Goal: Task Accomplishment & Management: Manage account settings

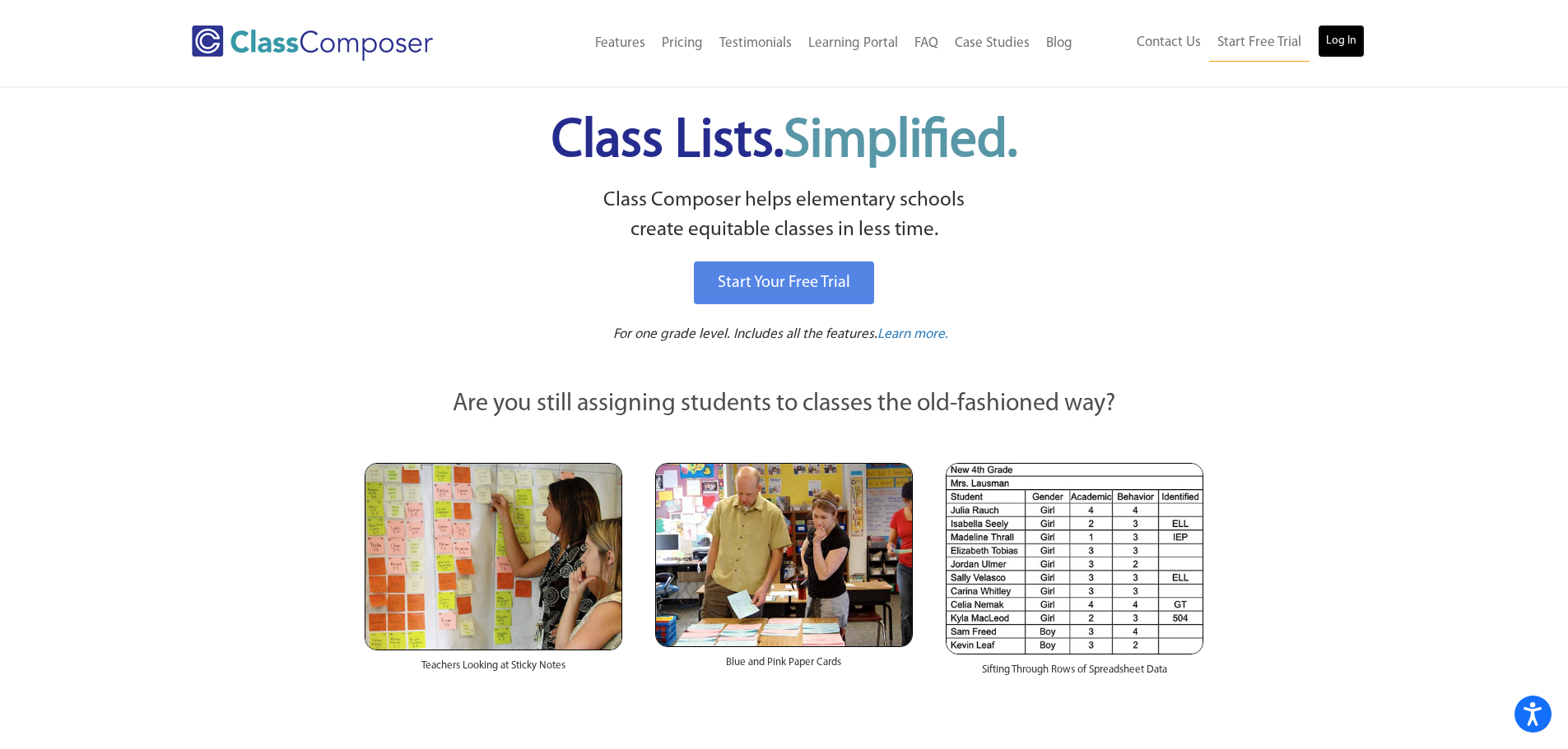
click at [1343, 44] on link "Log In" at bounding box center [1341, 42] width 47 height 33
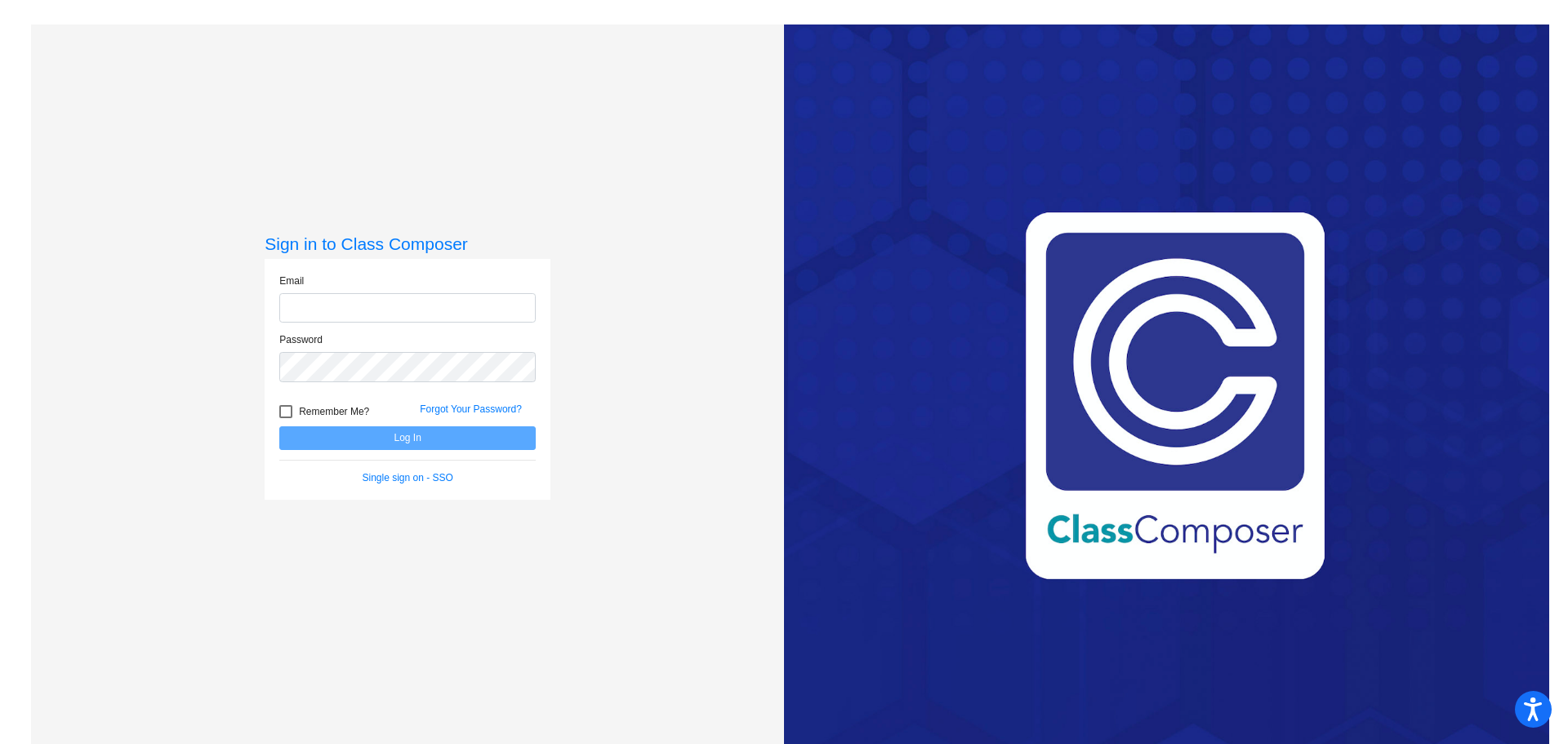
click at [362, 297] on input "email" at bounding box center [407, 308] width 257 height 31
type input "[EMAIL_ADDRESS][DOMAIN_NAME]"
click at [448, 412] on link "Forgot Your Password?" at bounding box center [471, 410] width 102 height 12
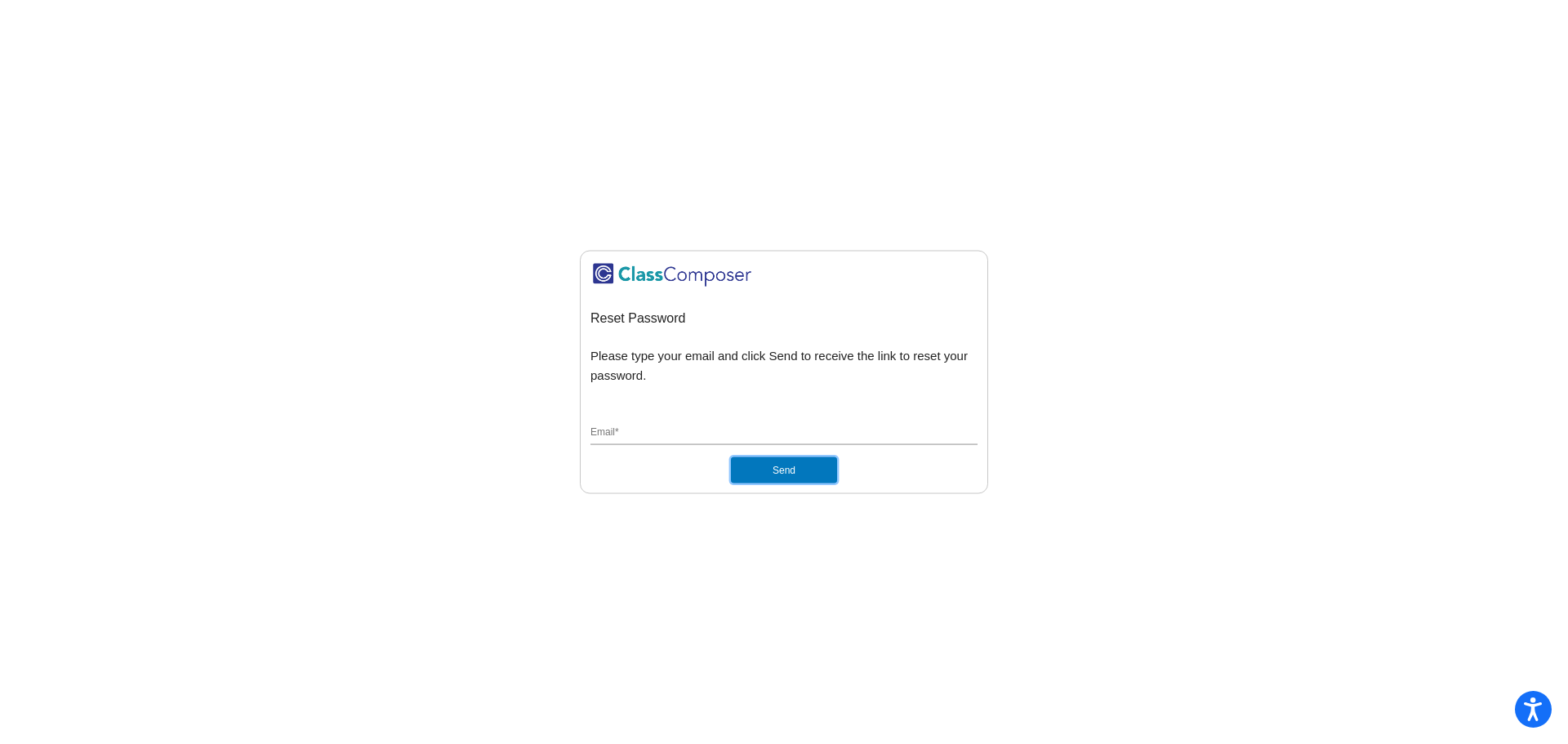
click at [813, 476] on button "Send" at bounding box center [784, 471] width 107 height 26
click at [743, 435] on input "Email *" at bounding box center [784, 434] width 387 height 15
type input "[EMAIL_ADDRESS][DOMAIN_NAME]"
click at [765, 472] on button "Send" at bounding box center [784, 471] width 107 height 26
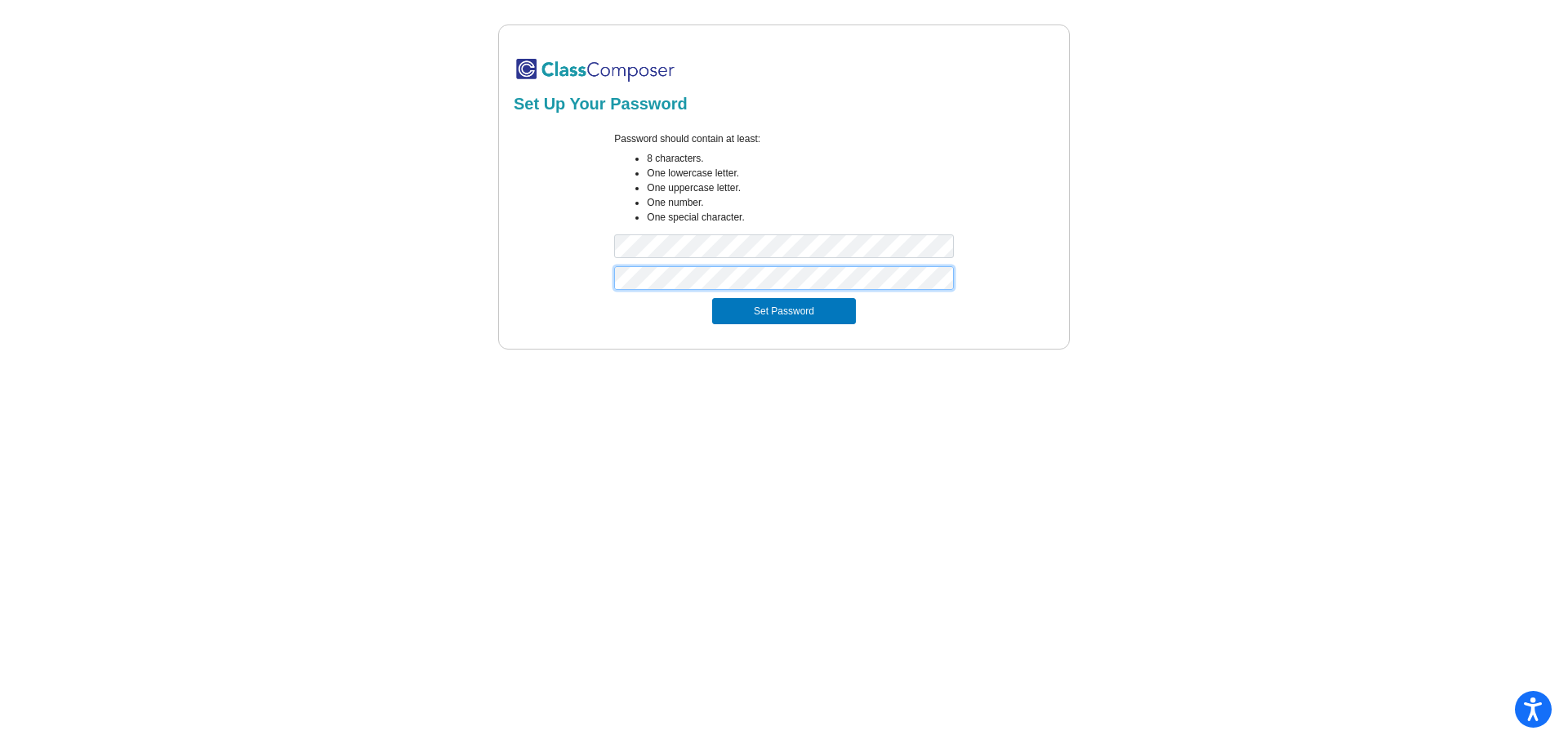
click at [713, 298] on button "Set Password" at bounding box center [784, 311] width 144 height 26
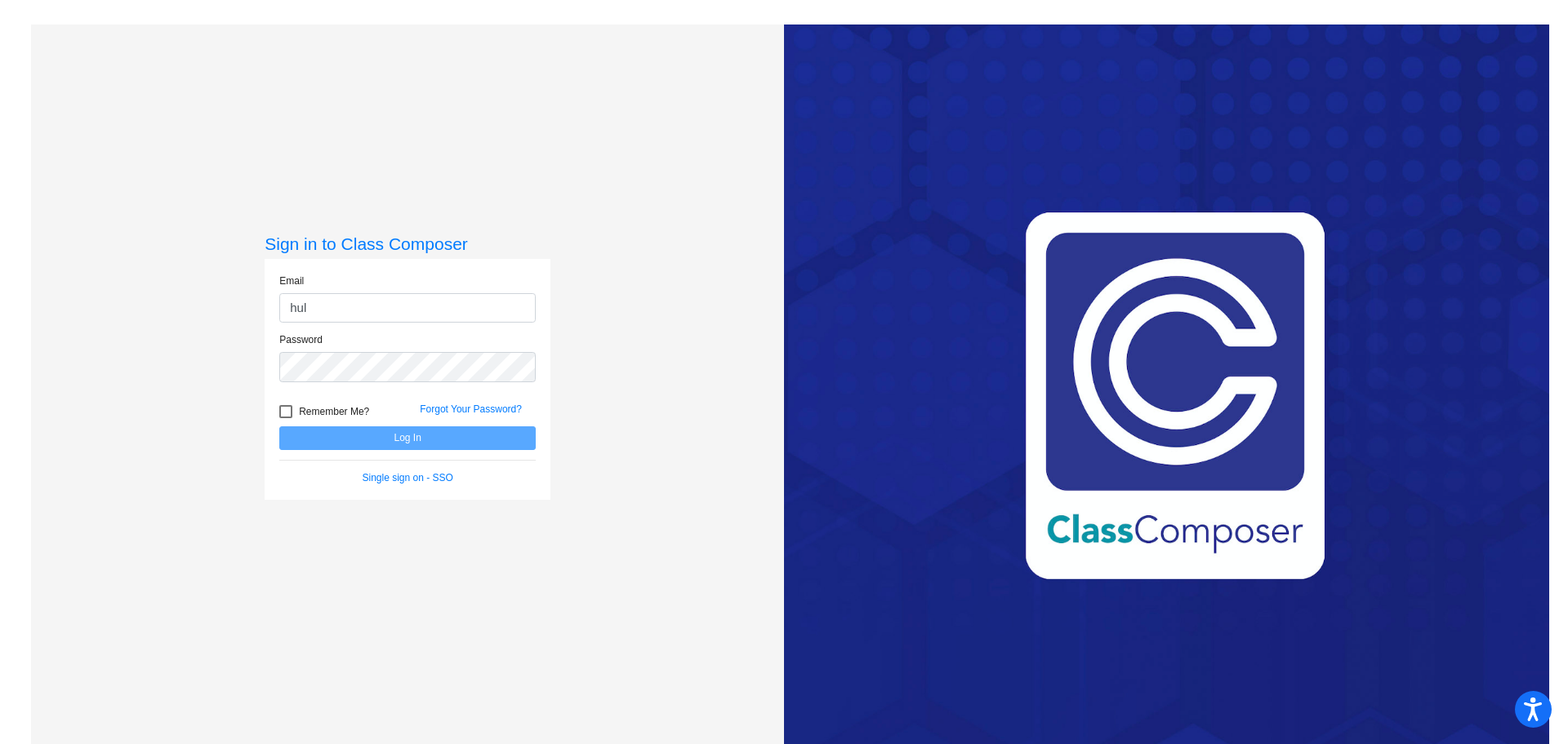
type input "[EMAIL_ADDRESS][DOMAIN_NAME]"
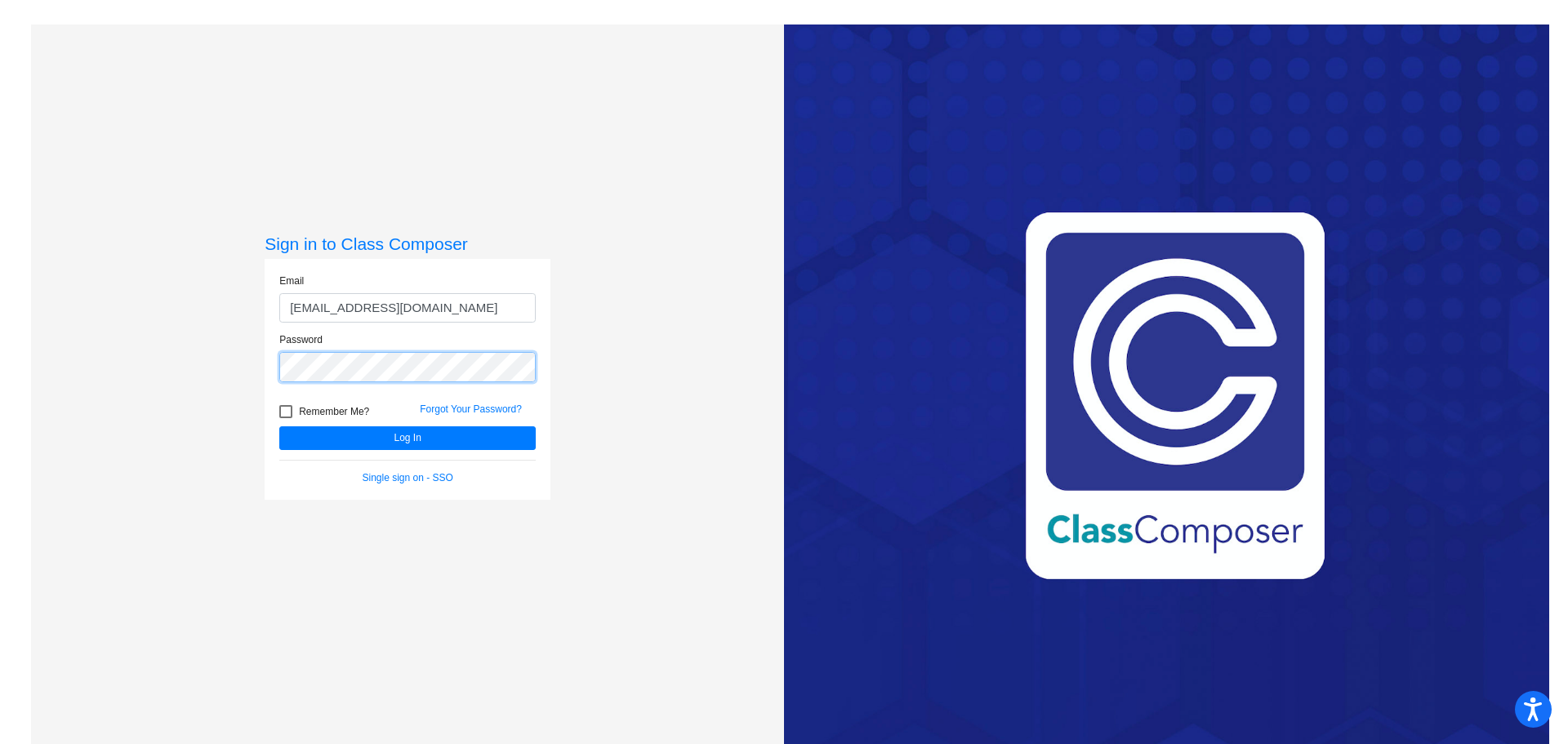
click at [279, 426] on button "Log In" at bounding box center [407, 438] width 257 height 24
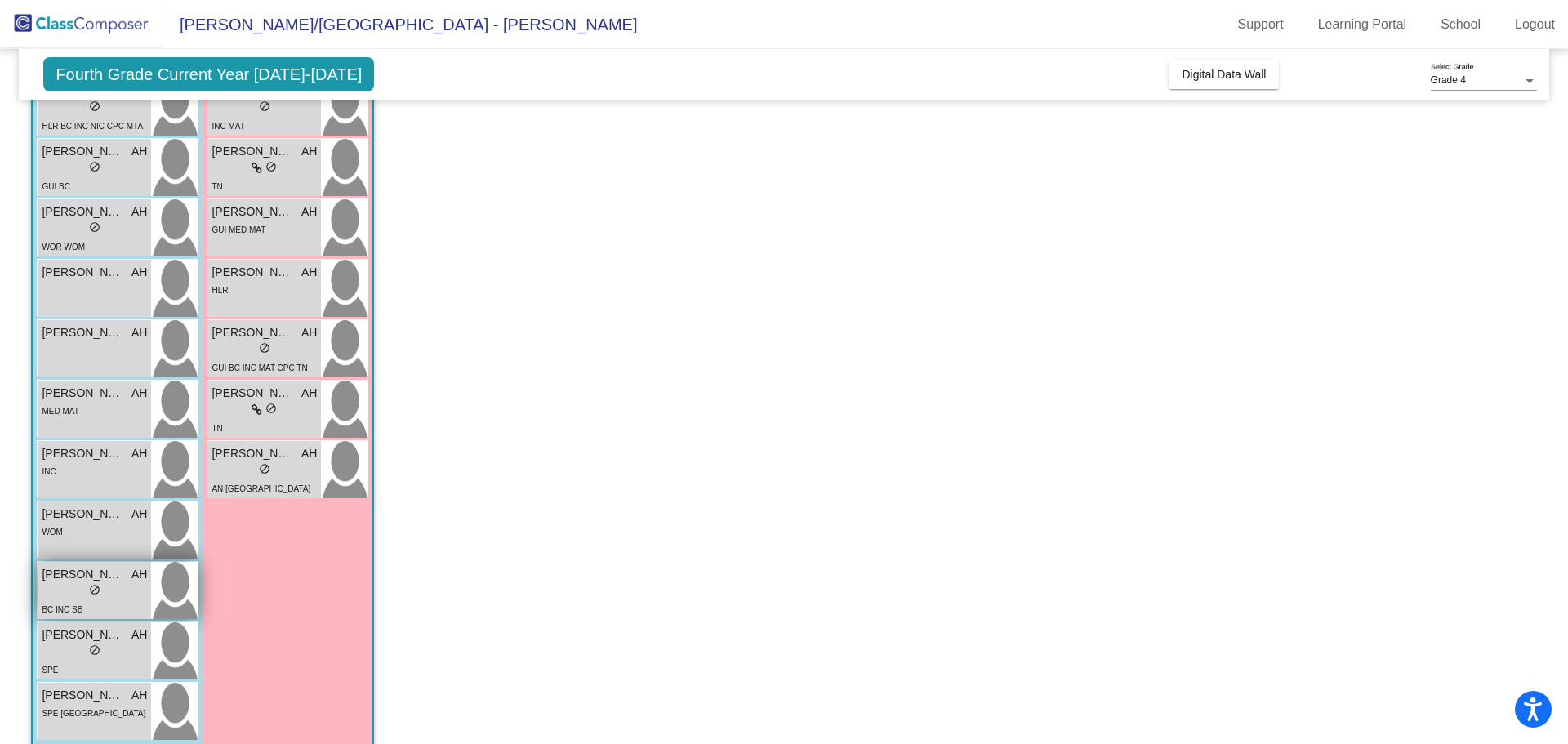
scroll to position [327, 0]
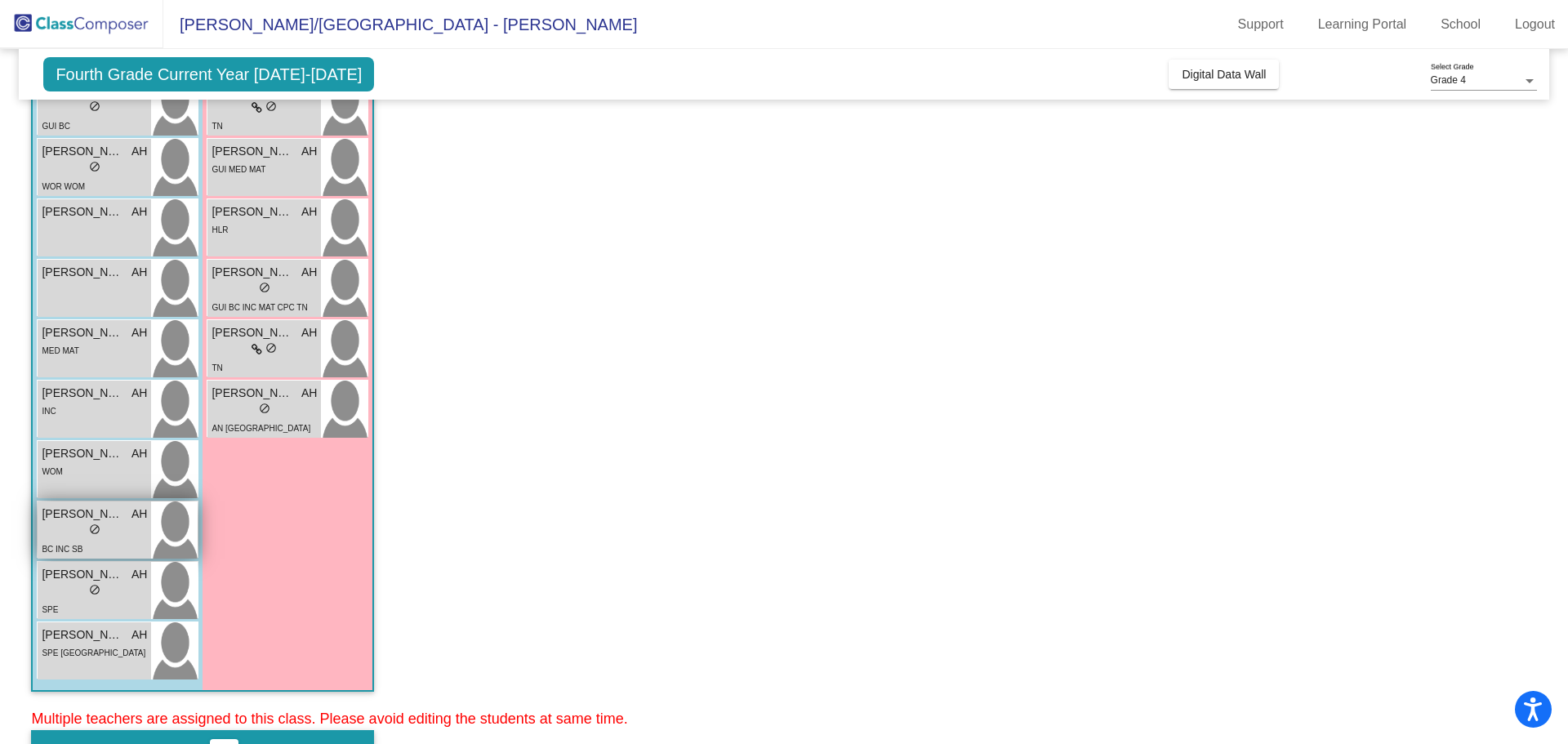
click at [72, 519] on span "[PERSON_NAME]" at bounding box center [82, 514] width 82 height 17
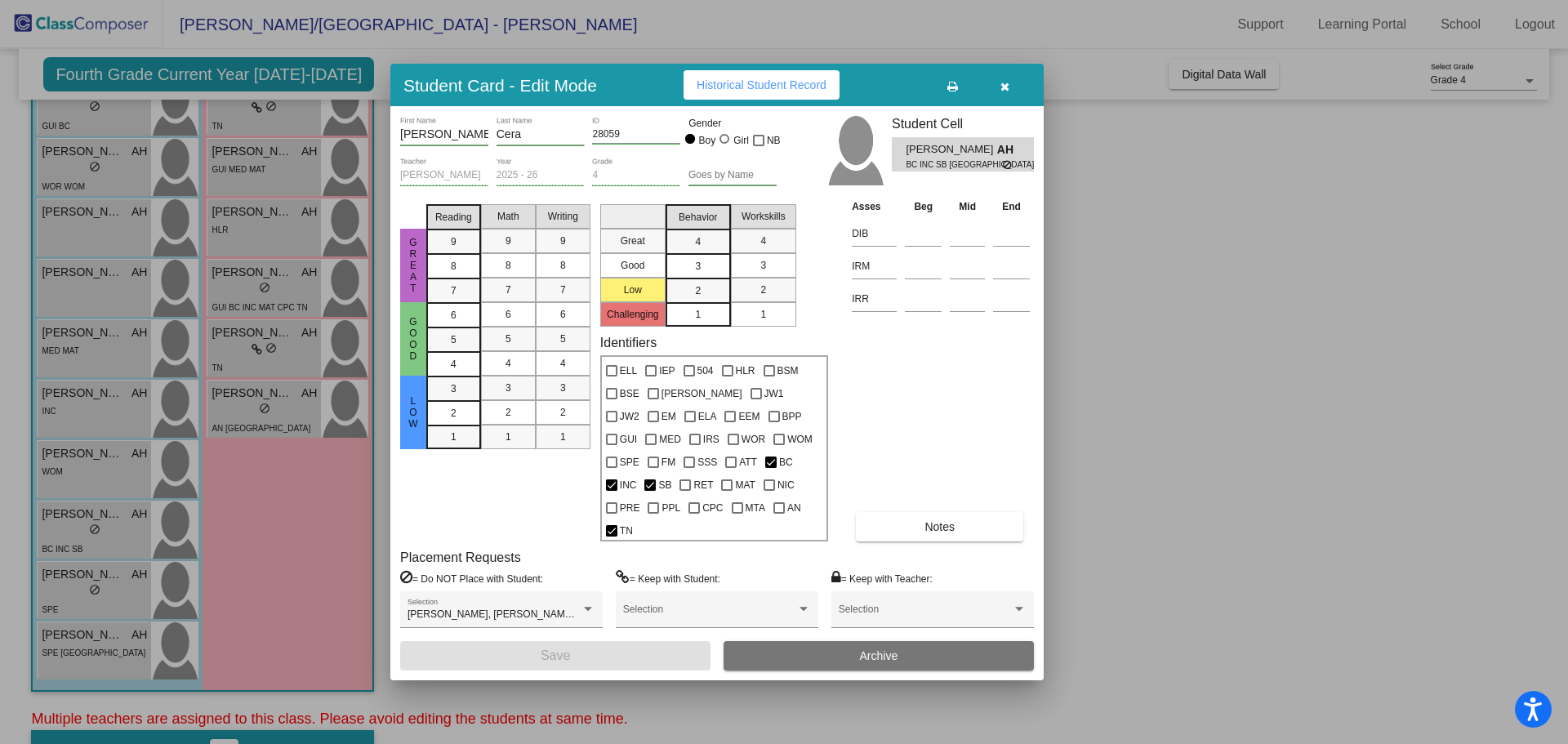
click at [1011, 100] on button "button" at bounding box center [1004, 85] width 52 height 30
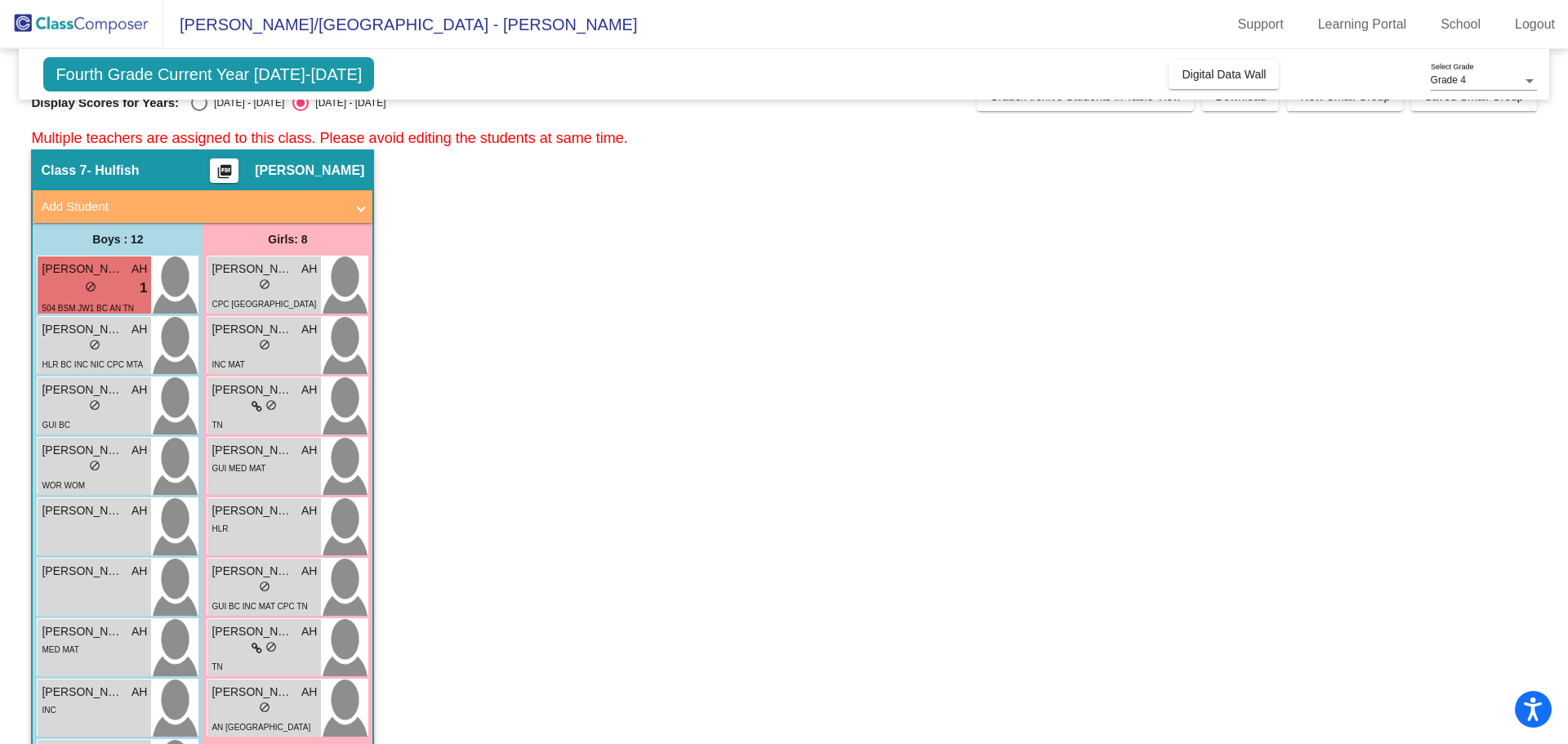
scroll to position [0, 0]
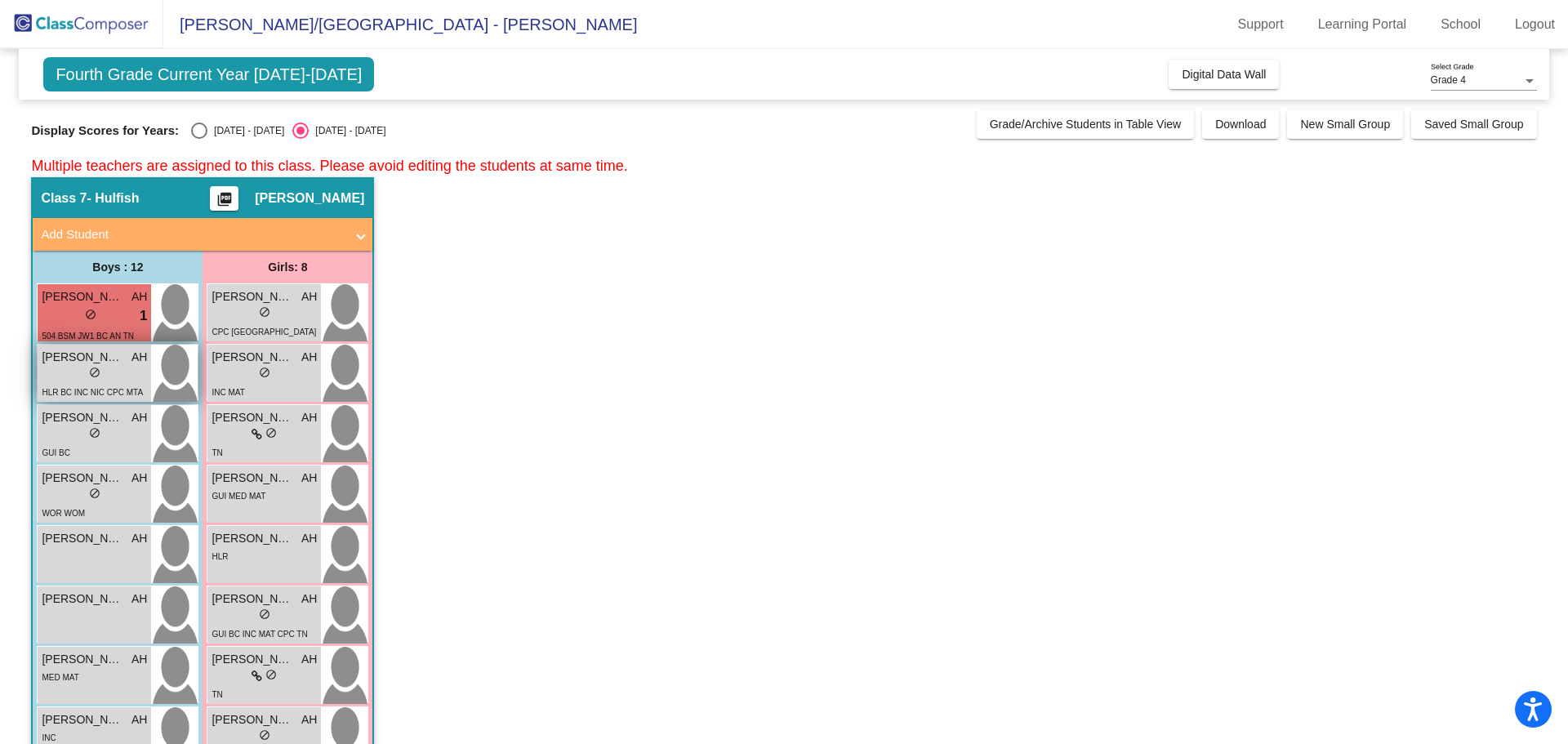
click at [104, 379] on div "lock do_not_disturb_alt" at bounding box center [94, 374] width 106 height 17
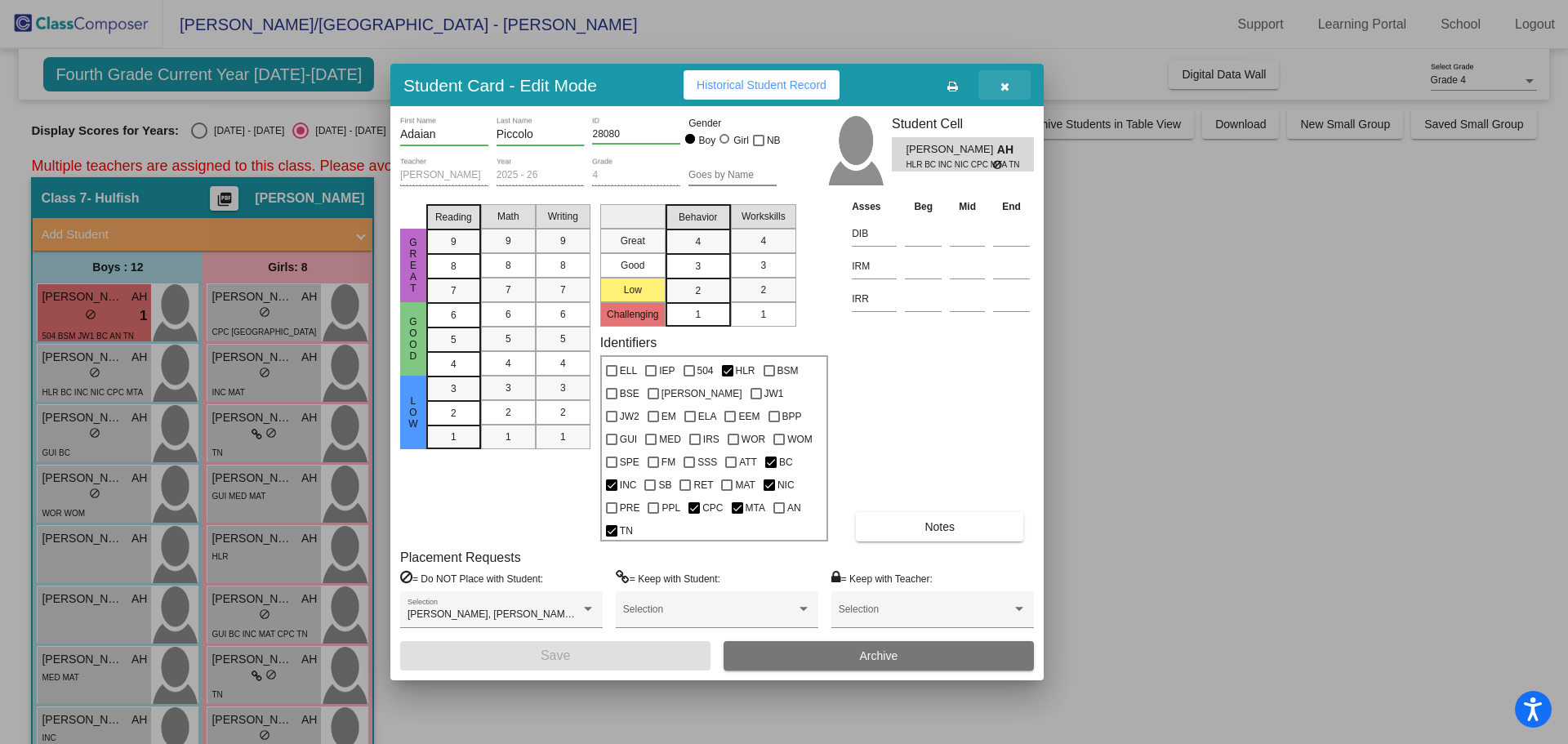
click at [1007, 92] on icon "button" at bounding box center [1005, 87] width 9 height 12
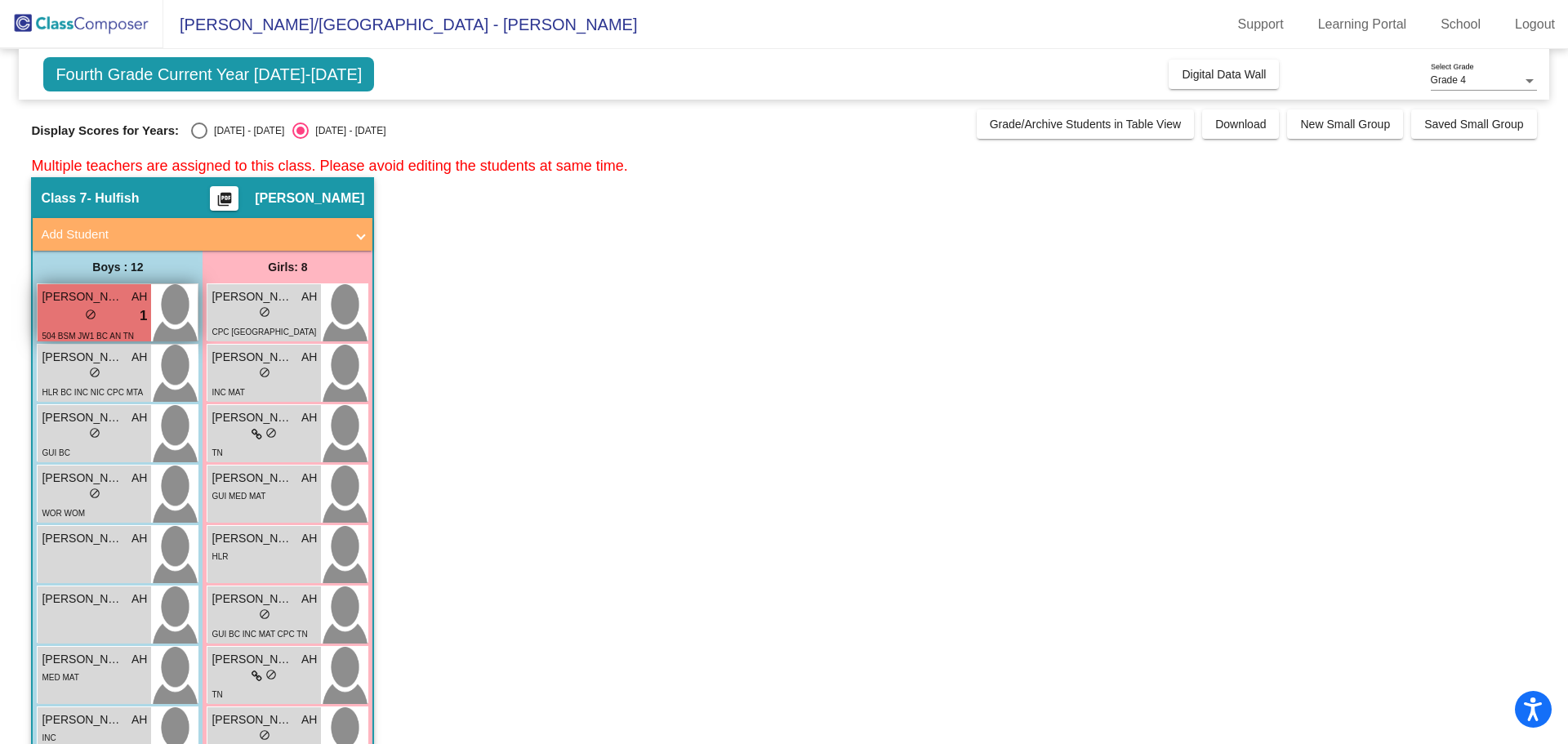
click at [120, 309] on div "lock do_not_disturb_alt 1" at bounding box center [94, 316] width 106 height 21
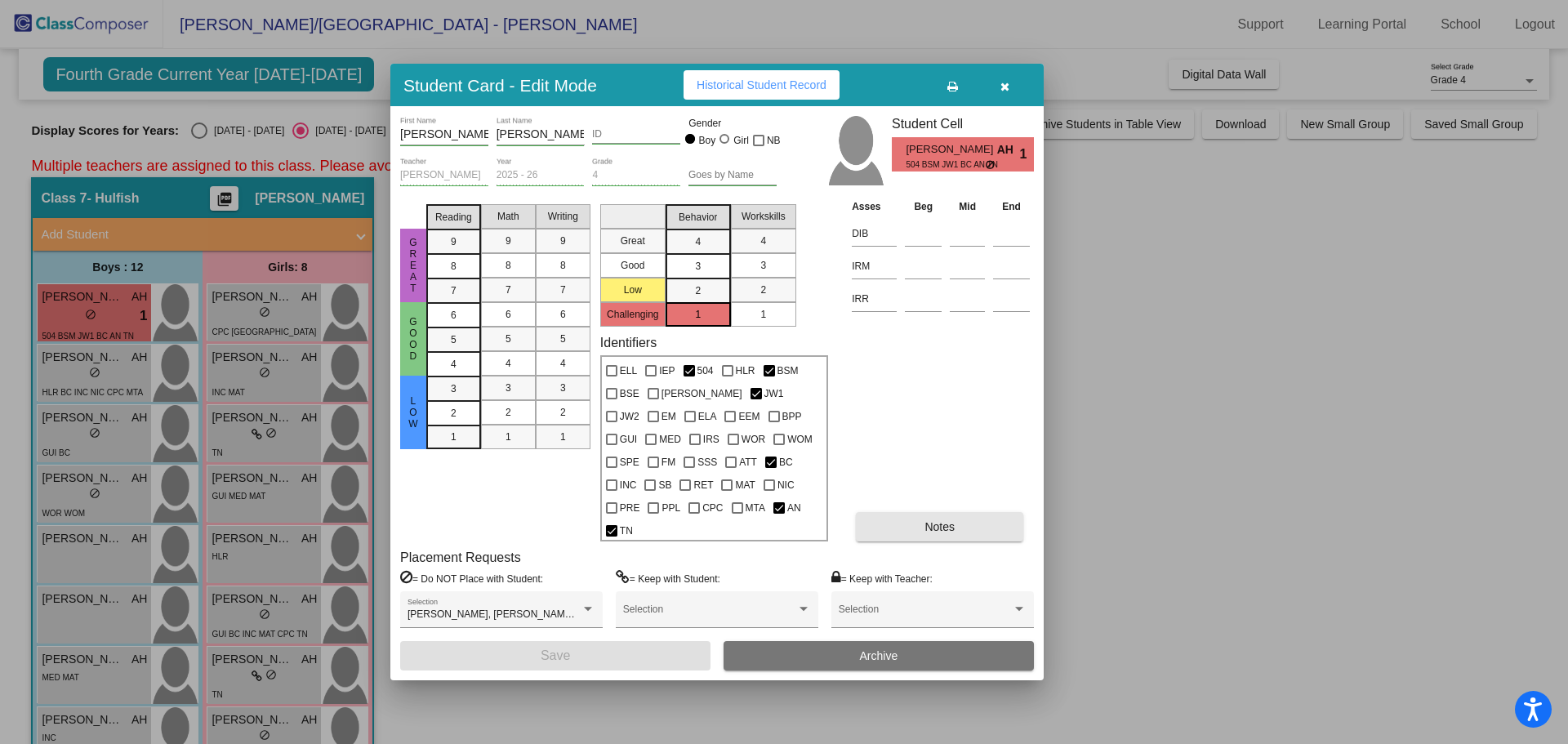
click at [934, 512] on button "Notes" at bounding box center [940, 527] width 168 height 30
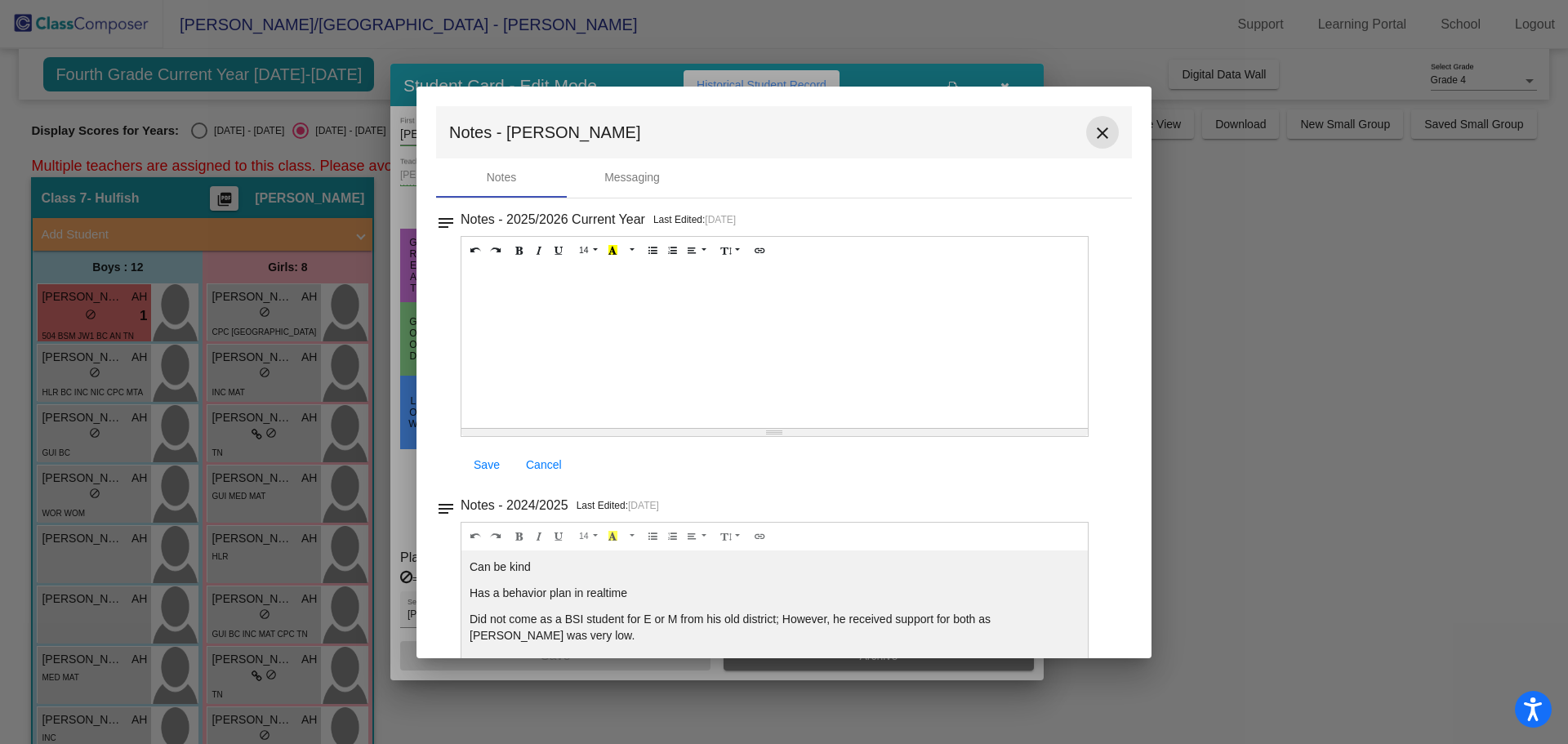
click at [1096, 140] on mat-icon "close" at bounding box center [1103, 133] width 20 height 20
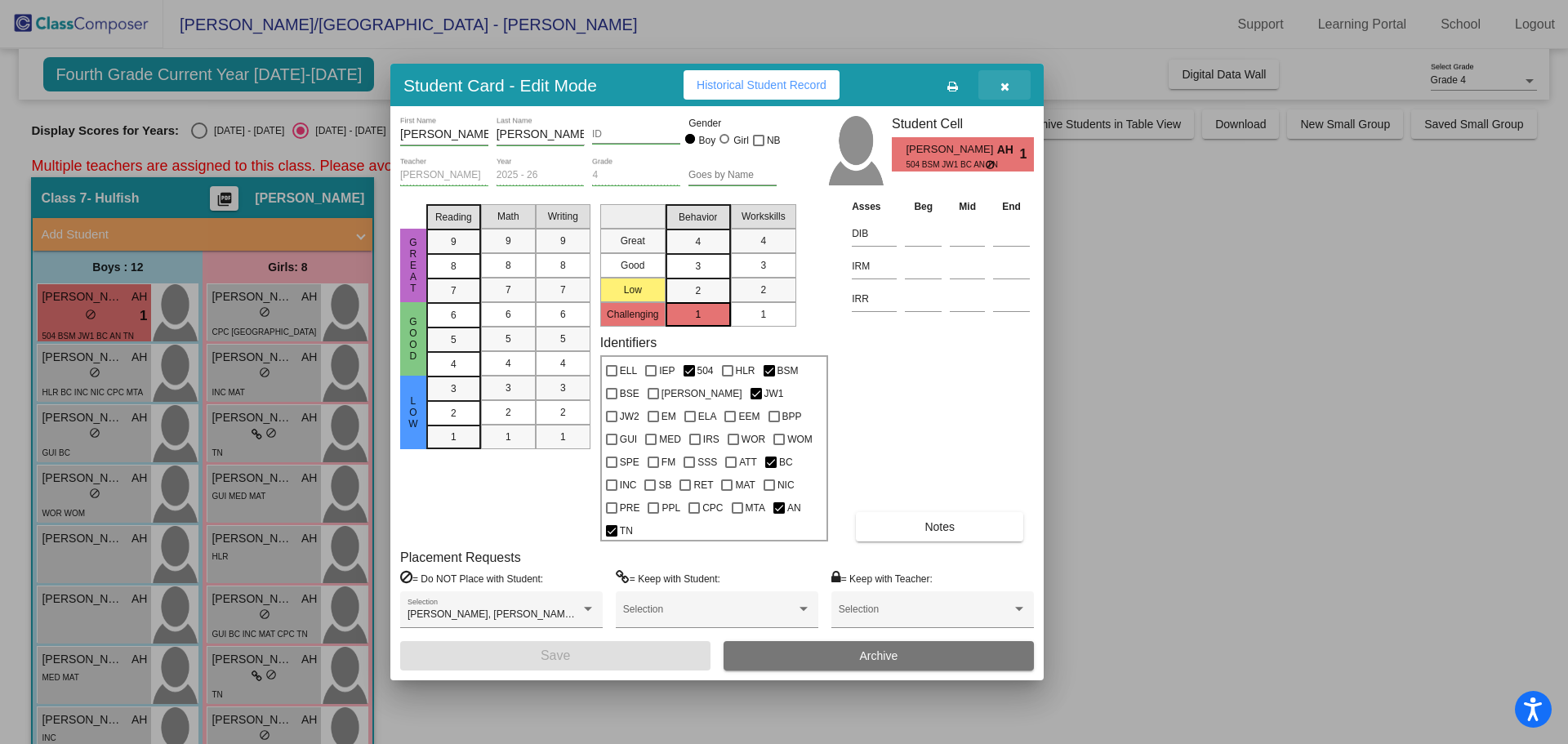
click at [1011, 100] on button "button" at bounding box center [1004, 85] width 52 height 30
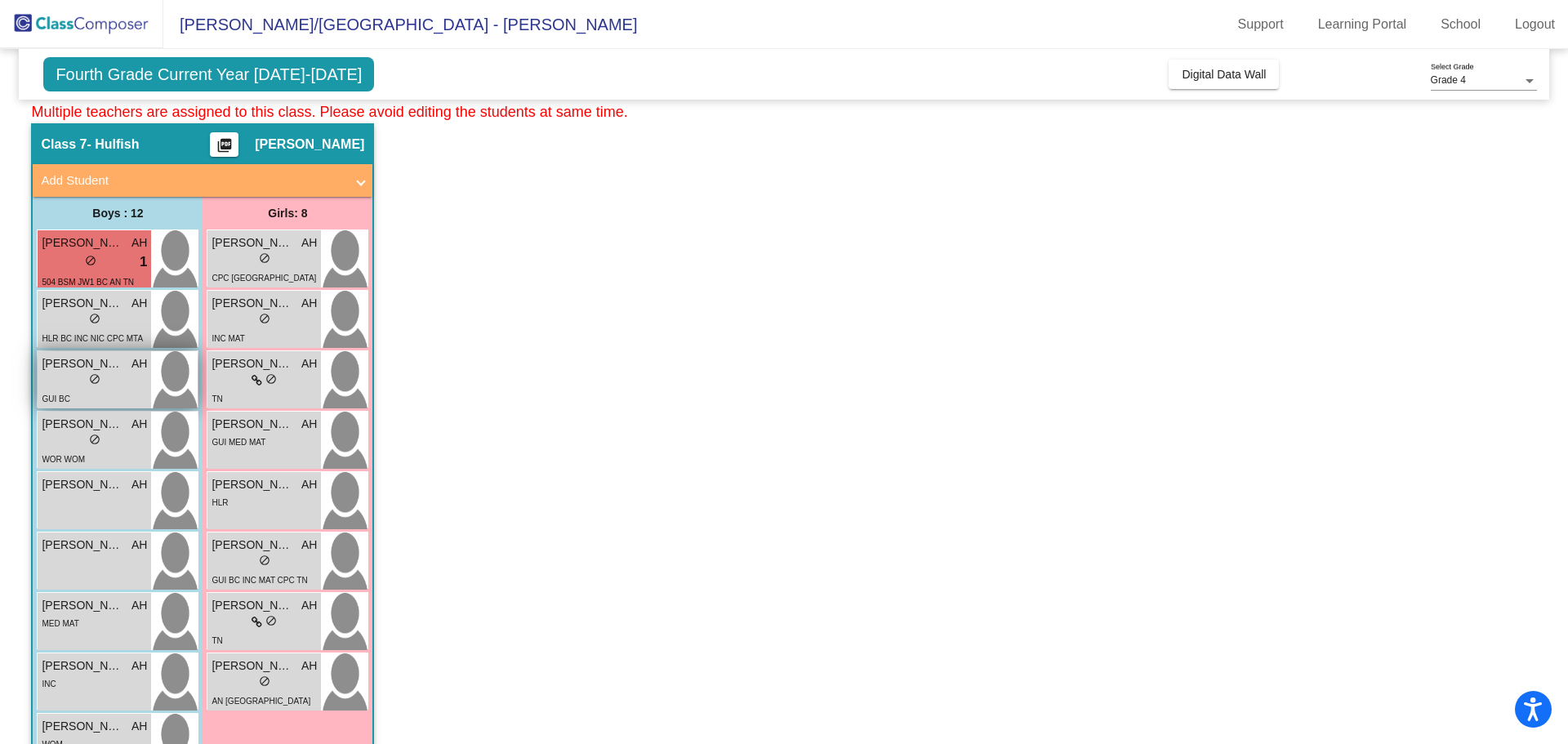
scroll to position [82, 0]
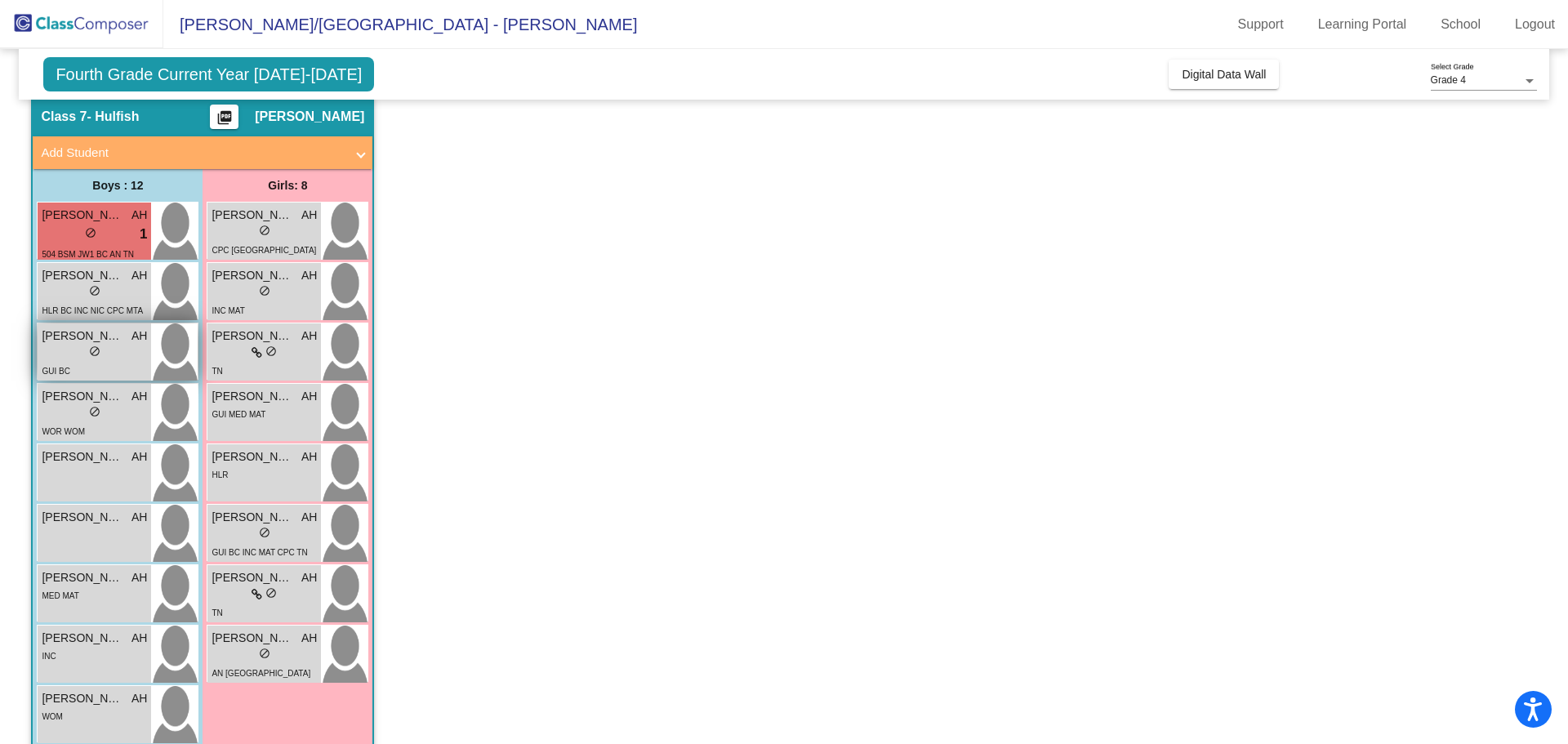
click at [114, 337] on span "[PERSON_NAME]" at bounding box center [82, 336] width 82 height 17
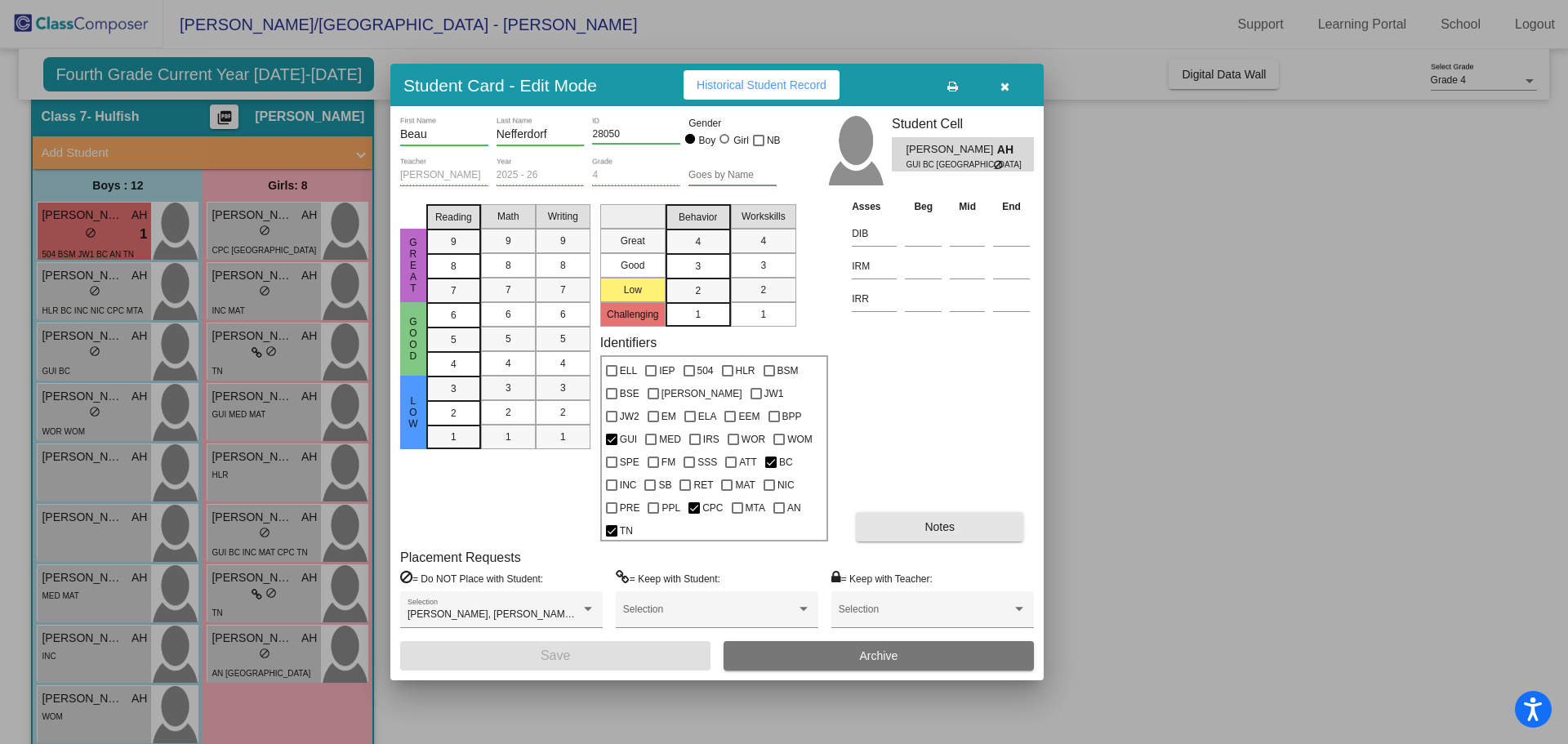
click at [888, 515] on button "Notes" at bounding box center [940, 527] width 168 height 30
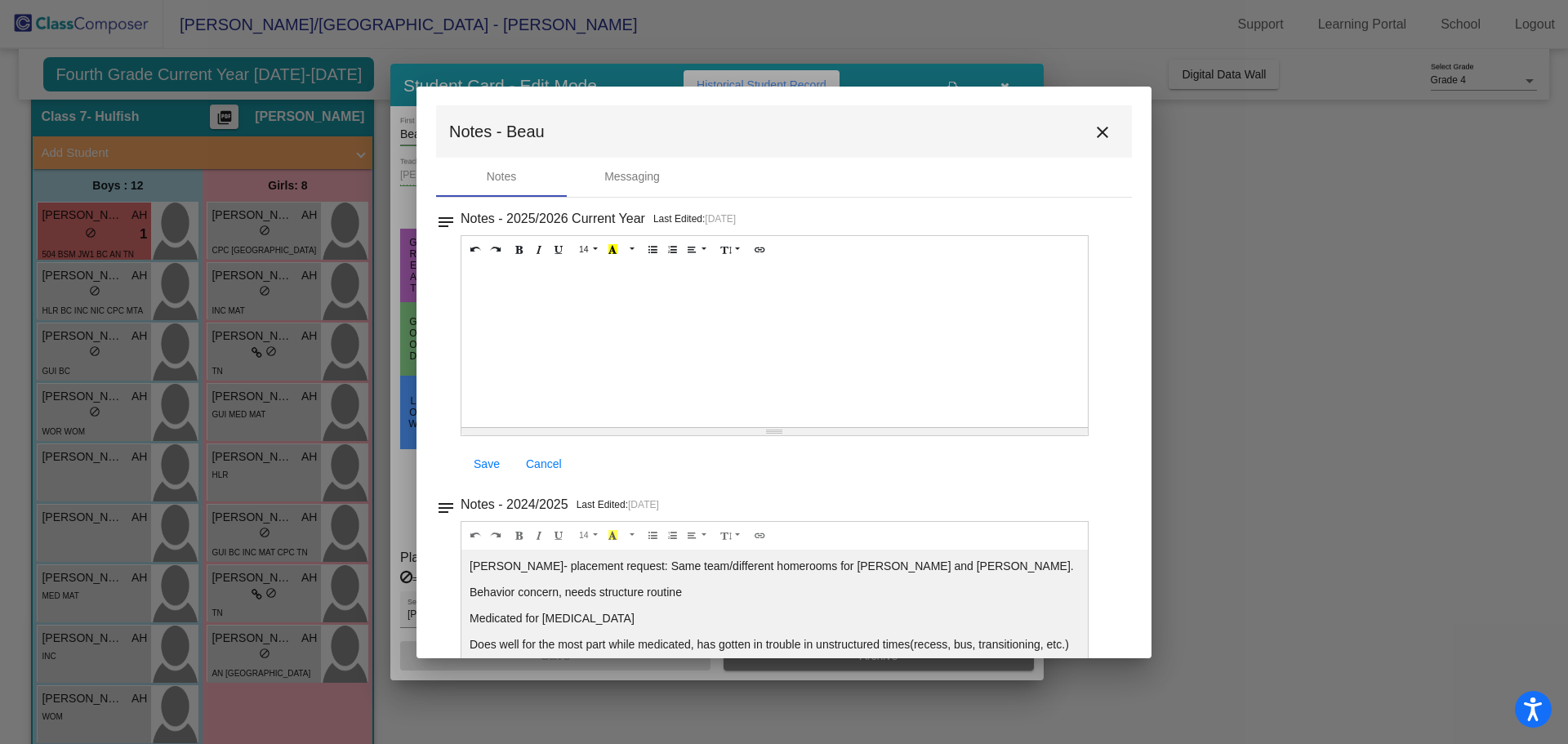
scroll to position [0, 0]
click at [1093, 130] on mat-icon "close" at bounding box center [1103, 133] width 20 height 20
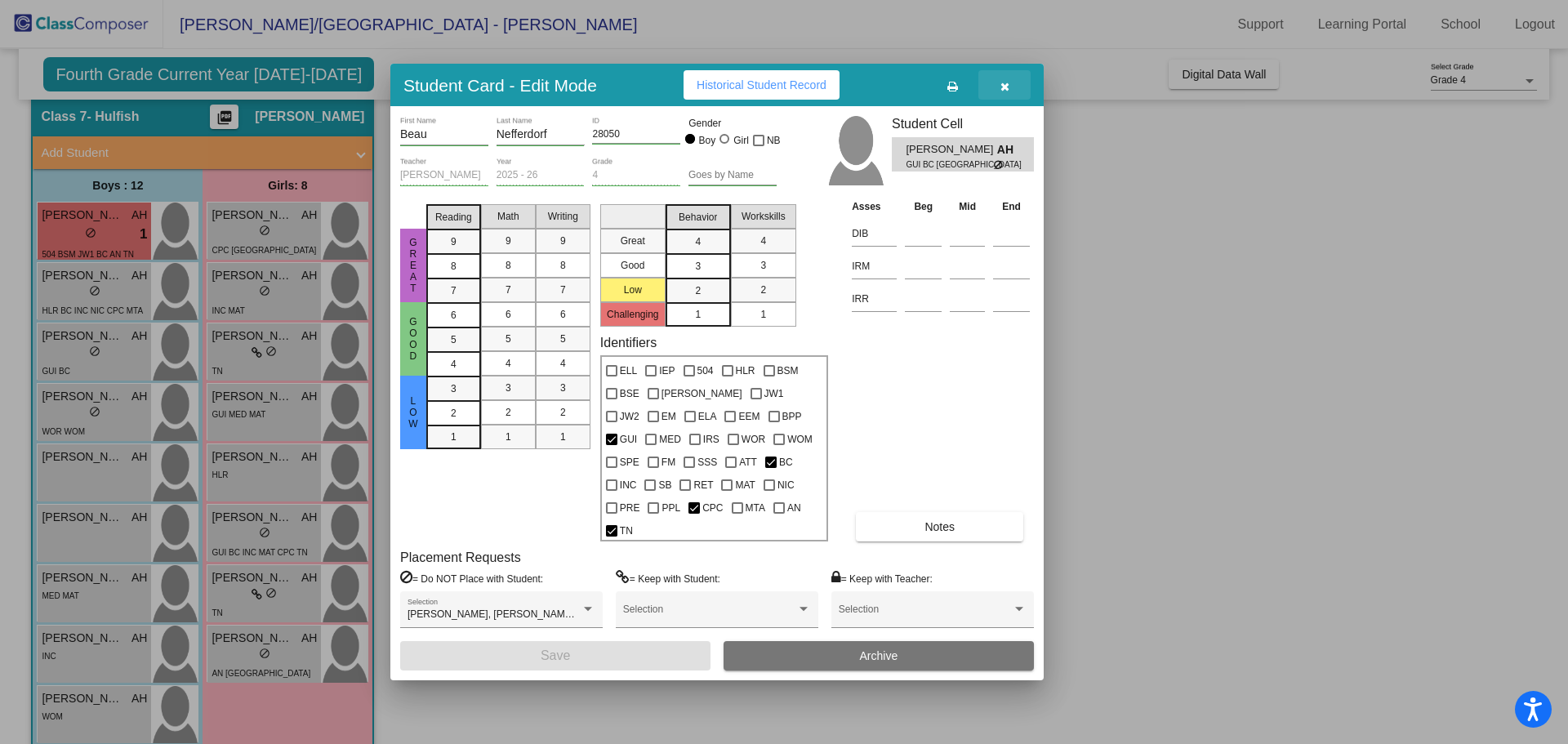
click at [1006, 92] on icon "button" at bounding box center [1005, 87] width 9 height 12
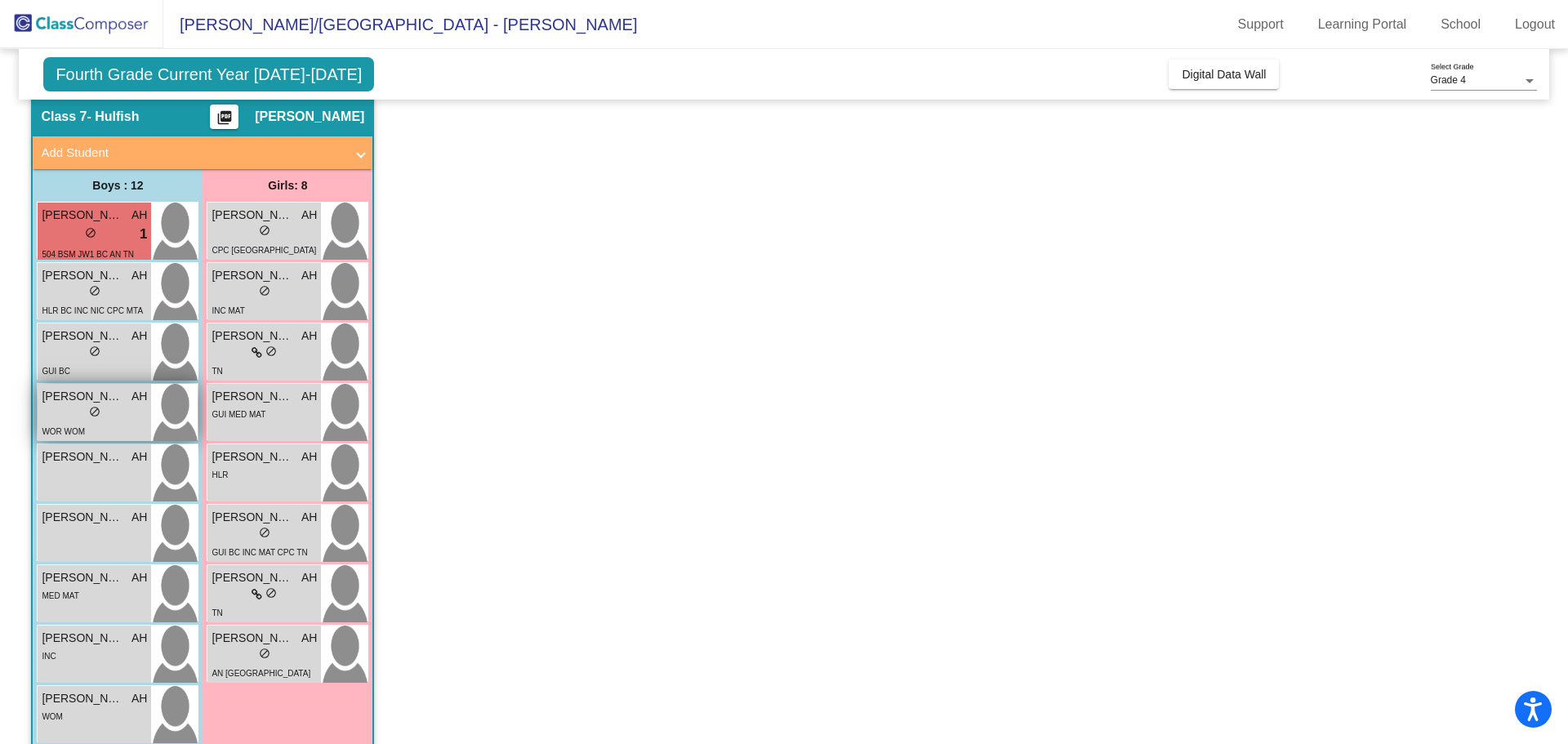
click at [117, 408] on div "lock do_not_disturb_alt" at bounding box center [94, 414] width 106 height 17
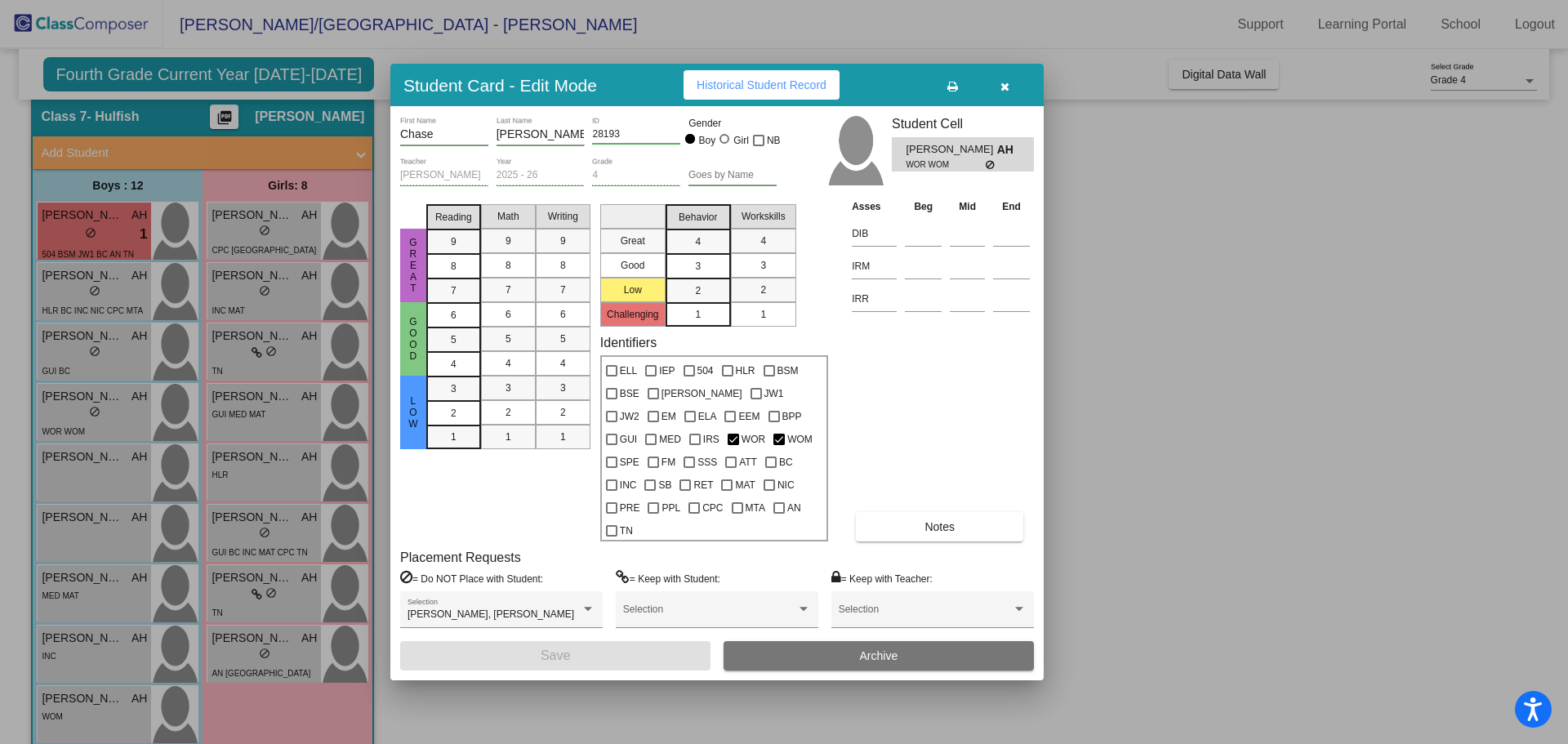
click at [955, 497] on div "Asses Beg Mid End DIB IRM IRR Notes" at bounding box center [941, 369] width 187 height 344
click at [959, 512] on button "Notes" at bounding box center [940, 527] width 168 height 30
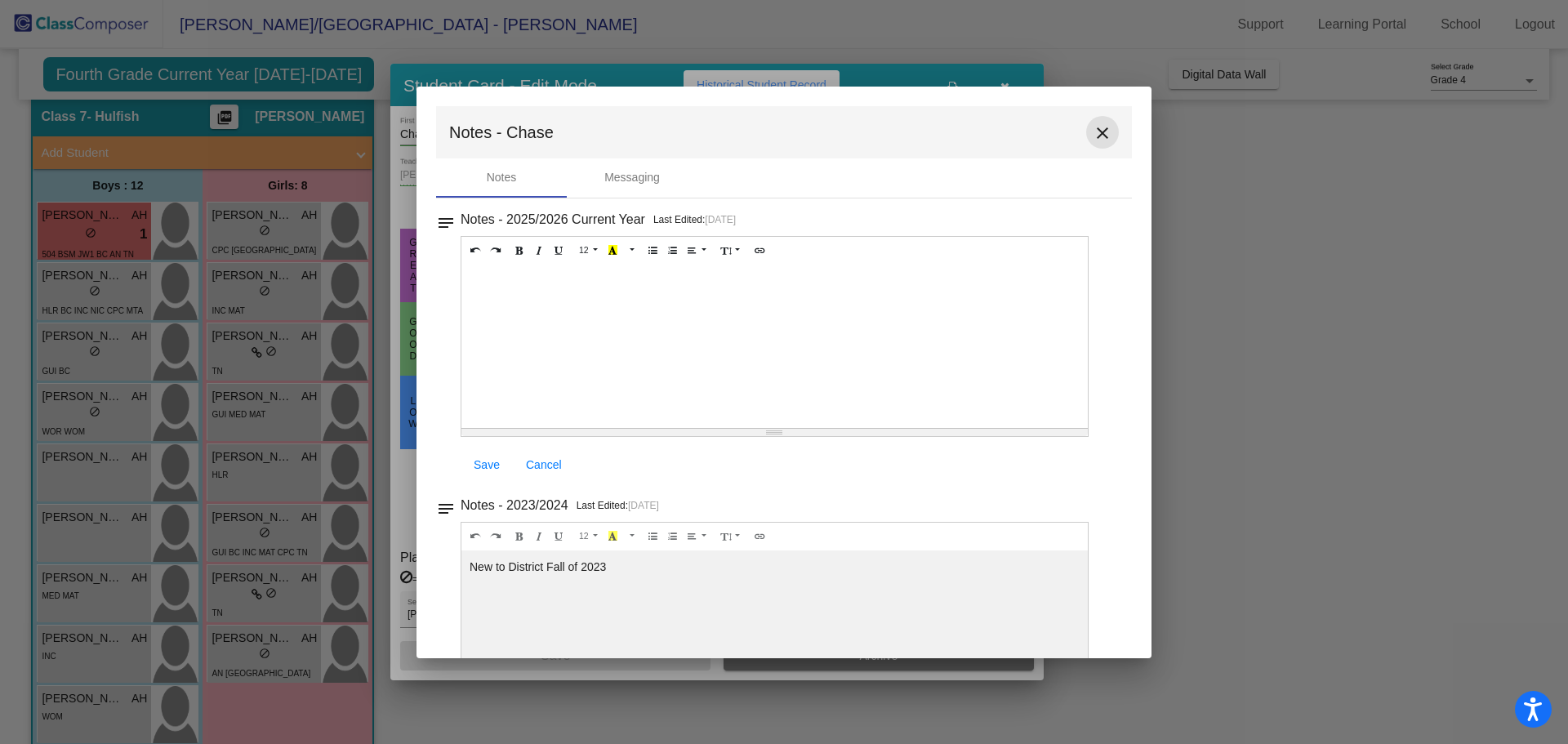
click at [1097, 130] on mat-icon "close" at bounding box center [1103, 133] width 20 height 20
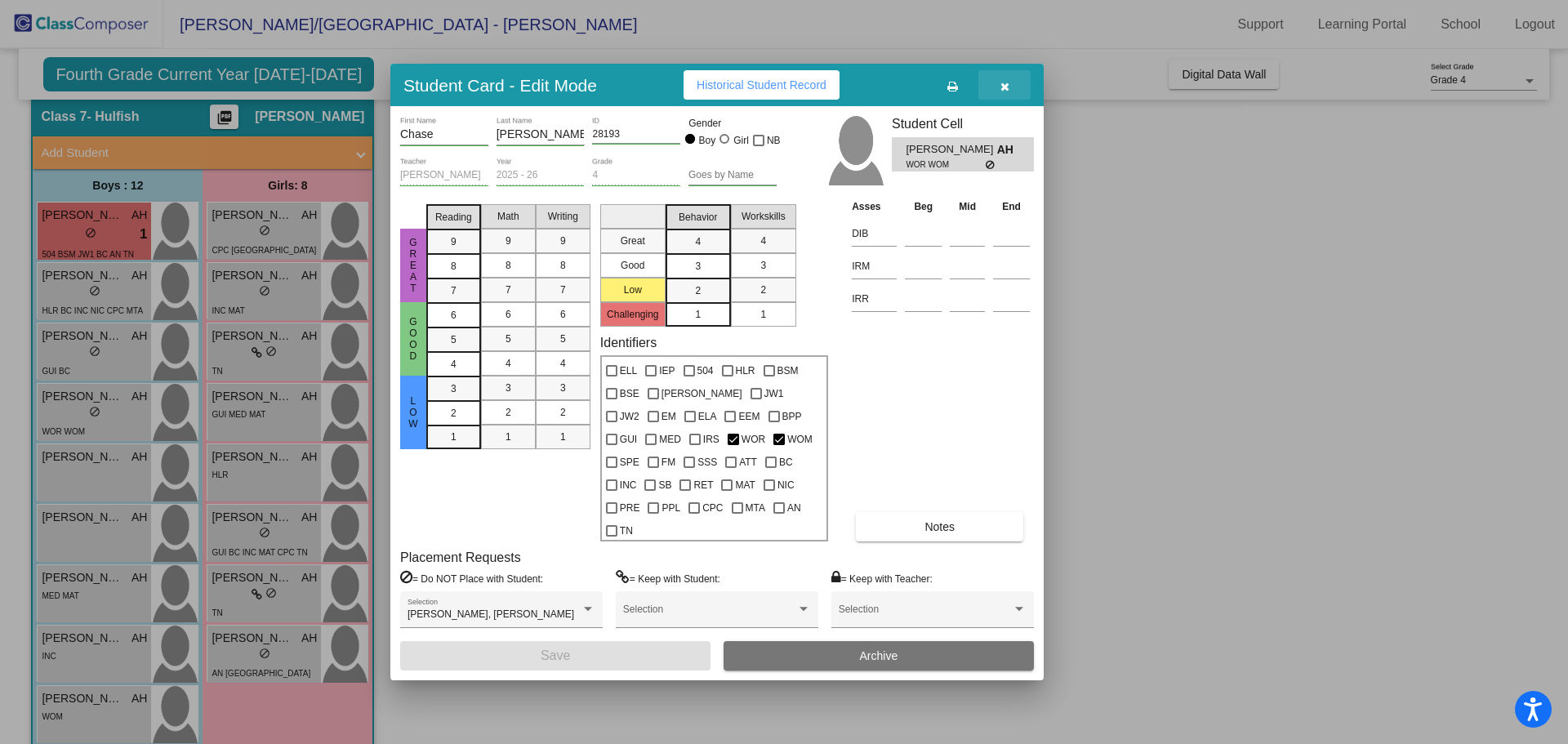
click at [1005, 92] on icon "button" at bounding box center [1005, 87] width 9 height 12
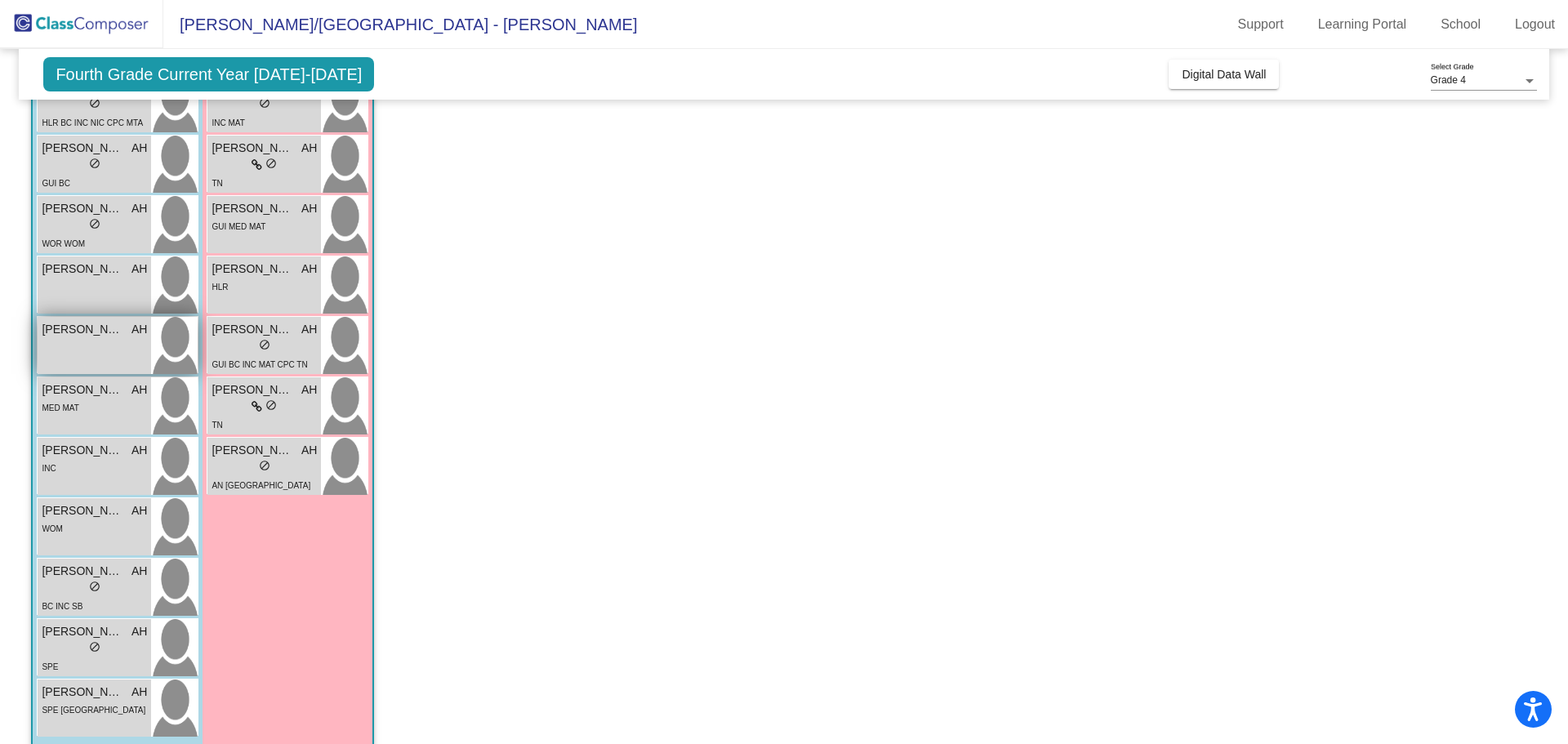
scroll to position [327, 0]
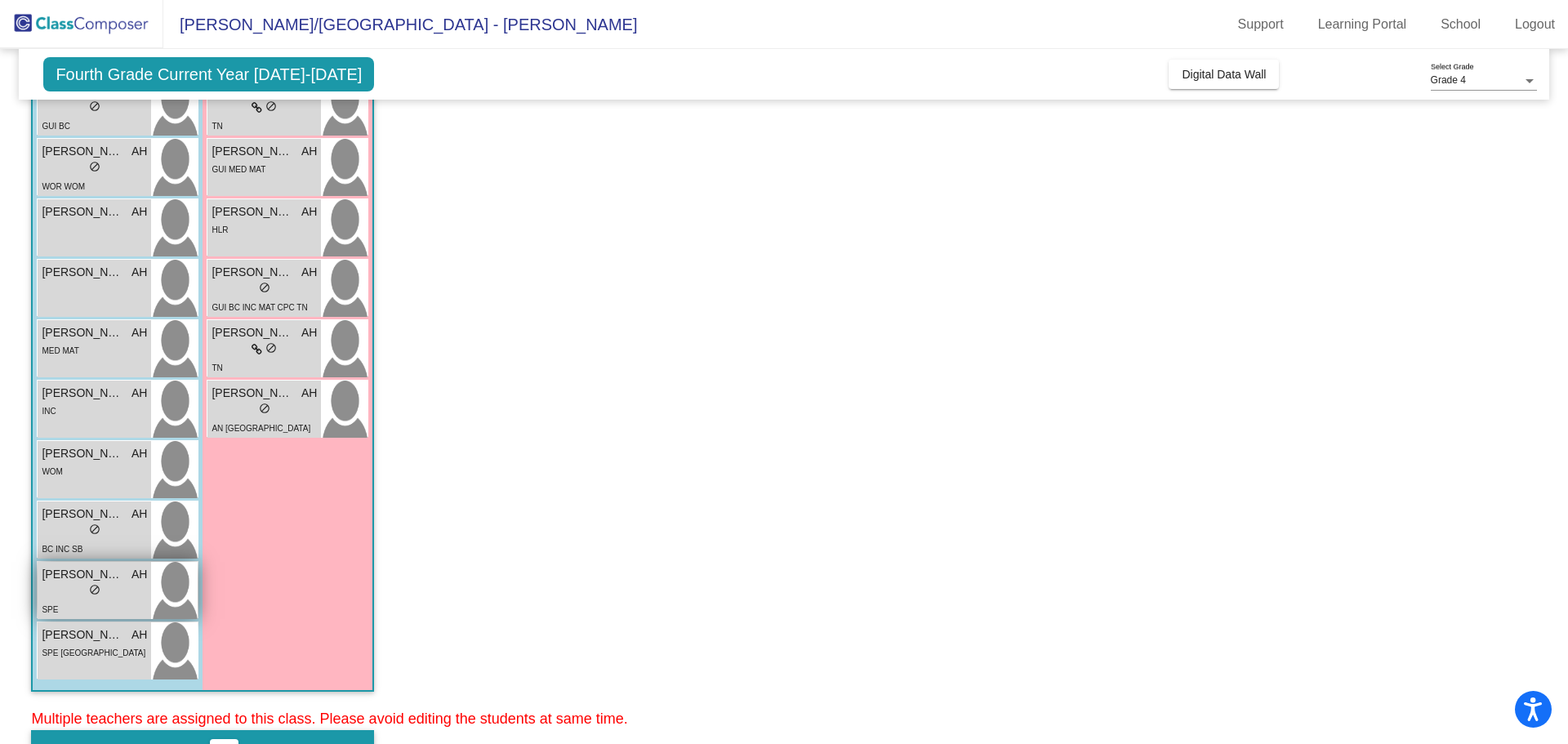
click at [89, 578] on span "[PERSON_NAME]" at bounding box center [82, 575] width 82 height 17
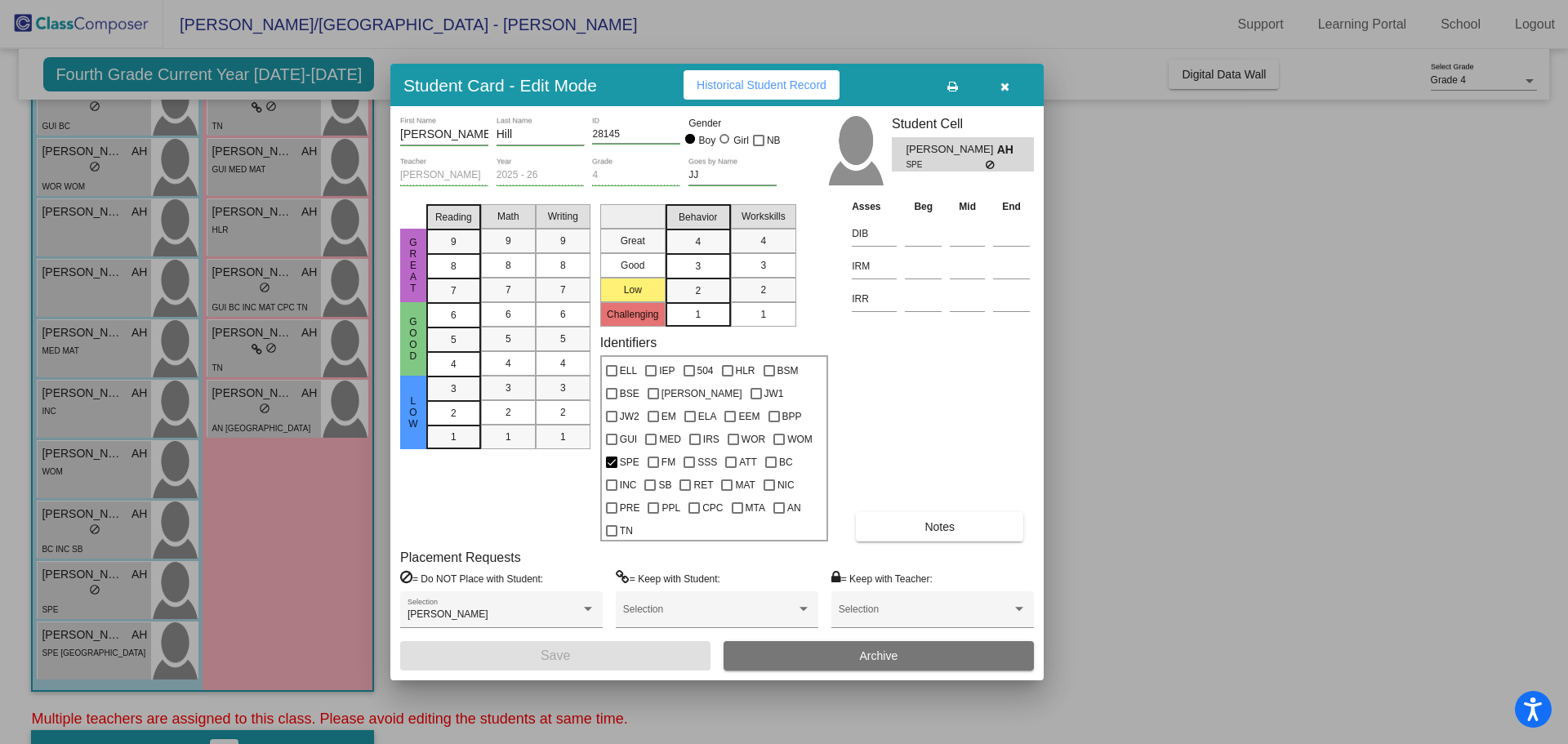
click at [902, 522] on button "Notes" at bounding box center [940, 527] width 168 height 30
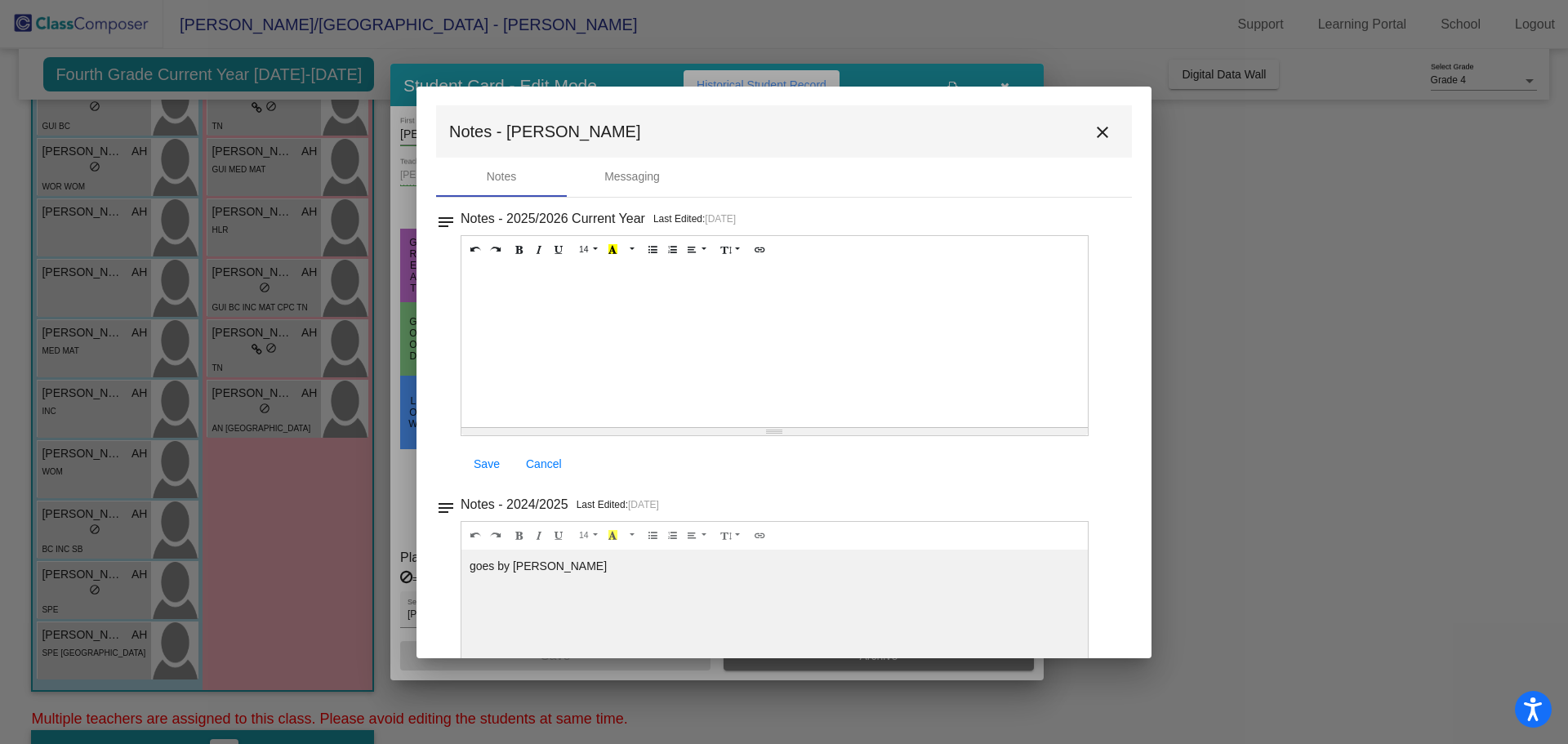
scroll to position [0, 0]
click at [1099, 130] on mat-icon "close" at bounding box center [1103, 133] width 20 height 20
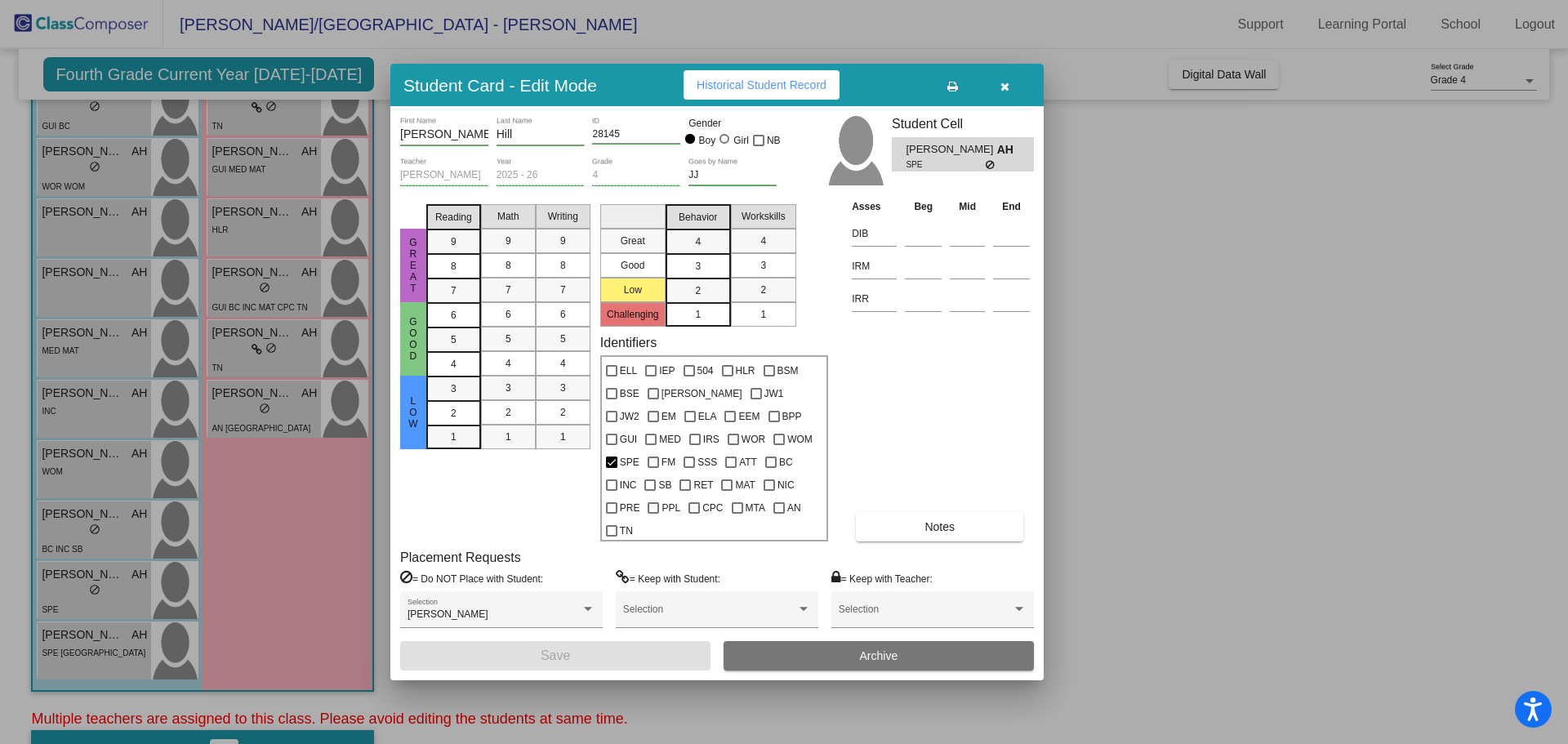
click at [70, 637] on div at bounding box center [784, 372] width 1568 height 744
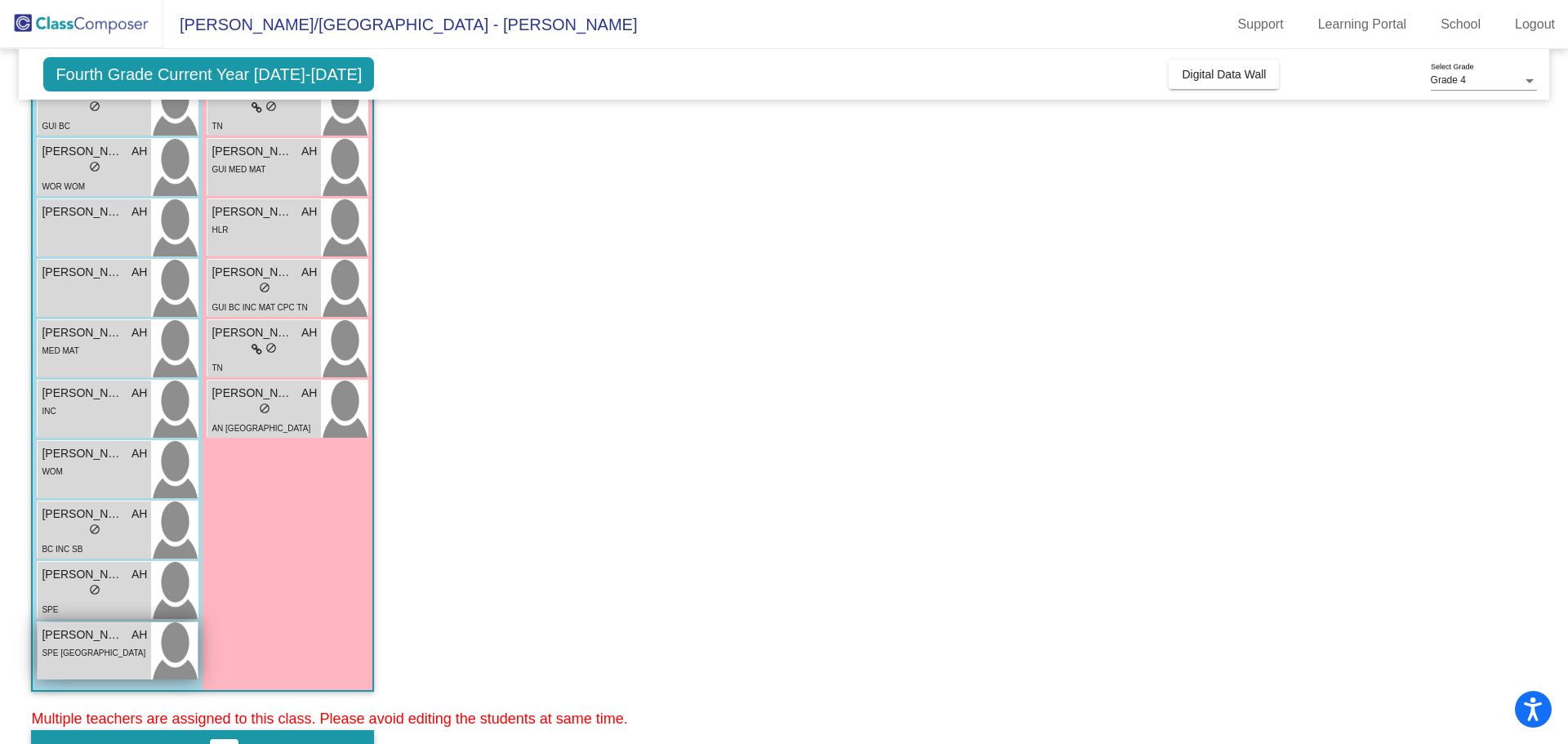
click at [88, 641] on span "[PERSON_NAME]" at bounding box center [82, 635] width 82 height 17
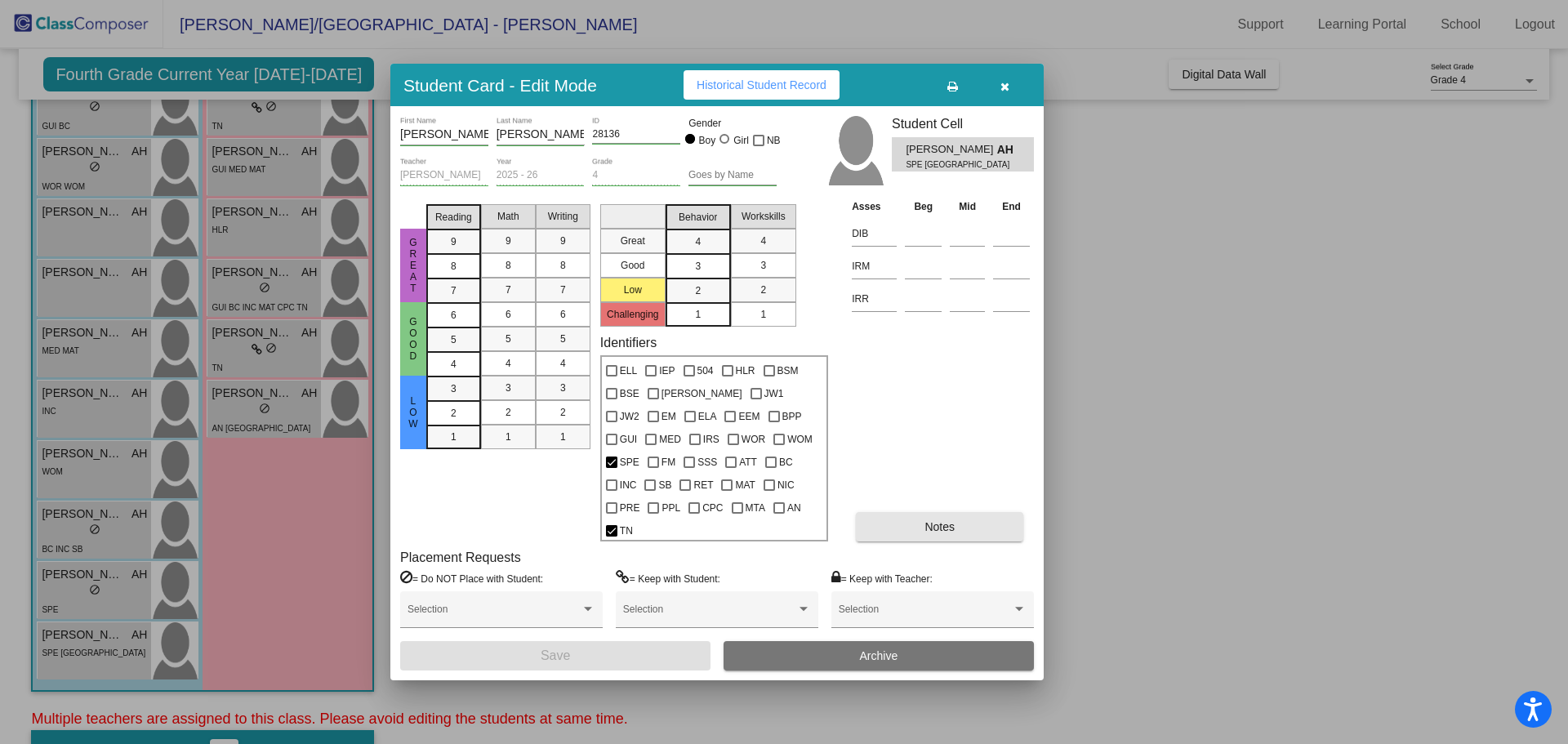
click at [927, 520] on span "Notes" at bounding box center [940, 527] width 31 height 13
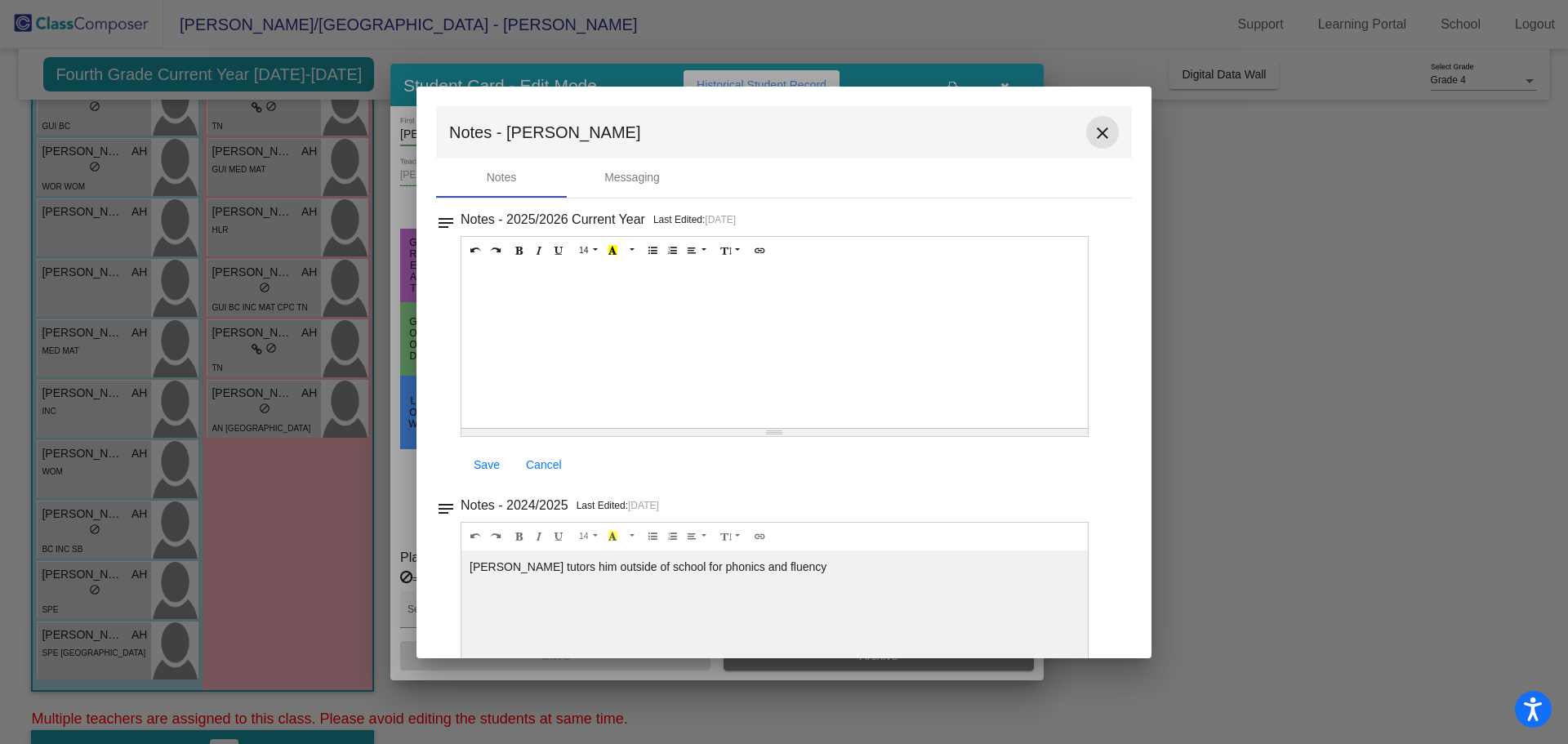
click at [1101, 126] on mat-icon "close" at bounding box center [1103, 133] width 20 height 20
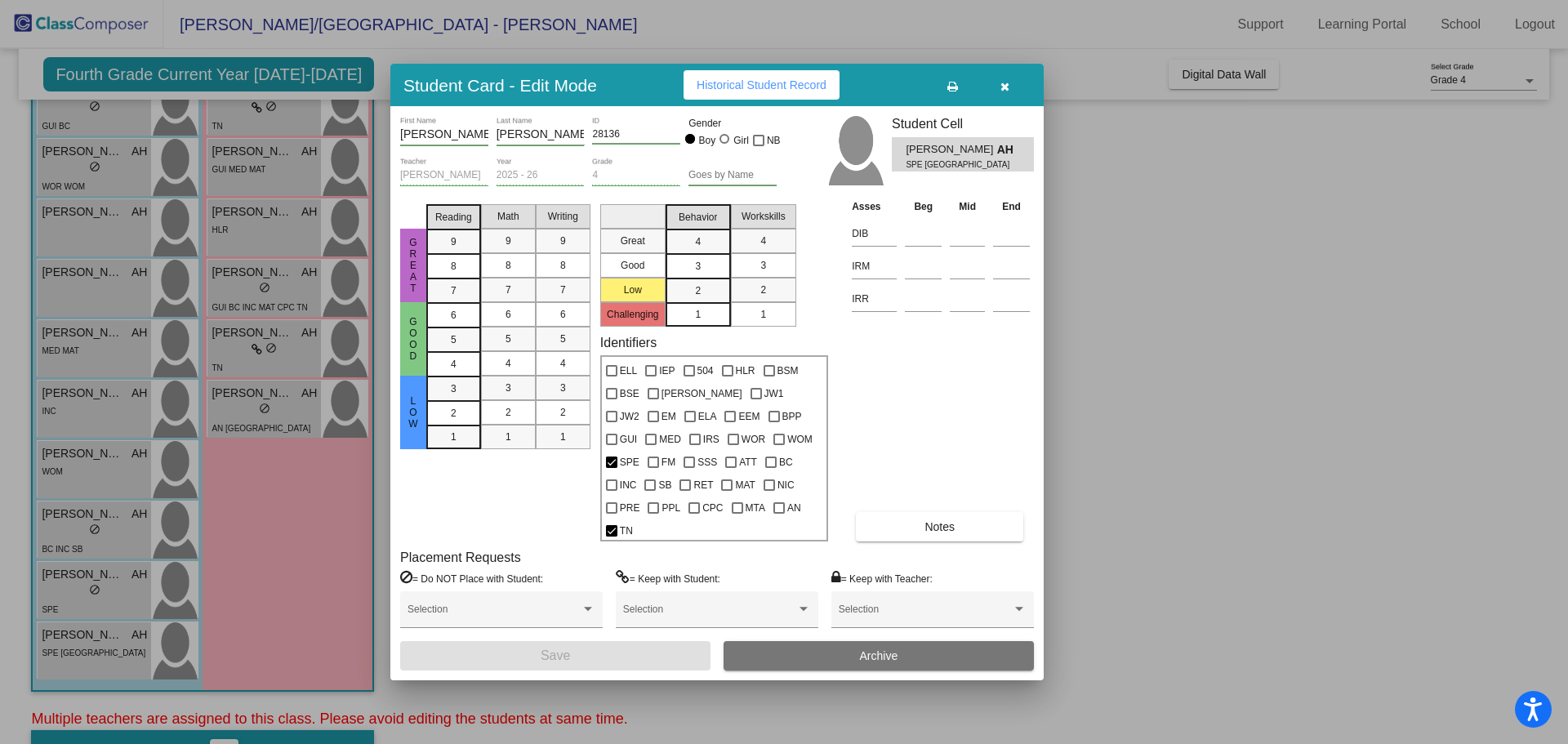
click at [1011, 94] on button "button" at bounding box center [1004, 85] width 52 height 30
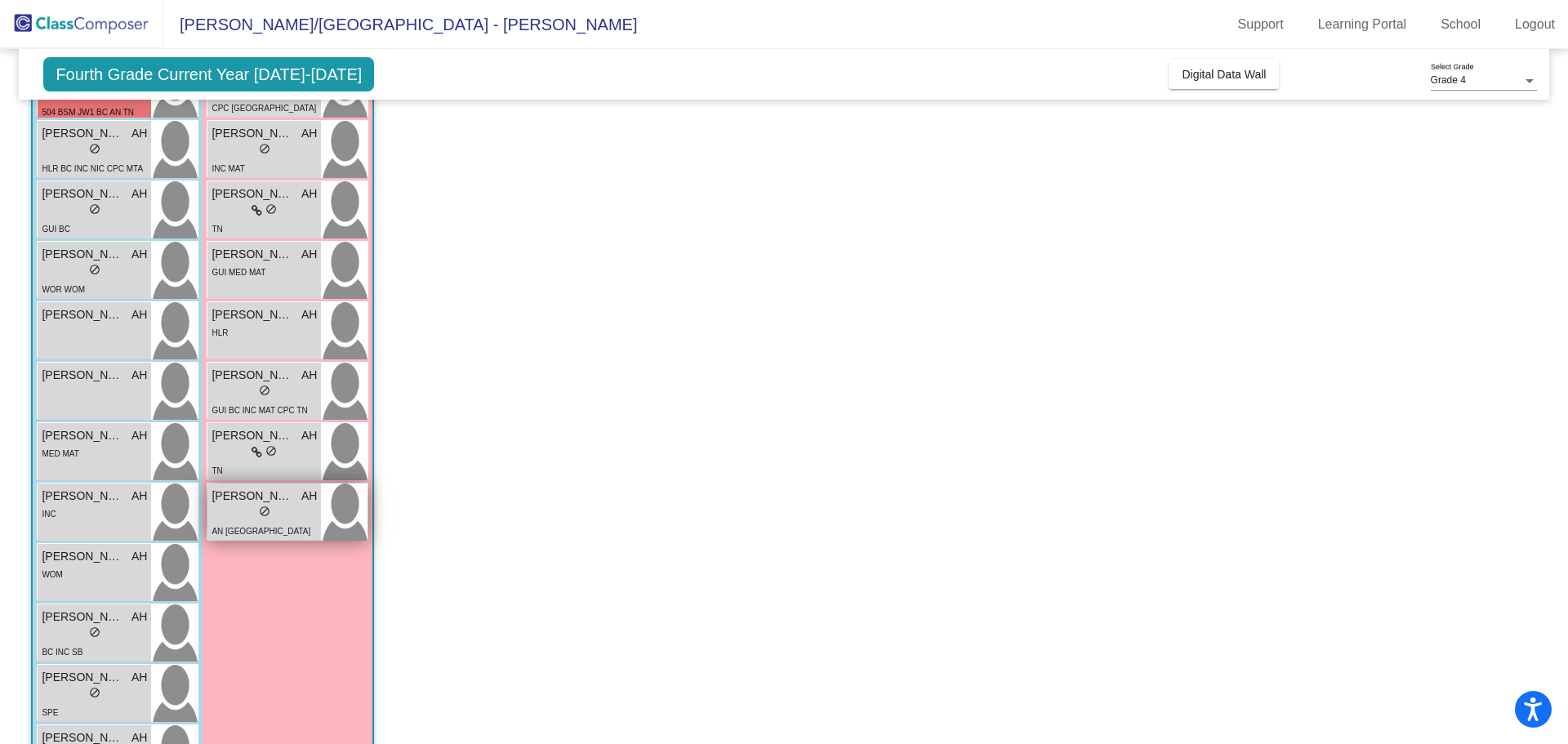
scroll to position [409, 0]
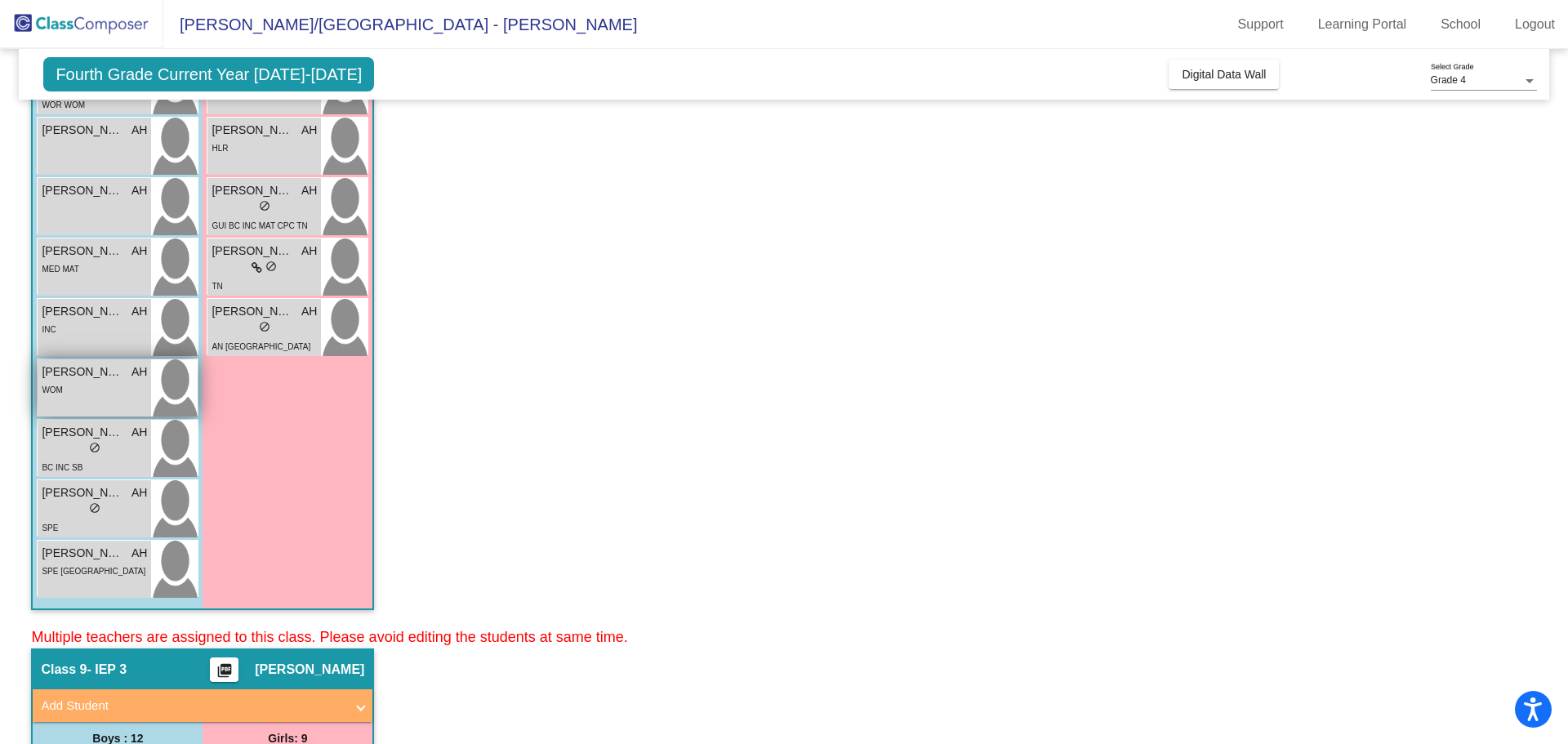
click at [83, 382] on div "WOM" at bounding box center [94, 389] width 106 height 17
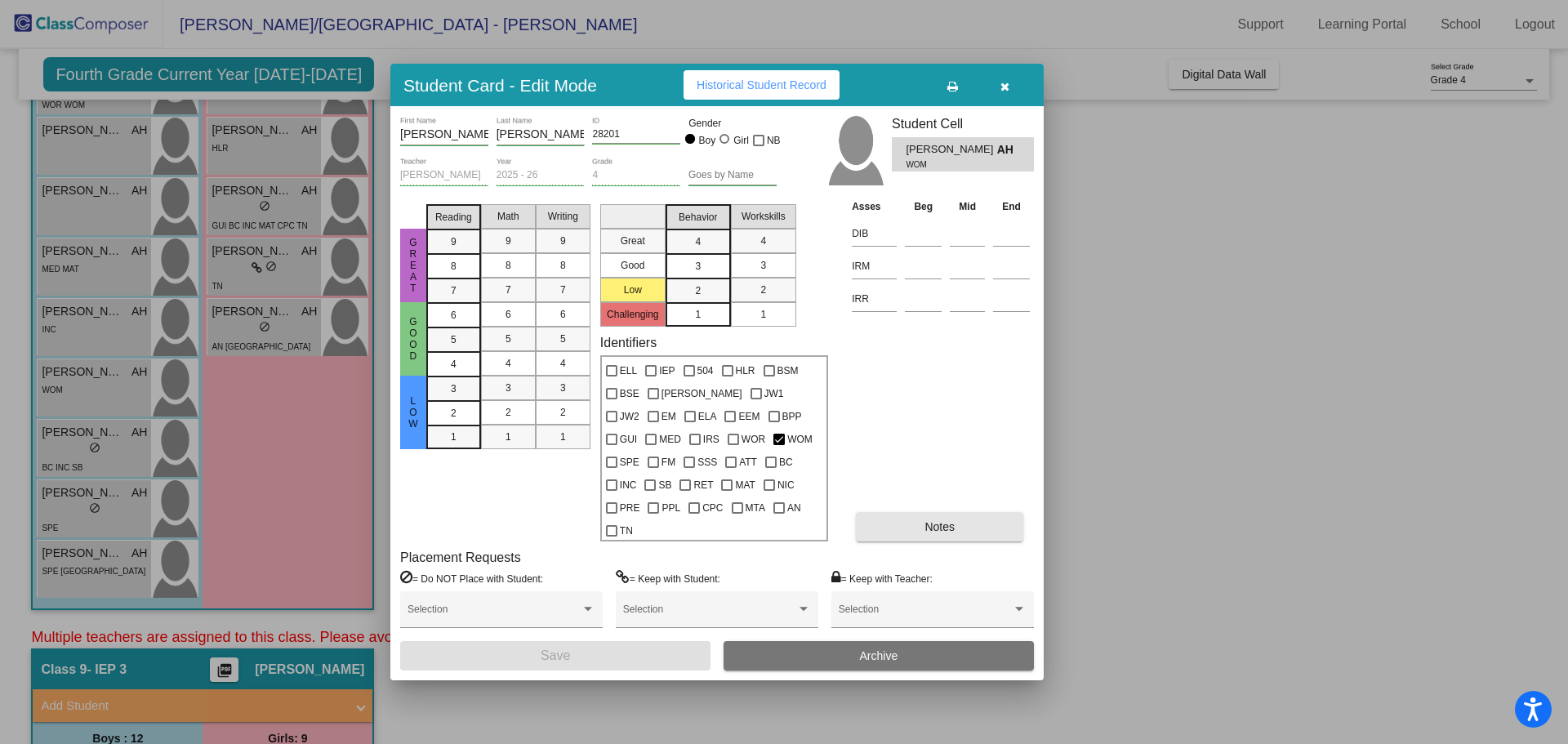
click at [956, 514] on button "Notes" at bounding box center [940, 527] width 168 height 30
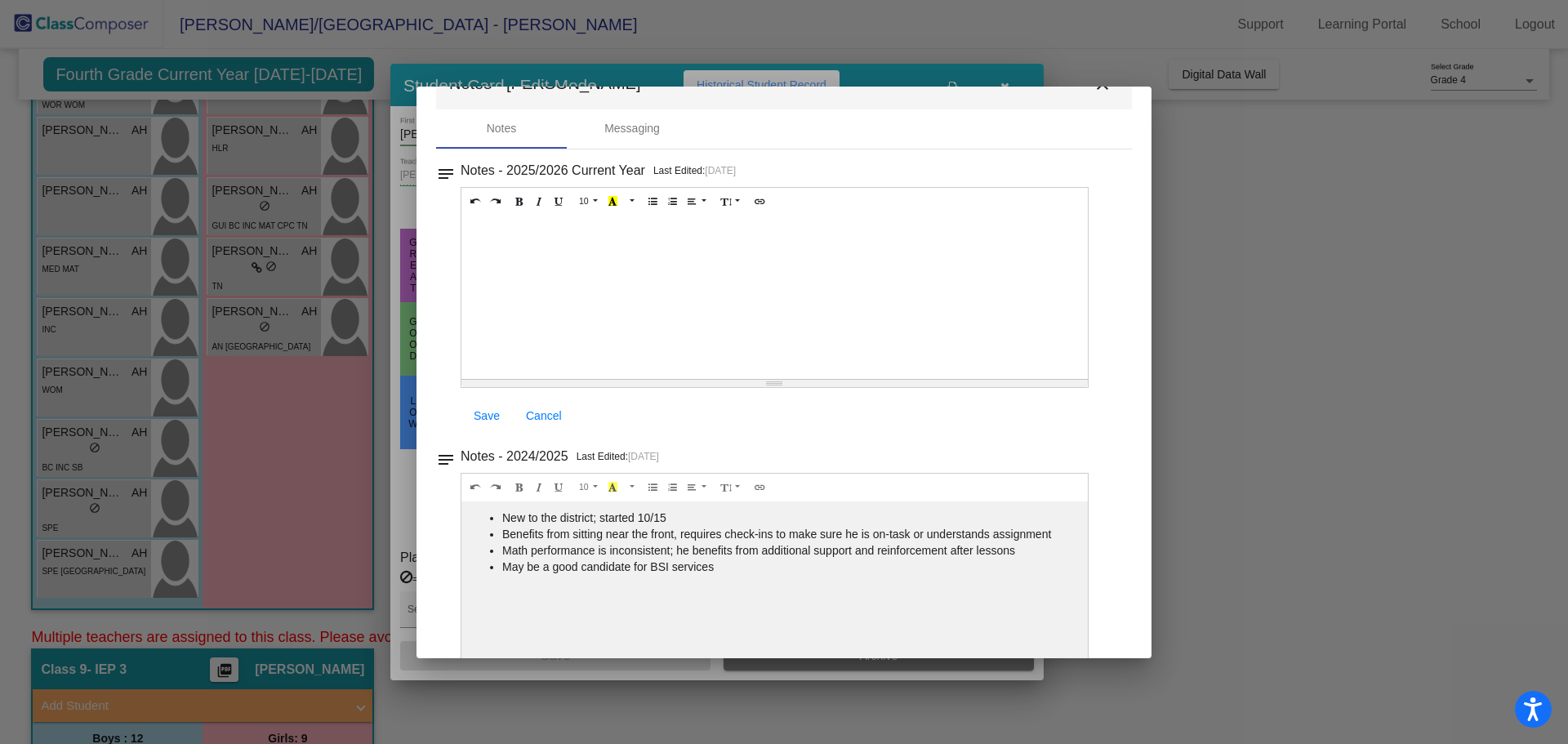
scroll to position [0, 0]
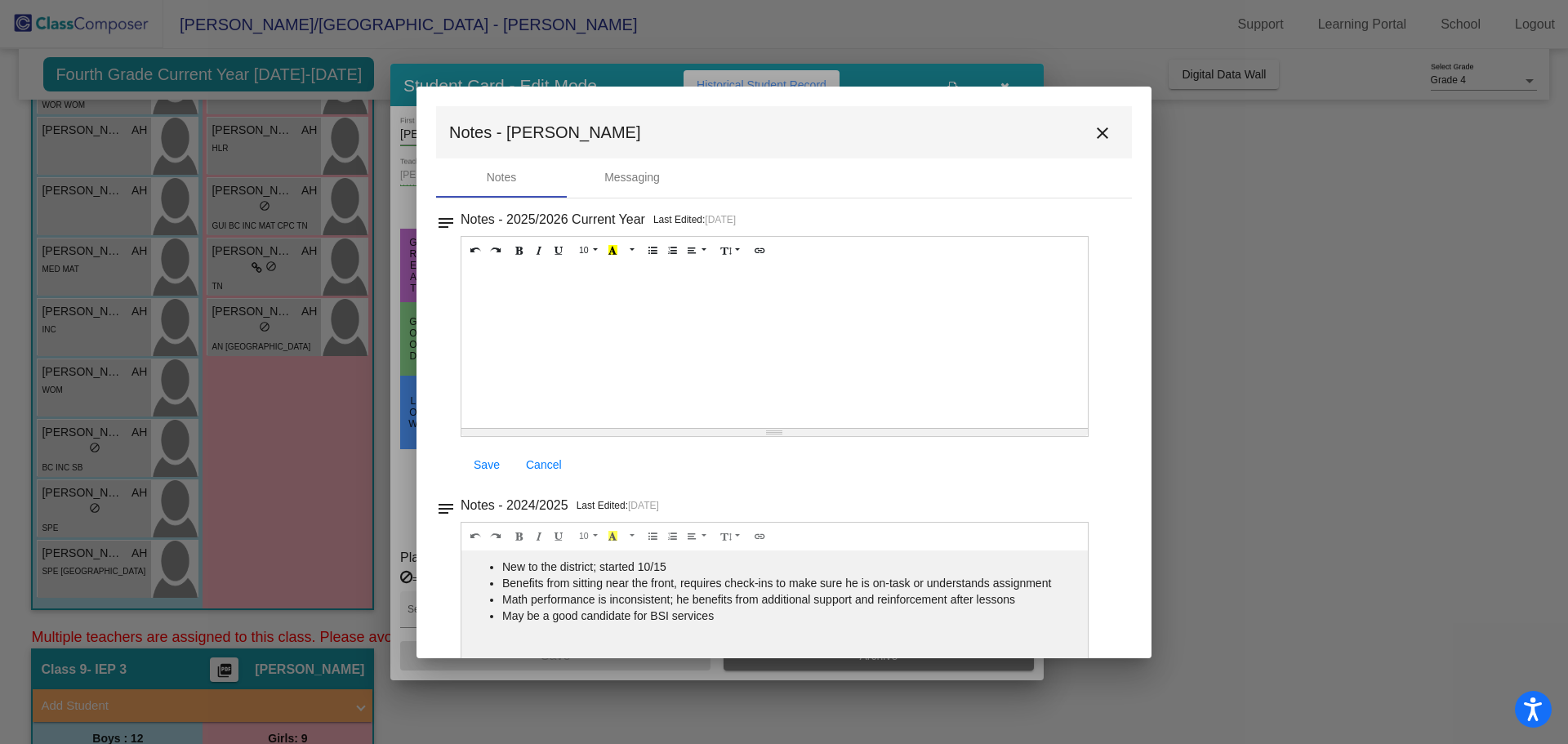
click at [1093, 131] on mat-icon "close" at bounding box center [1103, 133] width 20 height 20
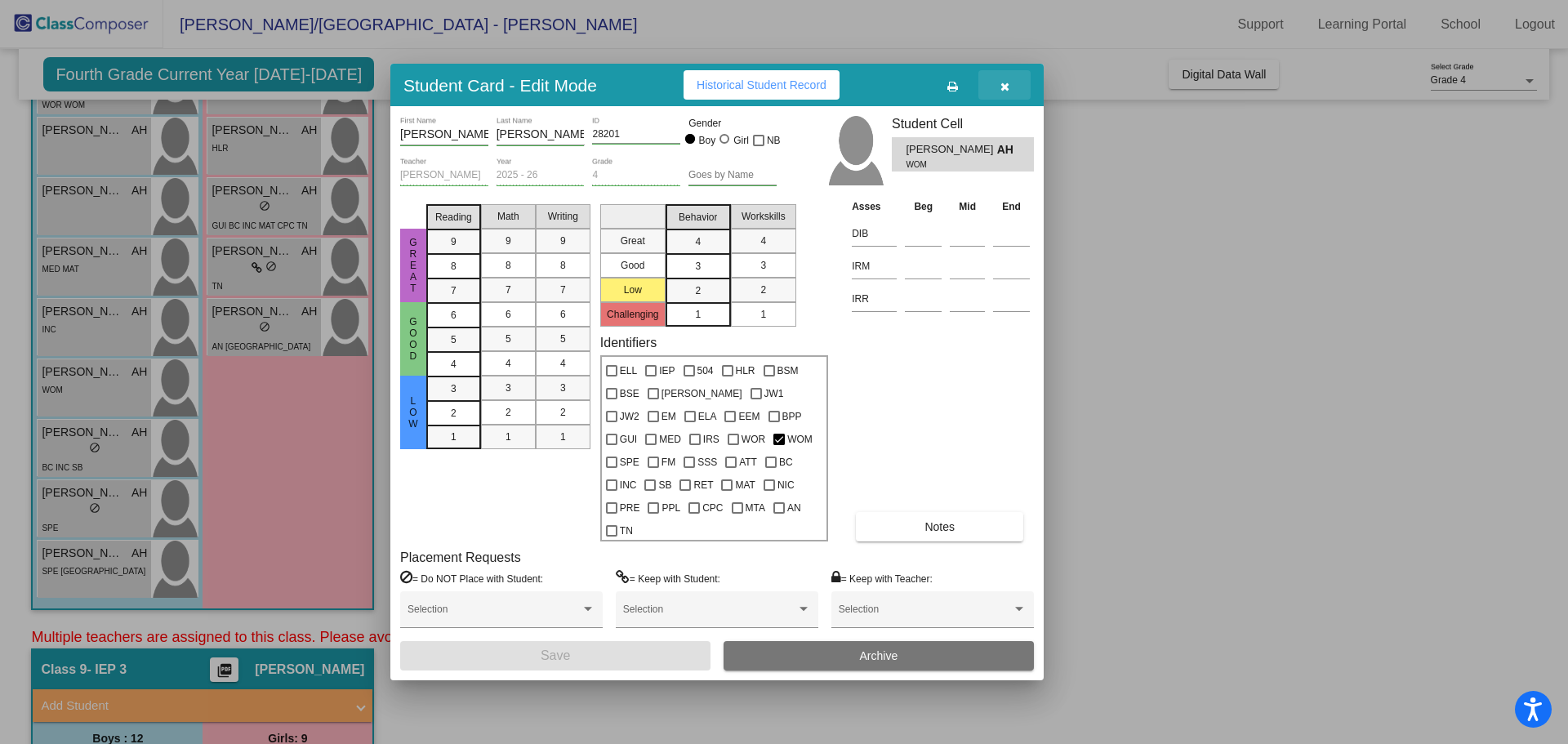
click at [1008, 92] on icon "button" at bounding box center [1005, 87] width 9 height 12
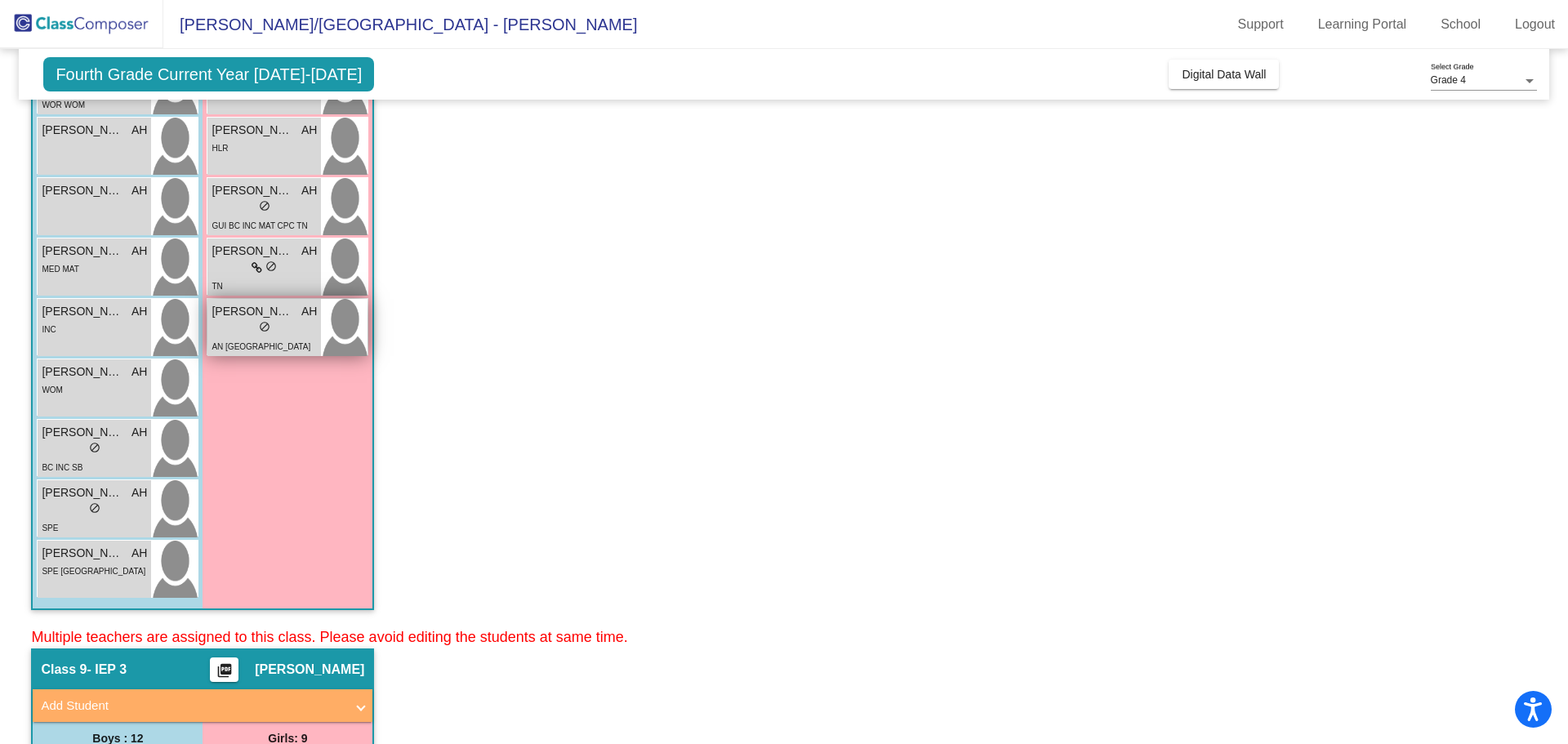
click at [218, 318] on span "[PERSON_NAME]" at bounding box center [252, 311] width 82 height 17
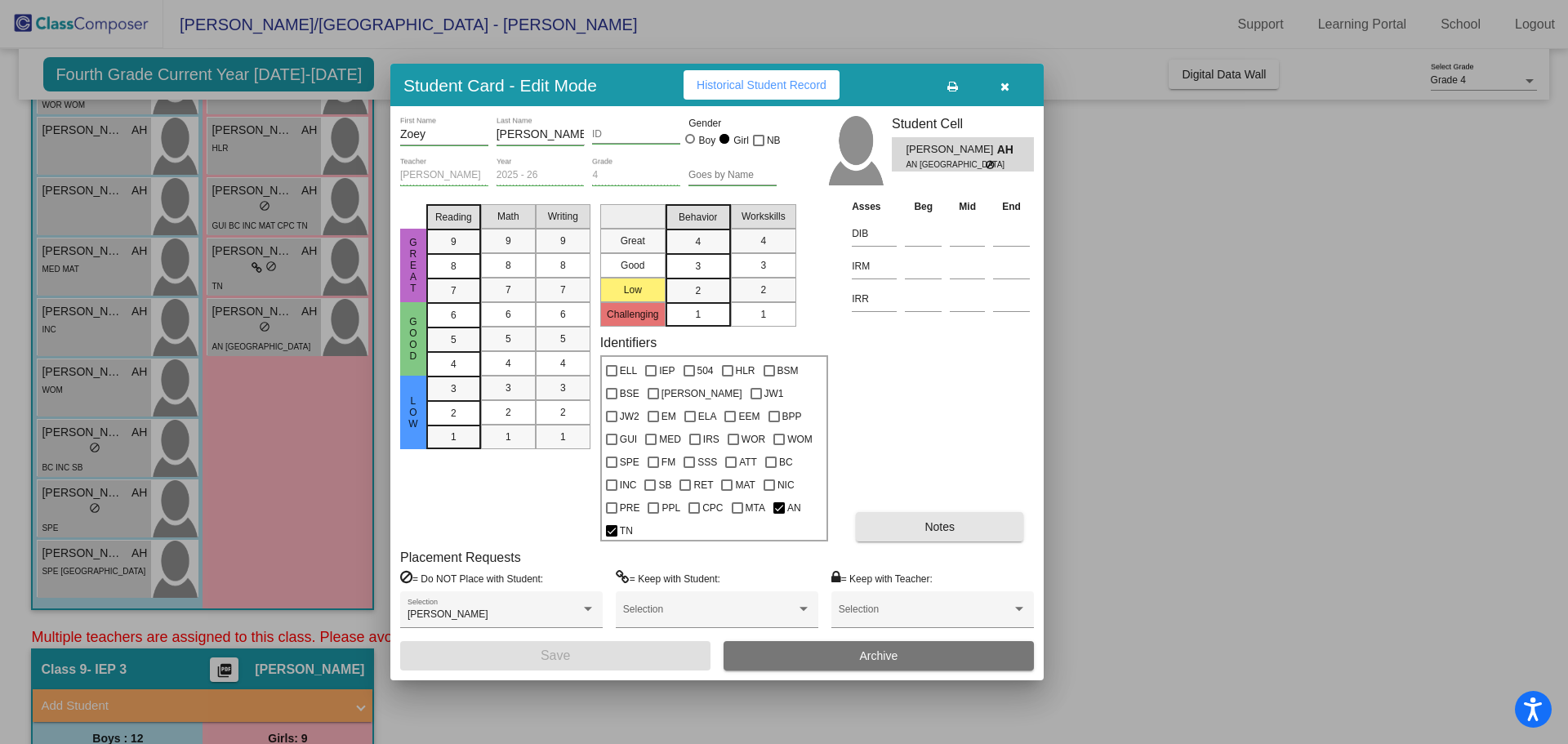
click at [916, 514] on button "Notes" at bounding box center [940, 527] width 168 height 30
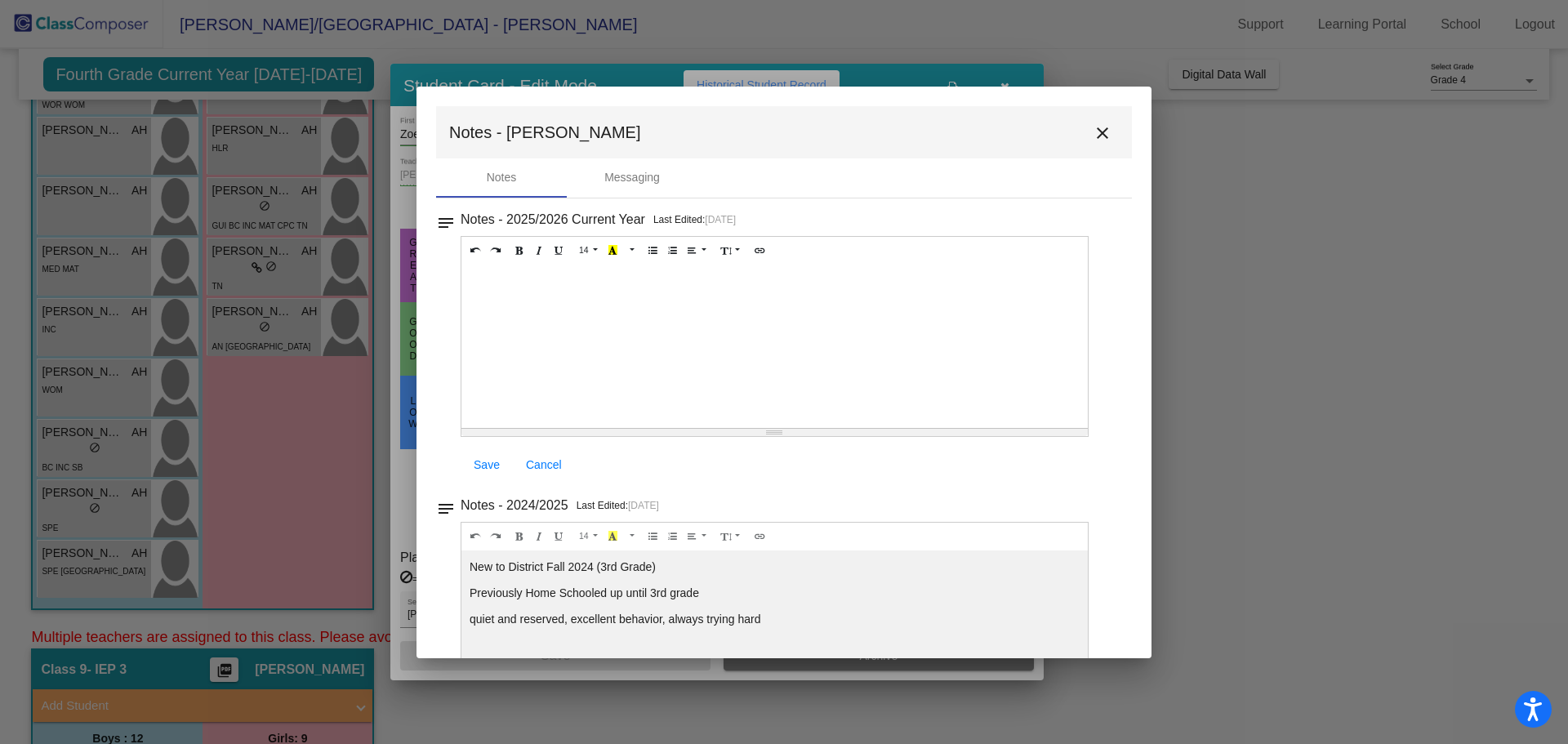
click at [1101, 132] on mat-icon "close" at bounding box center [1103, 133] width 20 height 20
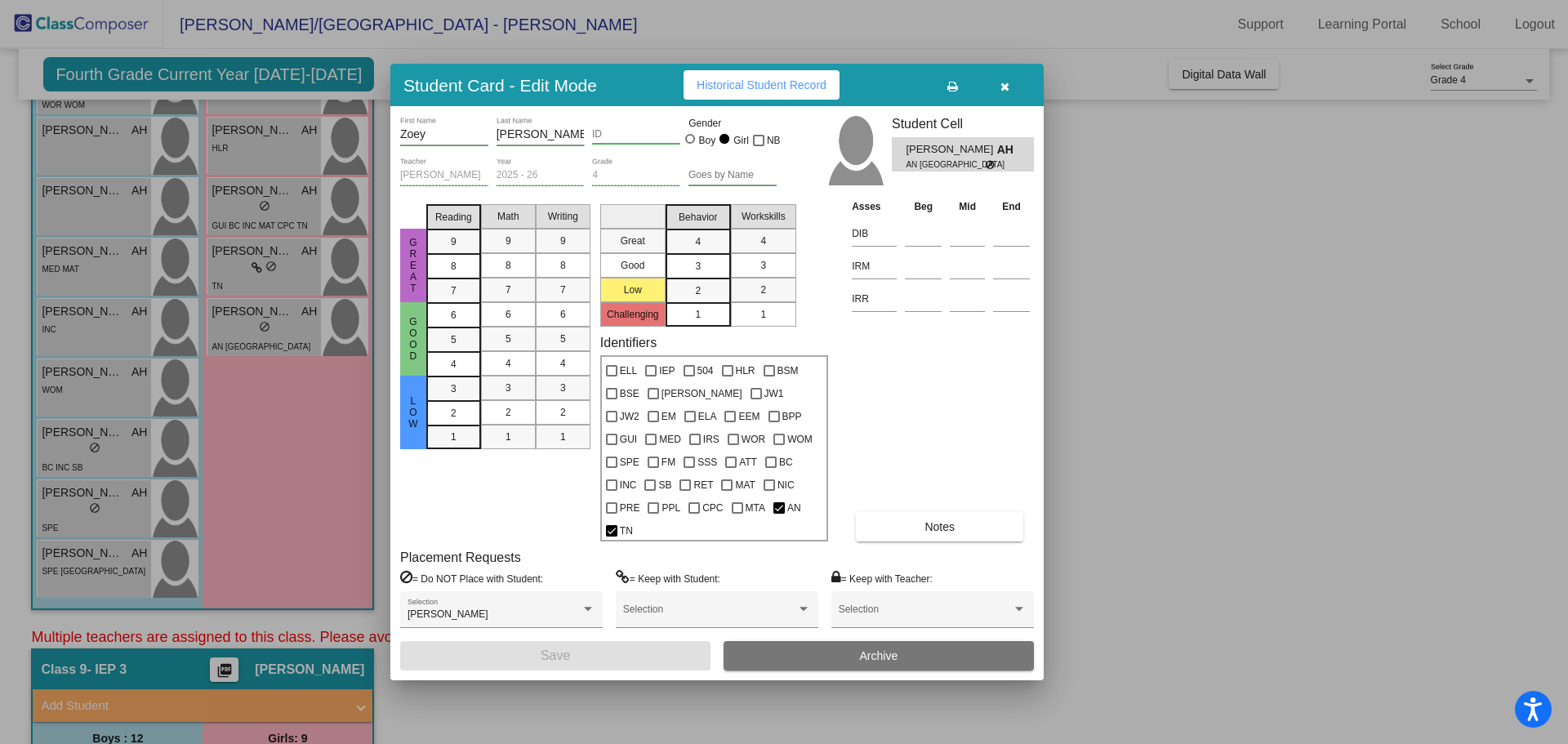
click at [997, 92] on button "button" at bounding box center [1004, 85] width 52 height 30
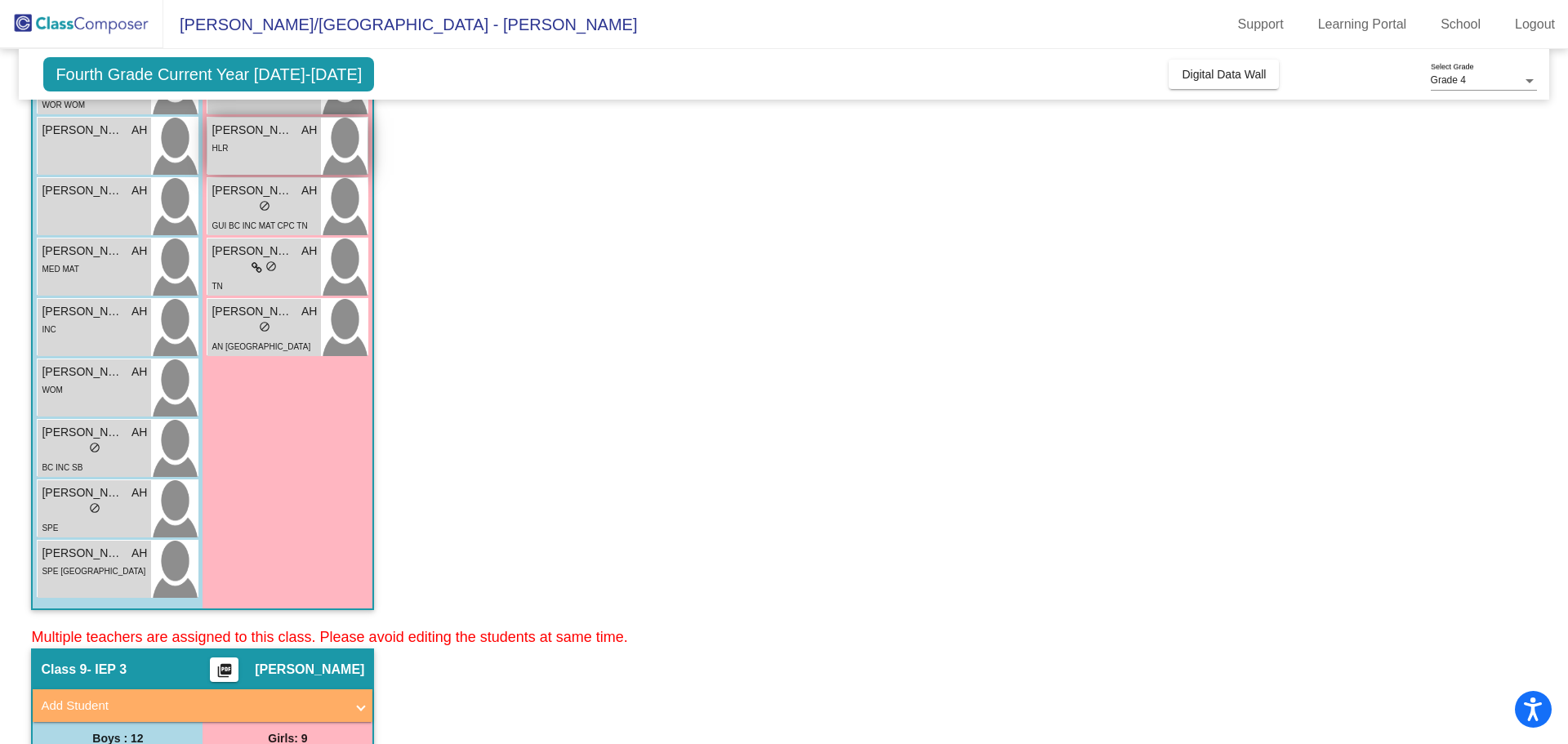
click at [234, 143] on div "HLR" at bounding box center [264, 147] width 106 height 17
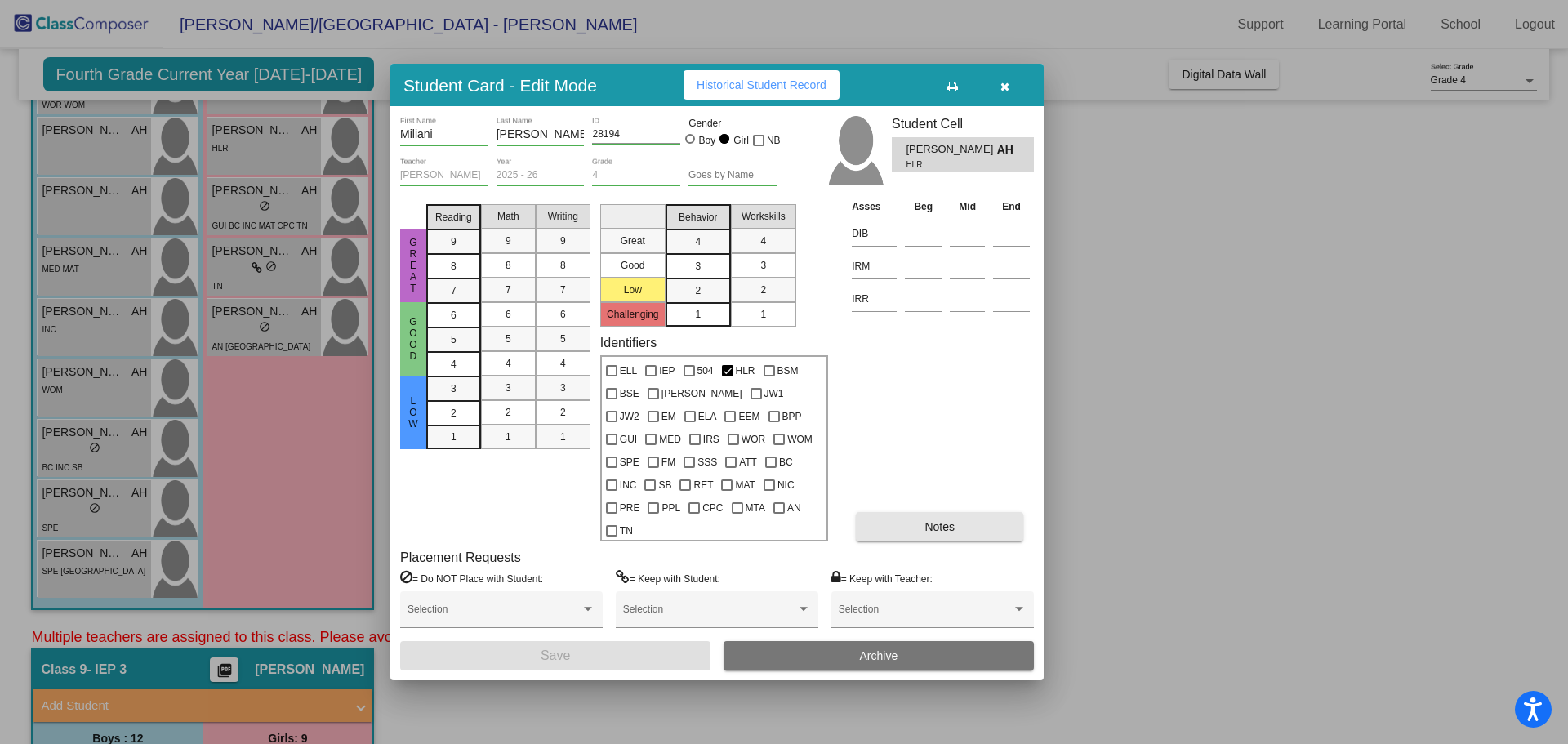
click at [969, 518] on button "Notes" at bounding box center [940, 527] width 168 height 30
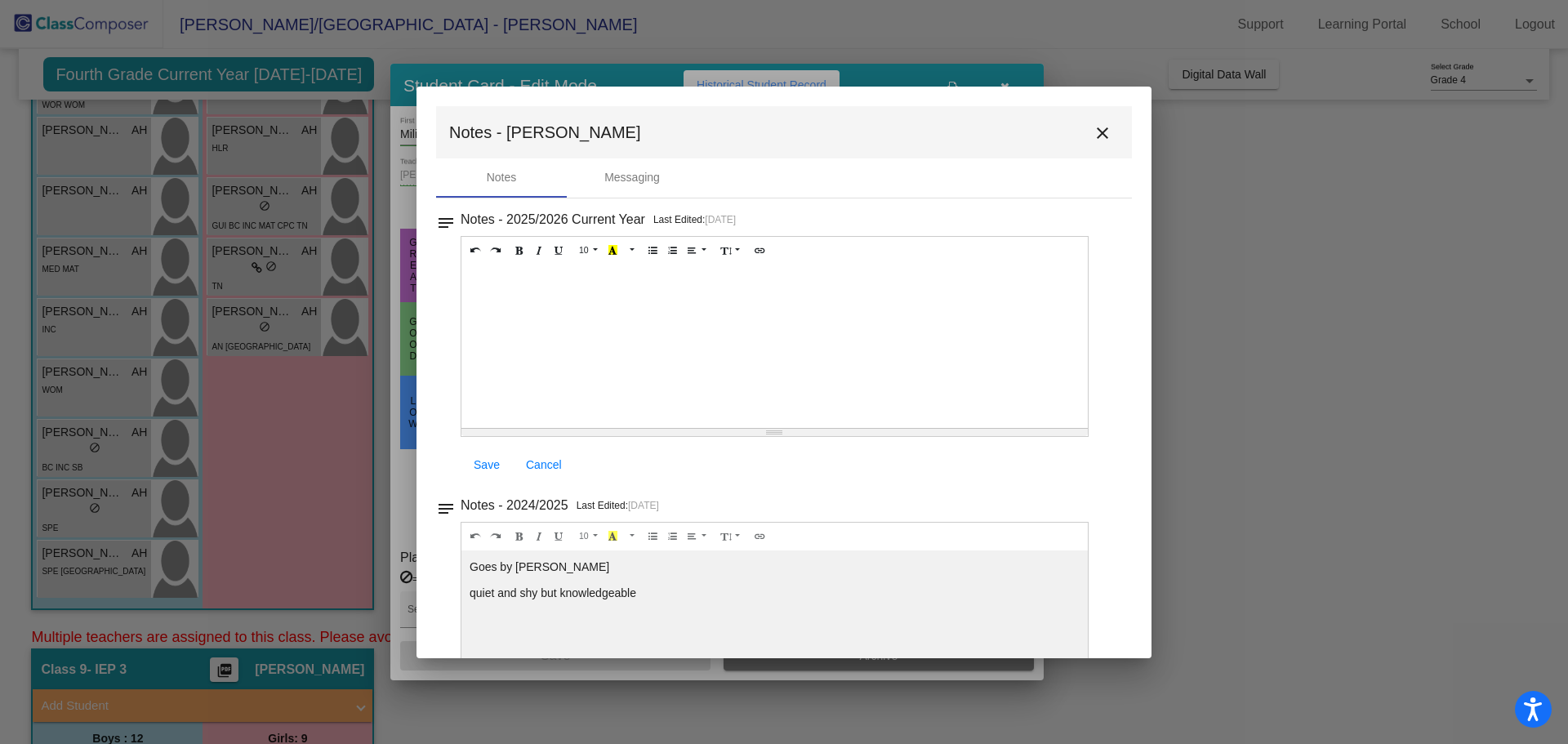
click at [1093, 130] on mat-icon "close" at bounding box center [1103, 133] width 20 height 20
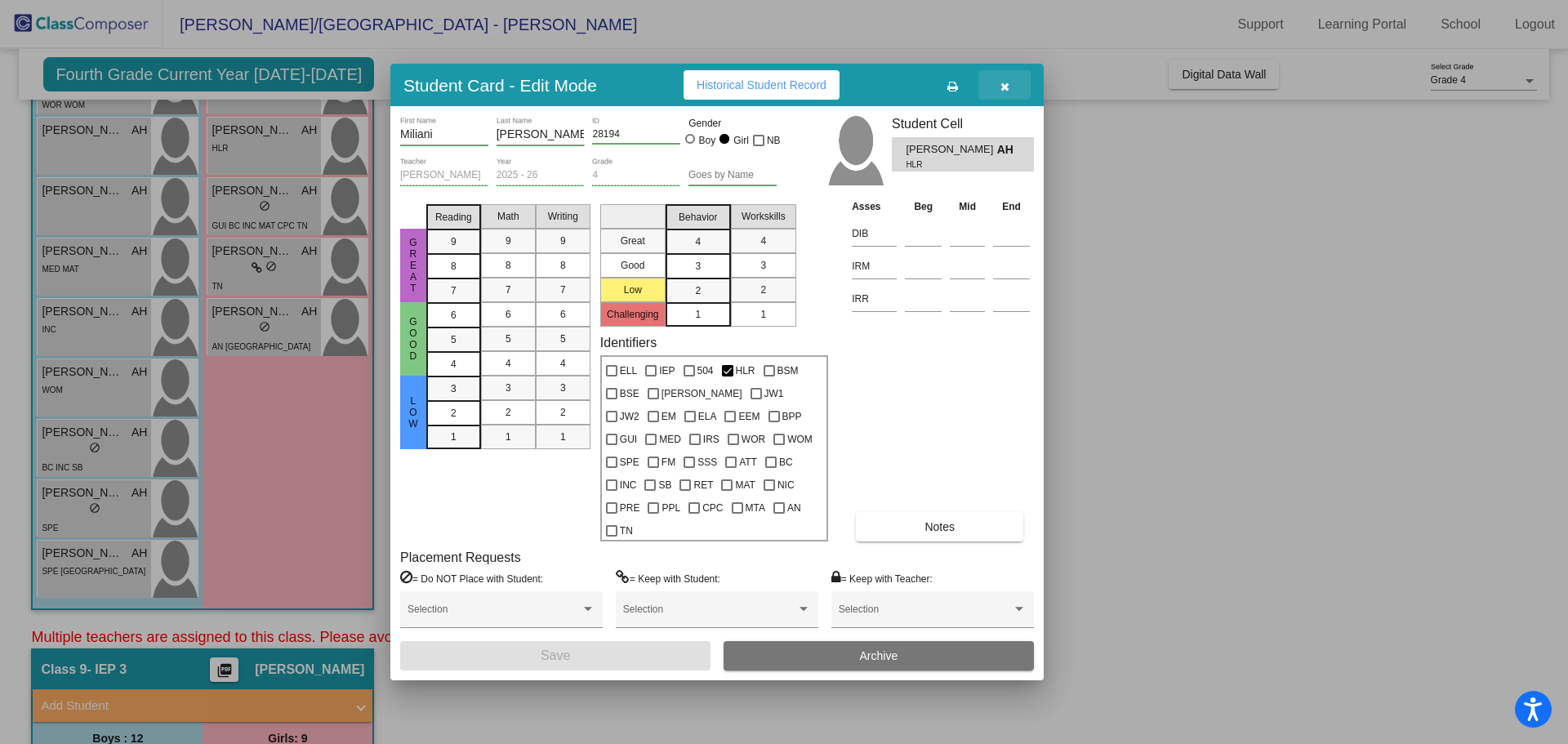
click at [1010, 94] on button "button" at bounding box center [1004, 85] width 52 height 30
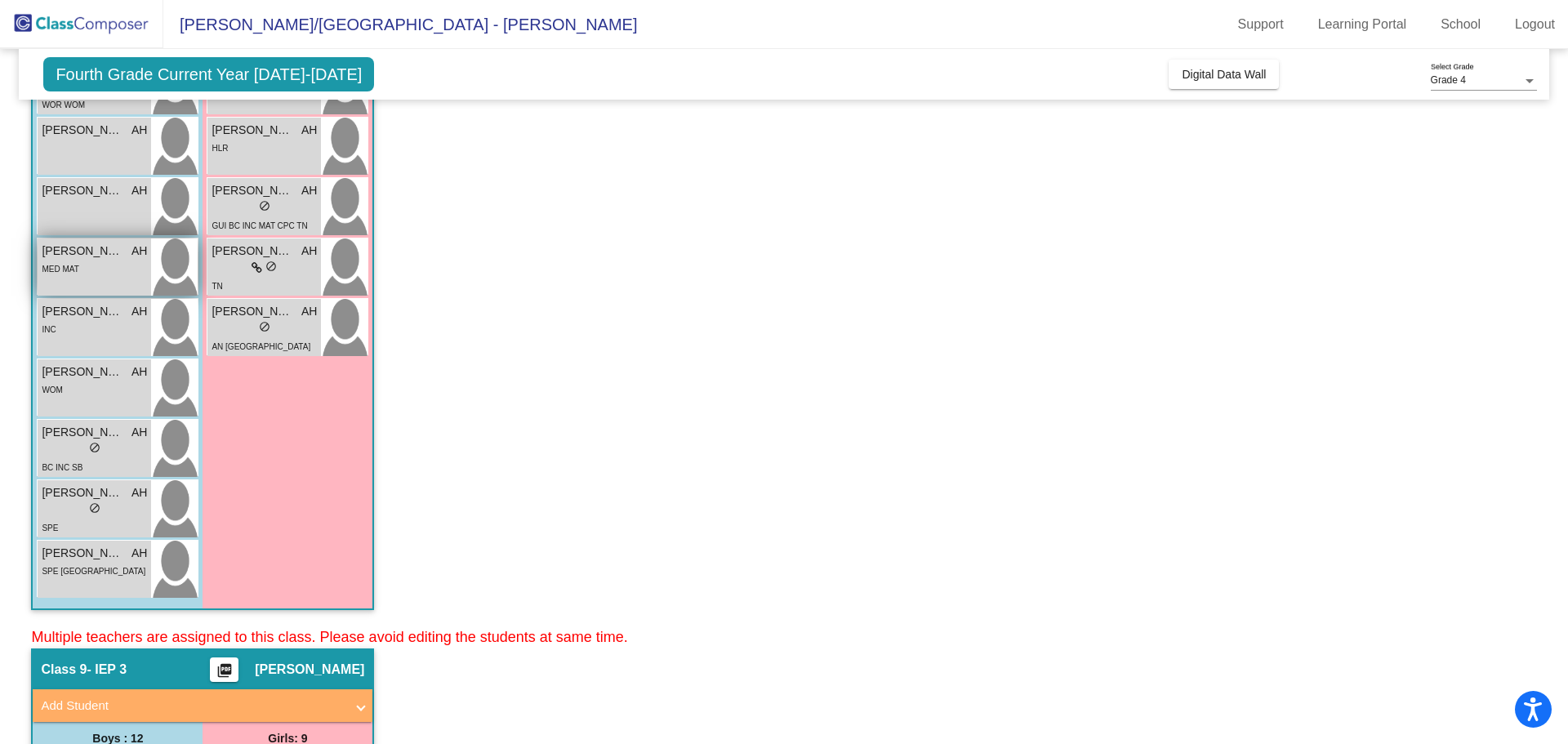
click at [108, 253] on span "[PERSON_NAME]" at bounding box center [82, 251] width 82 height 17
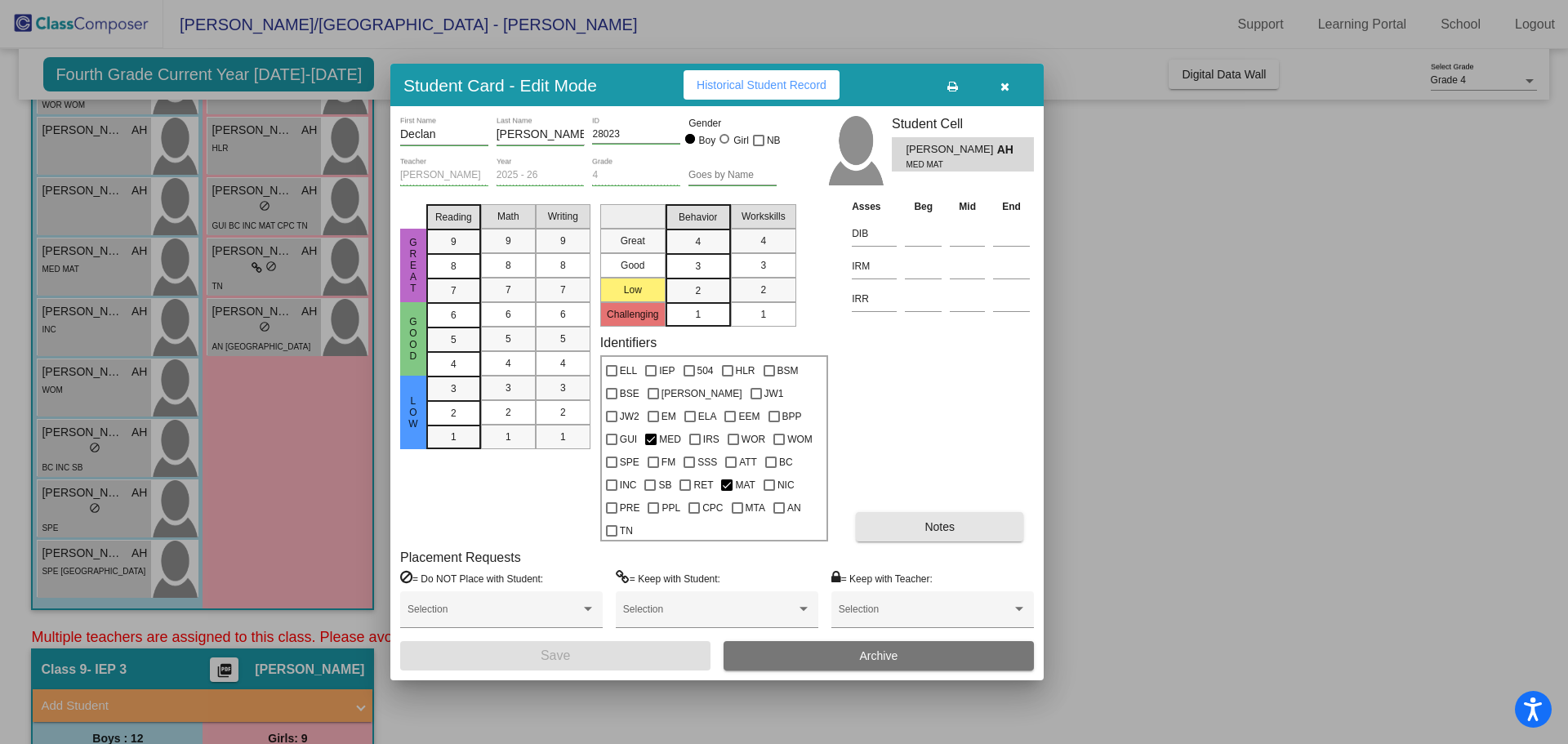
click at [866, 513] on button "Notes" at bounding box center [940, 527] width 168 height 30
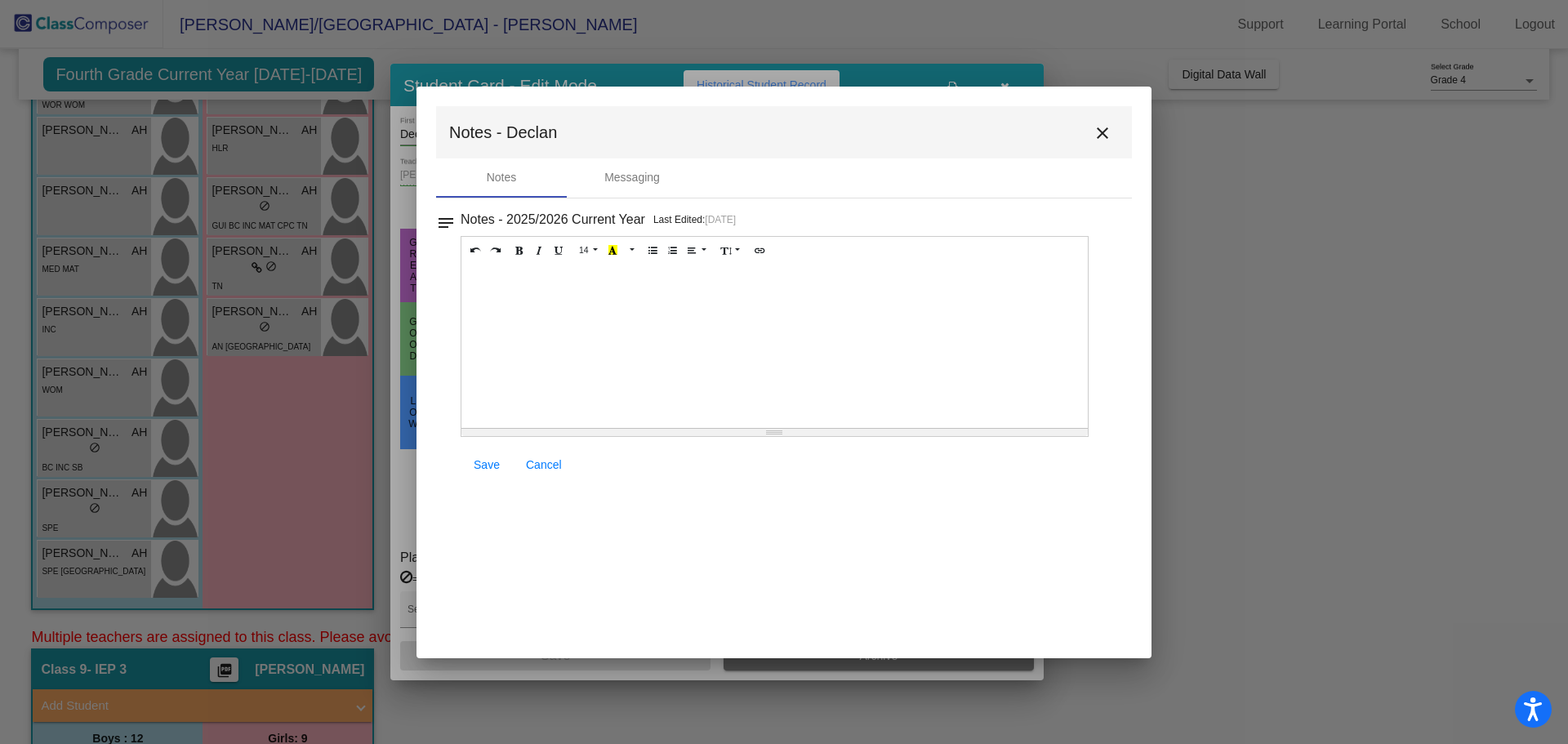
click at [1109, 130] on mat-icon "close" at bounding box center [1103, 133] width 20 height 20
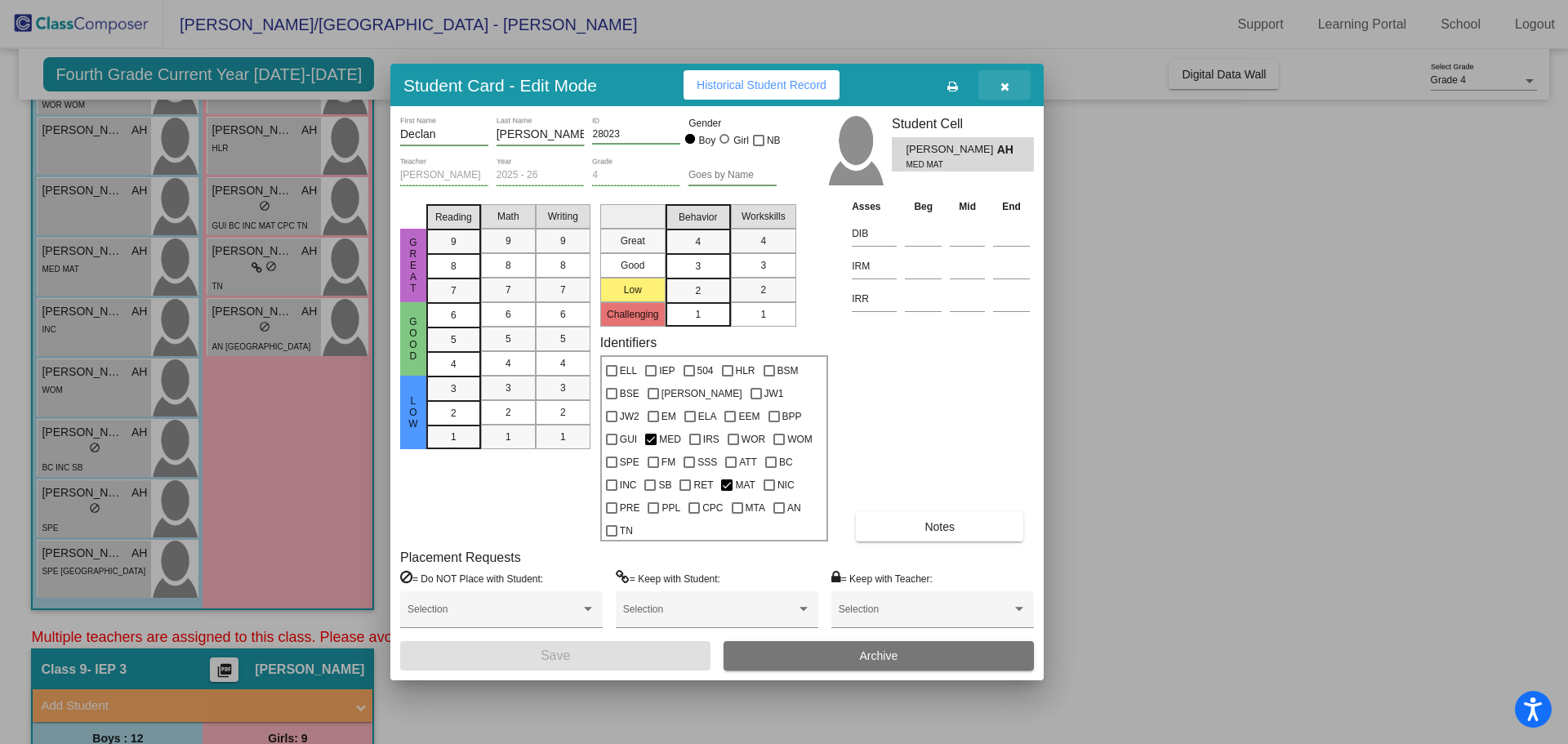
click at [1009, 92] on icon "button" at bounding box center [1005, 87] width 9 height 12
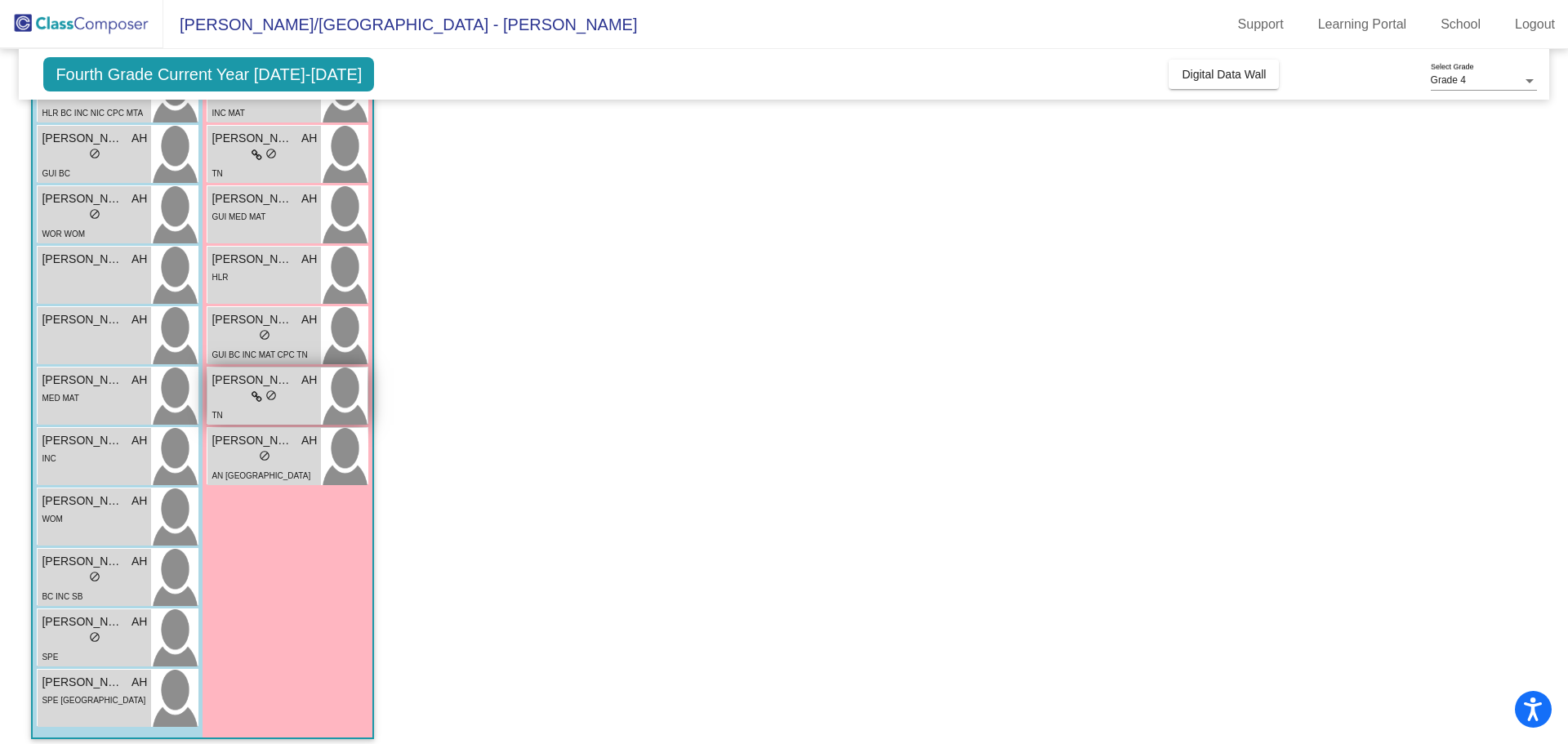
scroll to position [163, 0]
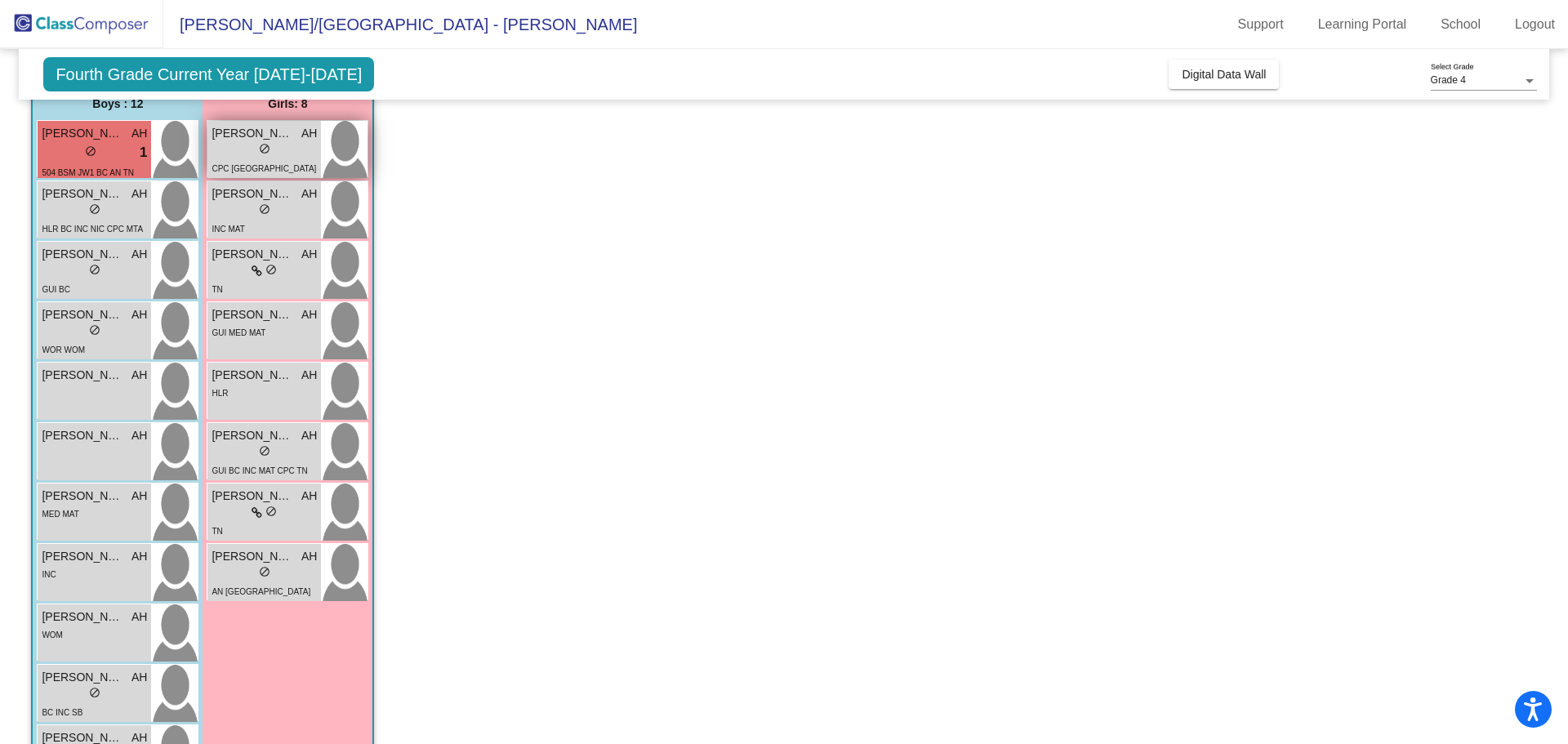
click at [259, 149] on span "do_not_disturb_alt" at bounding box center [265, 149] width 12 height 12
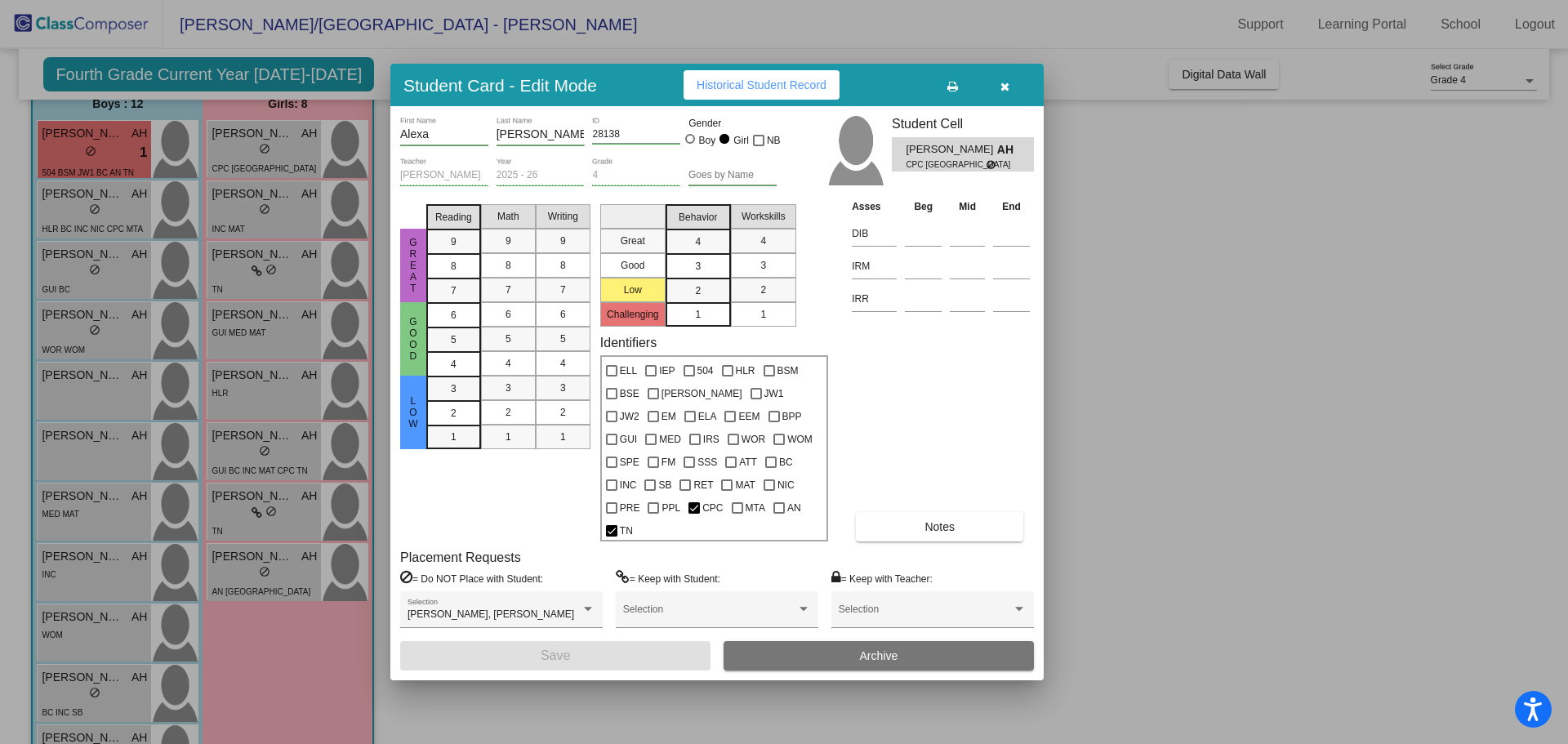
click at [929, 520] on span "Notes" at bounding box center [940, 527] width 31 height 13
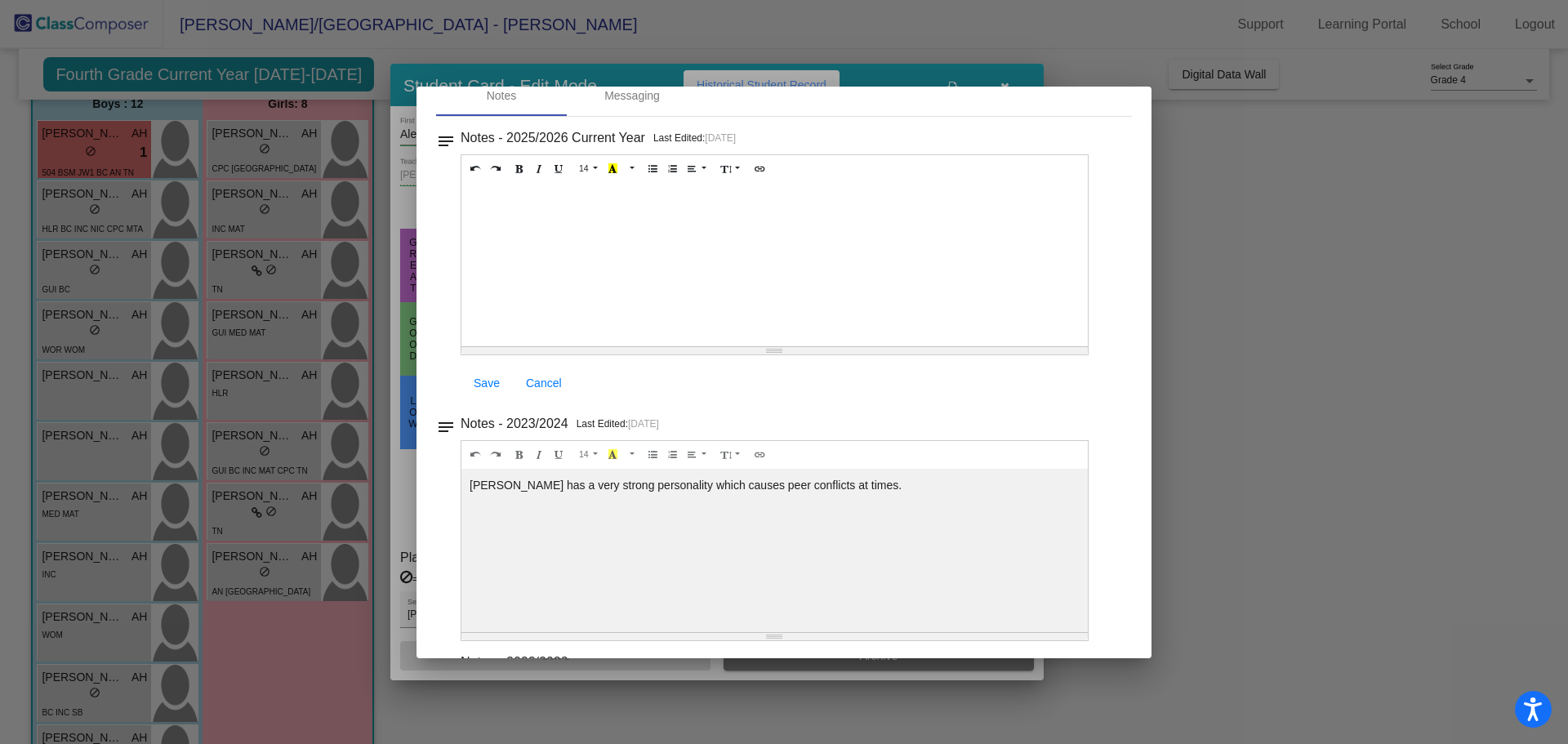
scroll to position [0, 0]
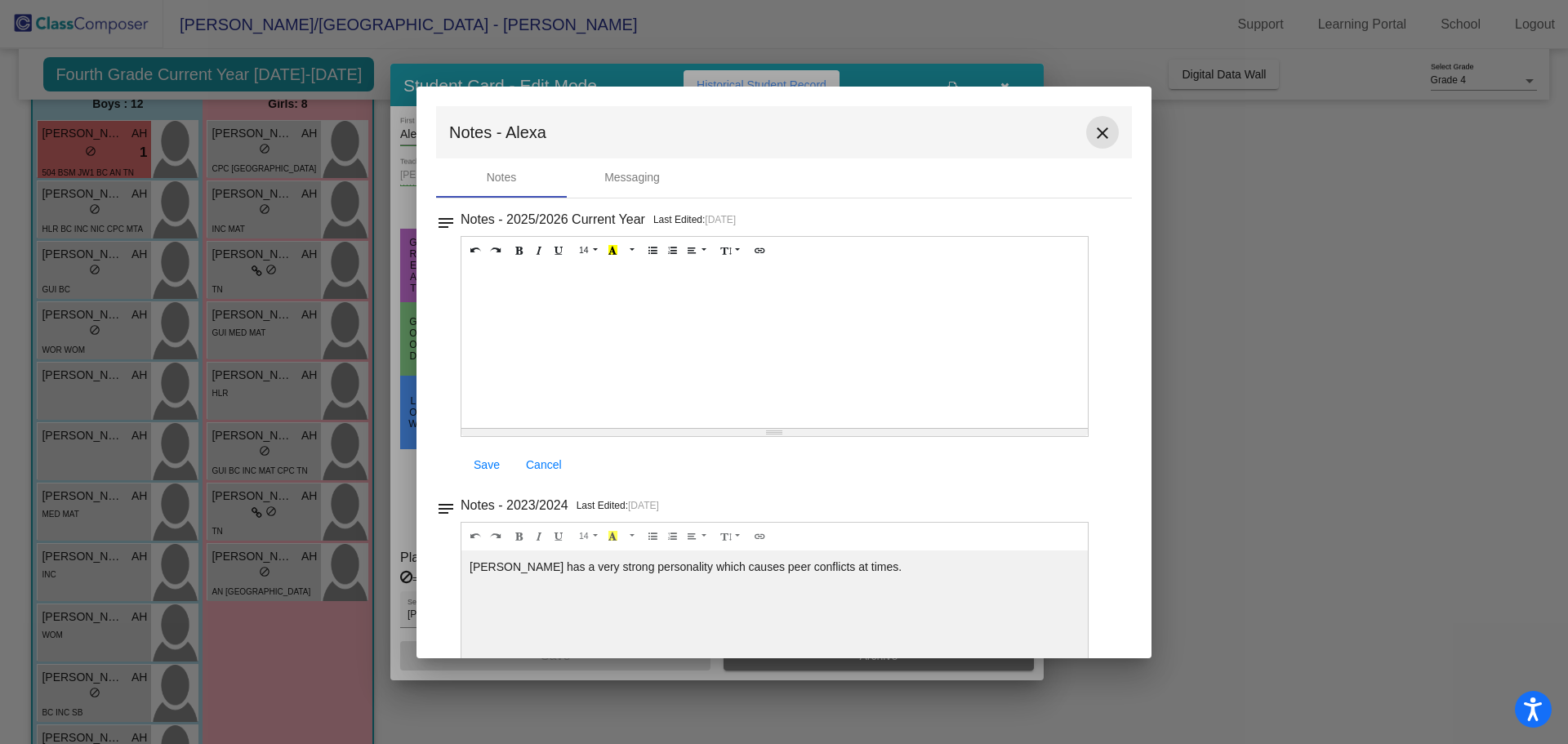
click at [1101, 132] on mat-icon "close" at bounding box center [1103, 133] width 20 height 20
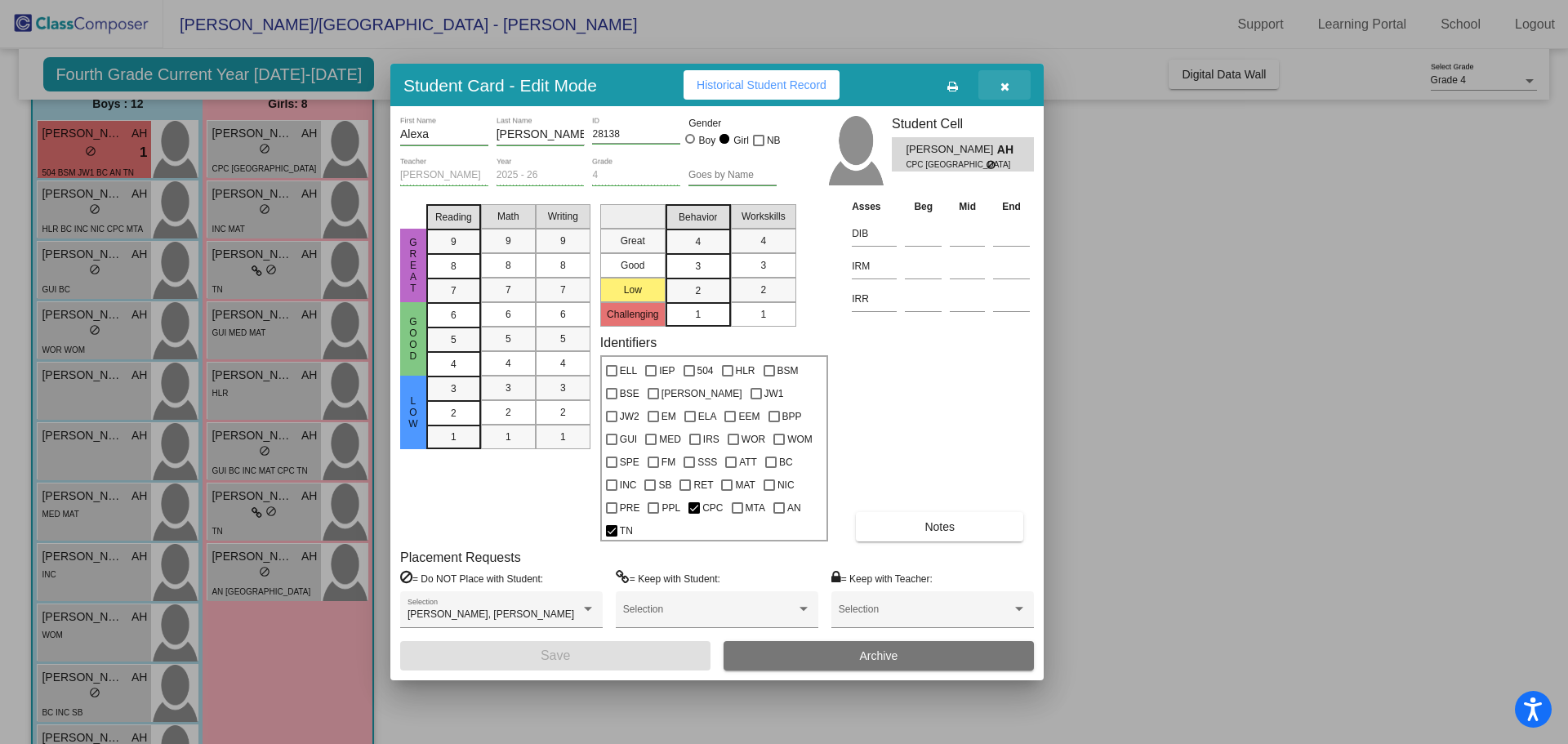
click at [1013, 98] on button "button" at bounding box center [1004, 85] width 52 height 30
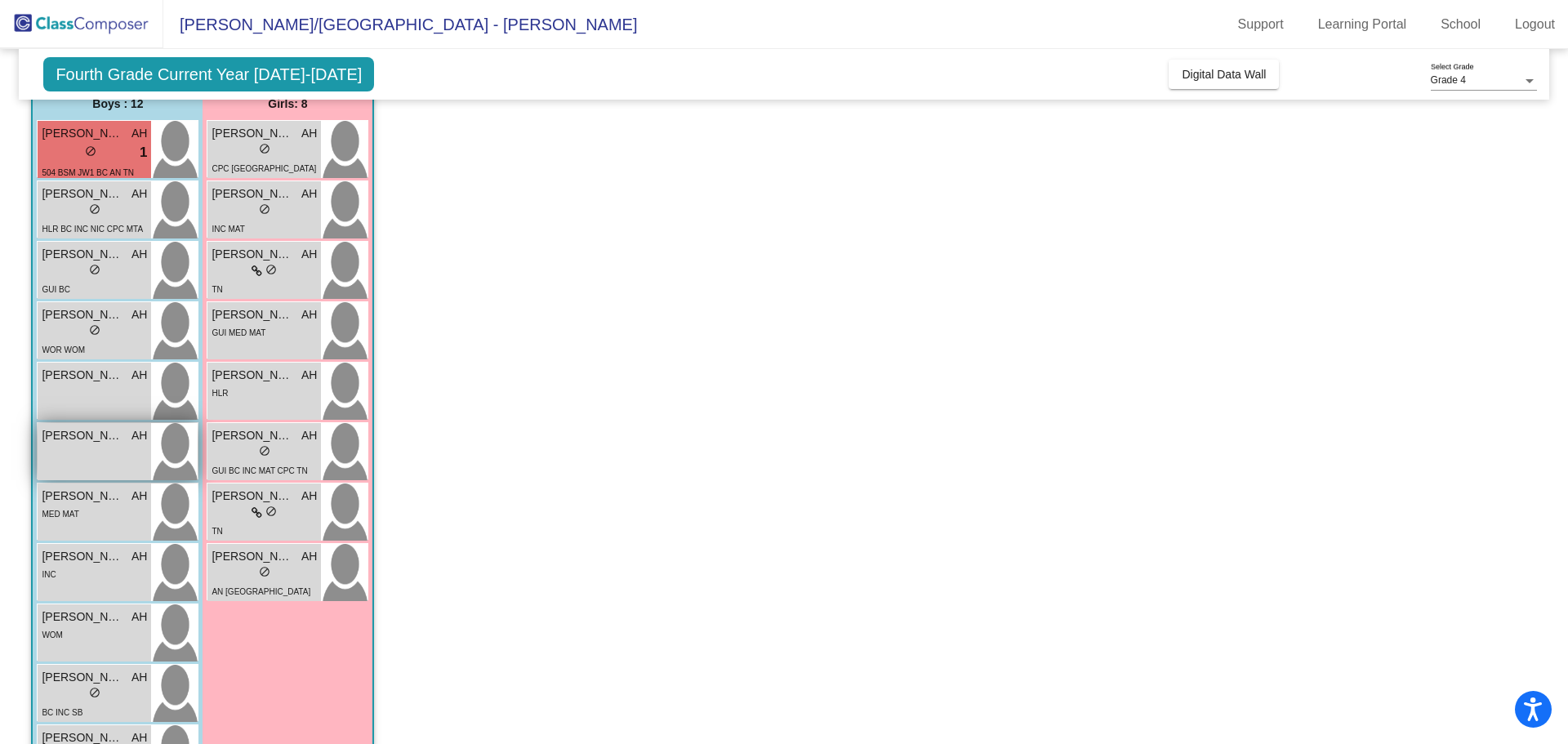
click at [81, 452] on div "[PERSON_NAME] AH lock do_not_disturb_alt" at bounding box center [95, 451] width 114 height 57
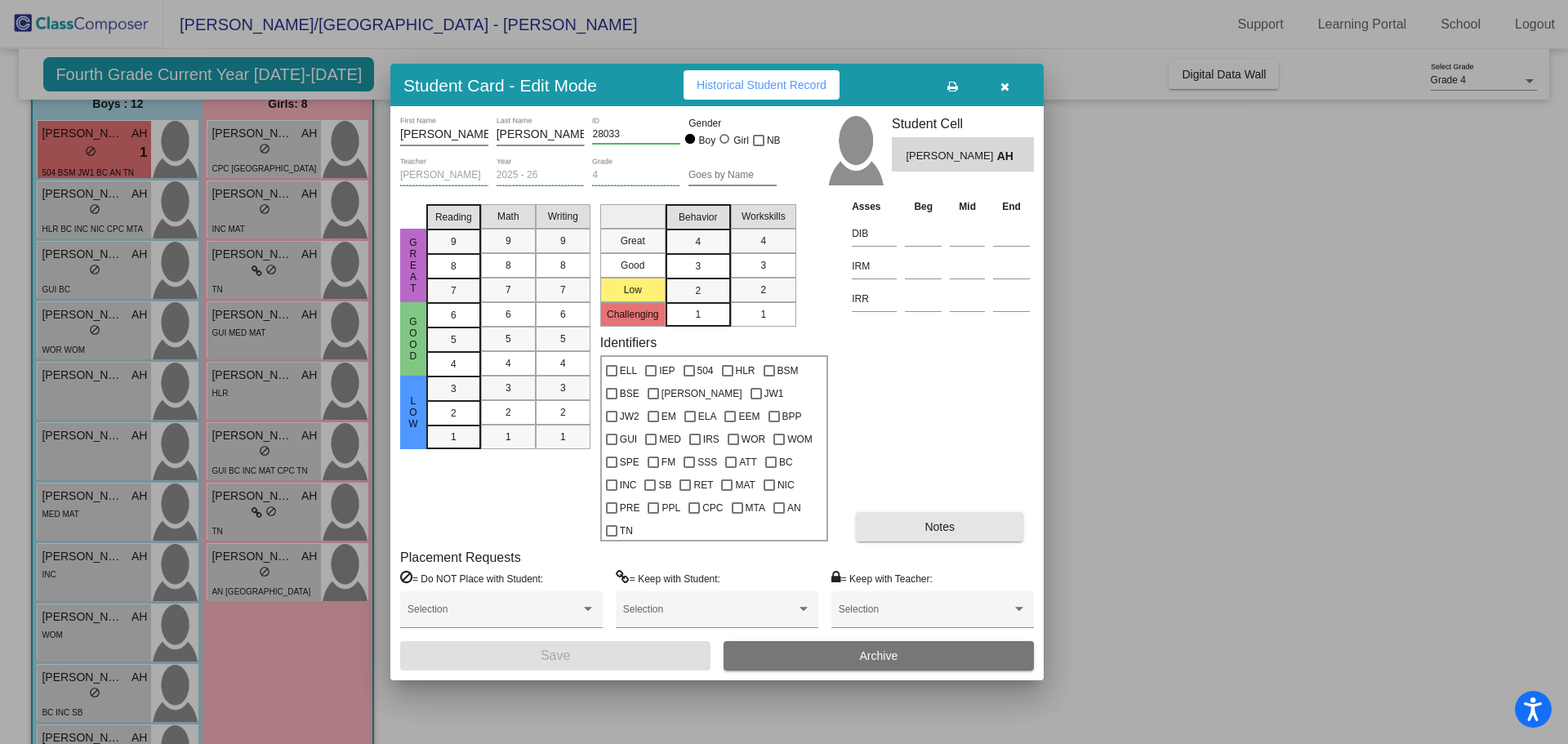
click at [921, 523] on button "Notes" at bounding box center [940, 527] width 168 height 30
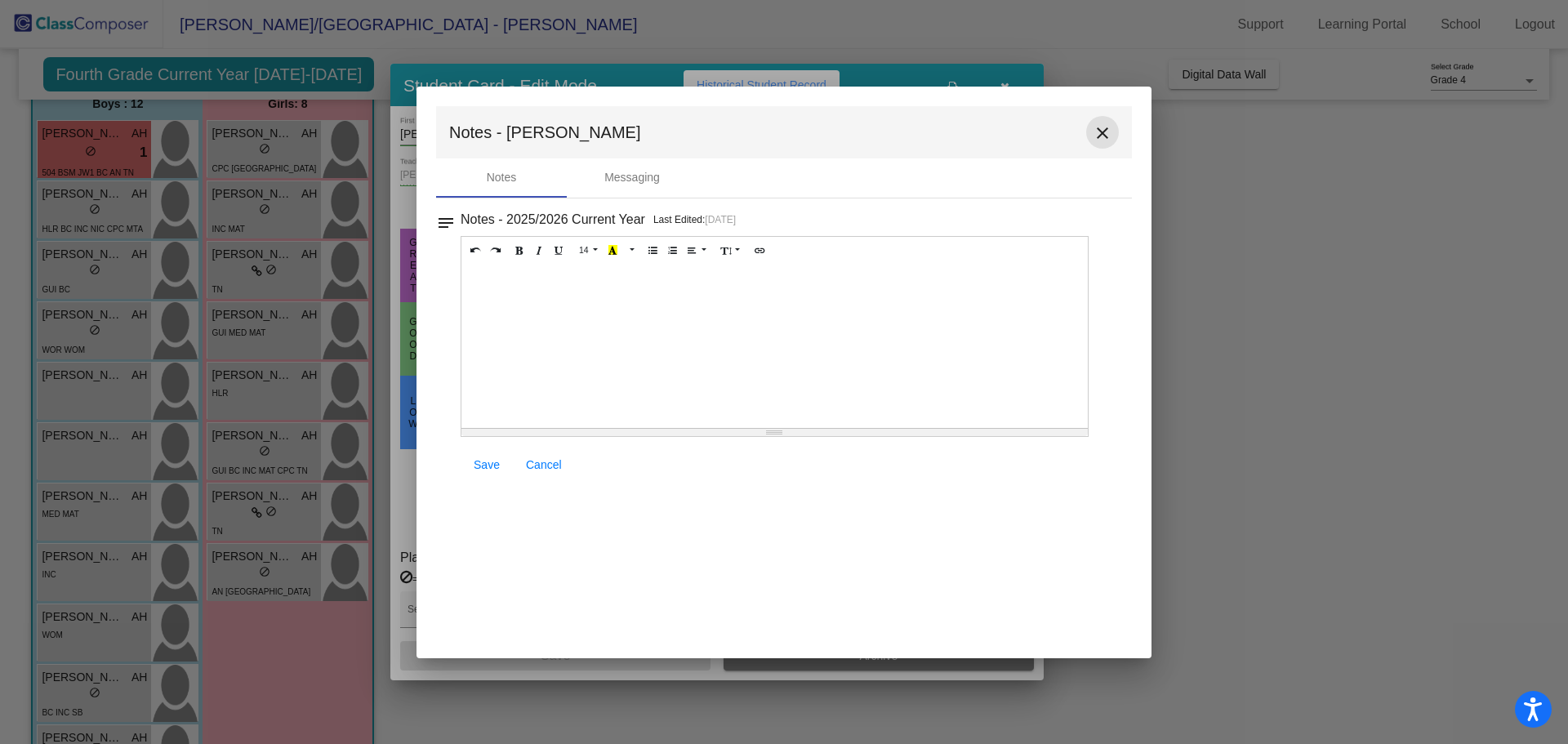
click at [1110, 130] on mat-icon "close" at bounding box center [1103, 133] width 20 height 20
